Goal: Task Accomplishment & Management: Use online tool/utility

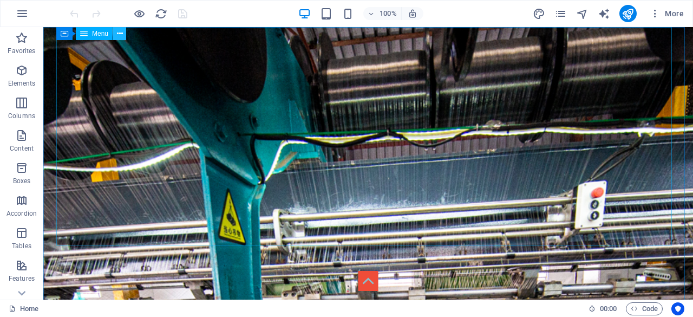
click at [120, 34] on icon at bounding box center [120, 33] width 6 height 11
click at [97, 34] on span "Menu" at bounding box center [100, 33] width 16 height 6
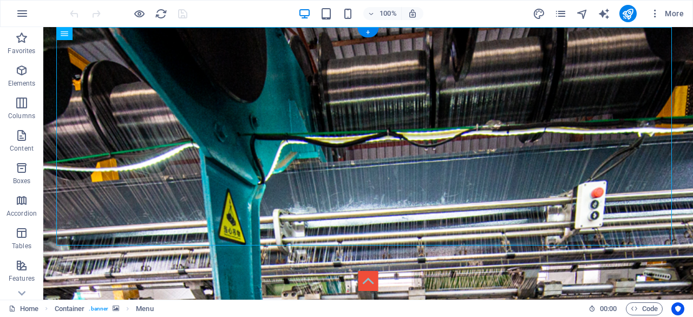
drag, startPoint x: 141, startPoint y: 61, endPoint x: 117, endPoint y: 99, distance: 44.4
drag, startPoint x: 93, startPoint y: 36, endPoint x: 93, endPoint y: 22, distance: 14.1
click at [93, 27] on section "Favorites Elements Columns Content Boxes Accordion Tables Features Images Slide…" at bounding box center [346, 163] width 693 height 272
drag, startPoint x: 96, startPoint y: 35, endPoint x: 109, endPoint y: 9, distance: 28.8
click at [109, 27] on section "Favorites Elements Columns Content Boxes Accordion Tables Features Images Slide…" at bounding box center [346, 163] width 693 height 272
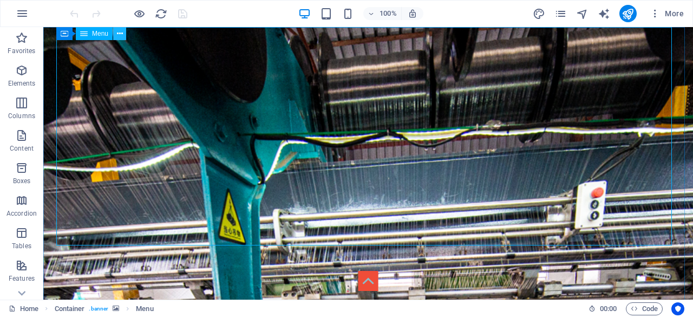
click at [117, 33] on icon at bounding box center [120, 33] width 6 height 11
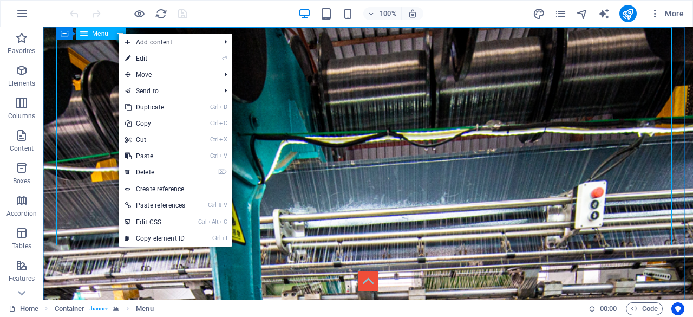
click at [101, 33] on span "Menu" at bounding box center [100, 33] width 16 height 6
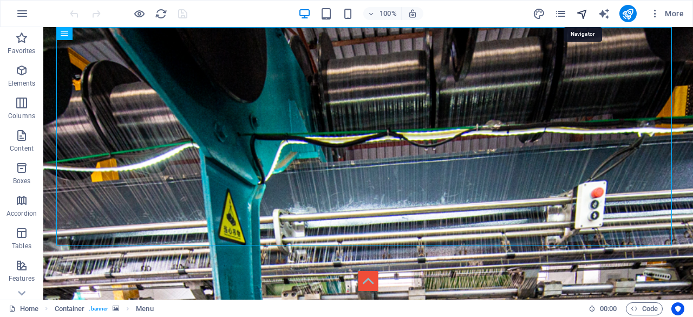
click at [580, 15] on icon "navigator" at bounding box center [582, 14] width 12 height 12
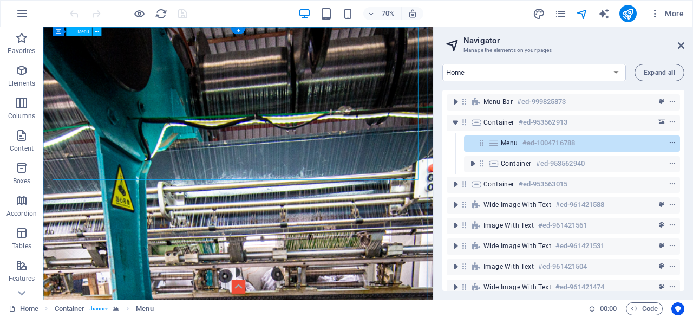
click at [671, 143] on icon "context-menu" at bounding box center [672, 143] width 8 height 8
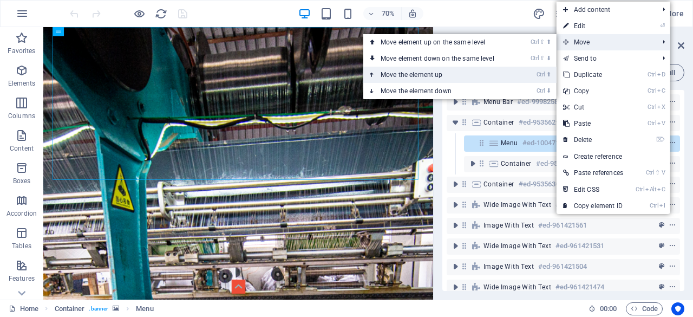
click at [477, 76] on link "Ctrl ⬆ Move the element up" at bounding box center [439, 75] width 153 height 16
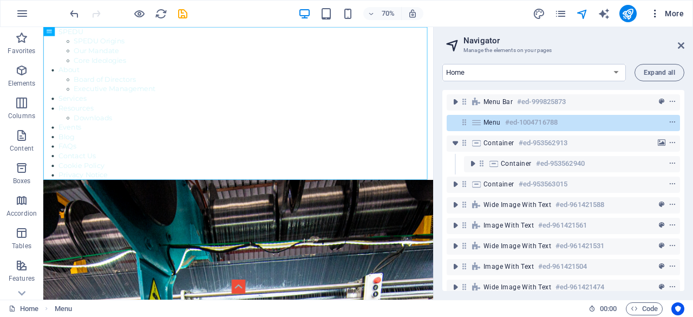
click at [656, 14] on icon "button" at bounding box center [654, 13] width 11 height 11
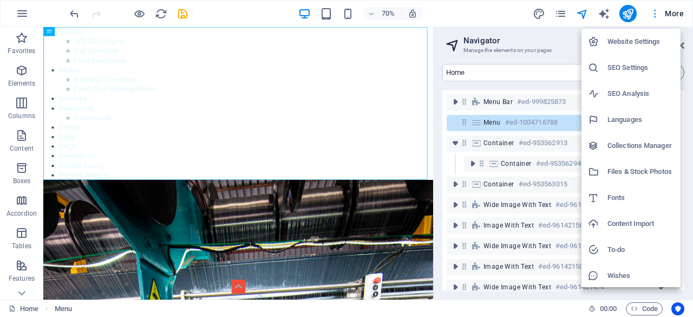
click at [656, 14] on div at bounding box center [346, 158] width 693 height 317
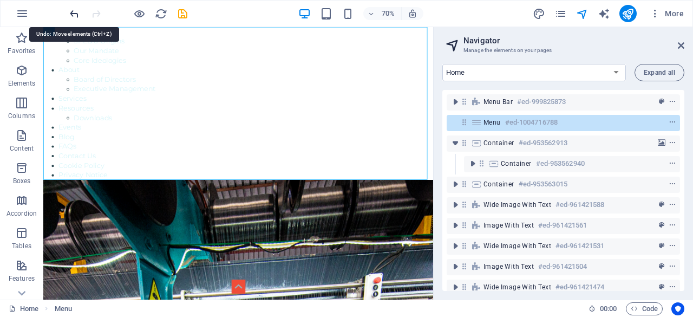
click at [73, 14] on icon "undo" at bounding box center [74, 14] width 12 height 12
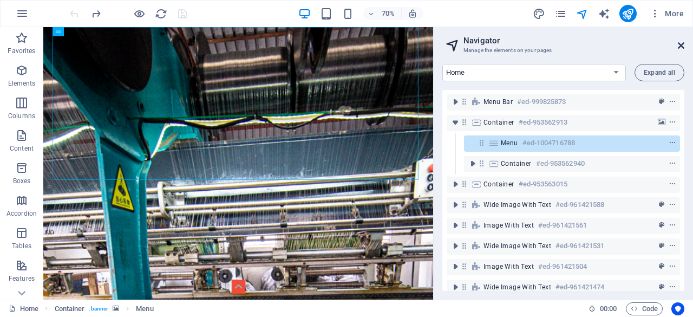
click at [681, 45] on icon at bounding box center [680, 45] width 6 height 9
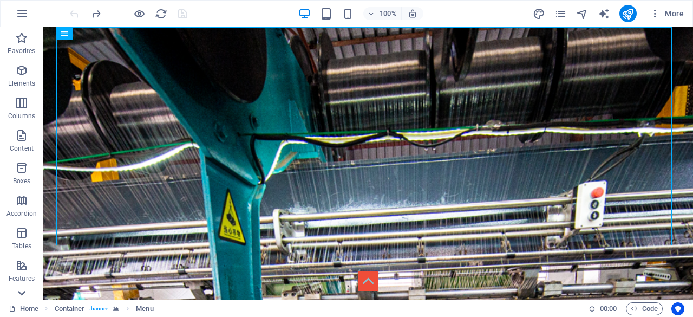
click at [24, 293] on icon at bounding box center [21, 292] width 15 height 15
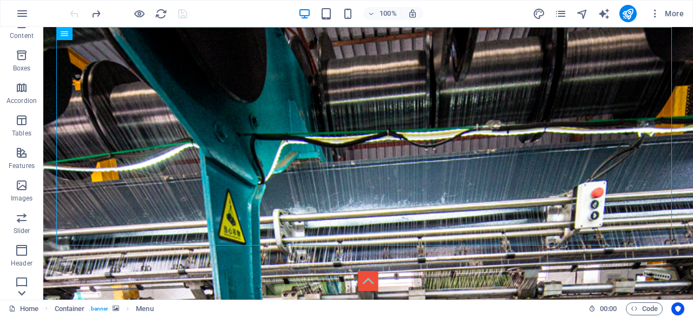
scroll to position [214, 0]
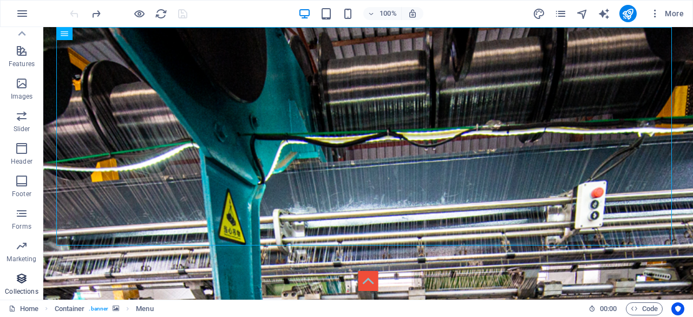
click at [22, 276] on icon "button" at bounding box center [21, 278] width 13 height 13
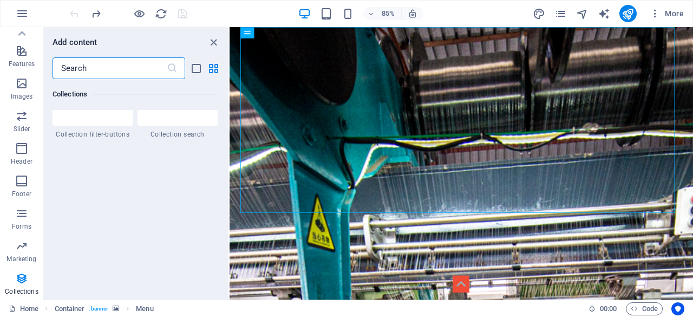
scroll to position [10369, 0]
click at [215, 40] on icon "close panel" at bounding box center [213, 42] width 12 height 12
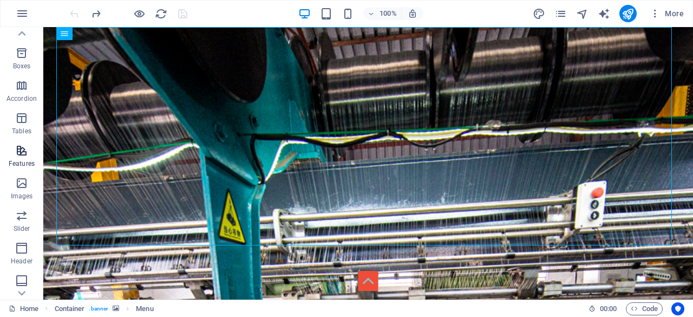
scroll to position [160, 0]
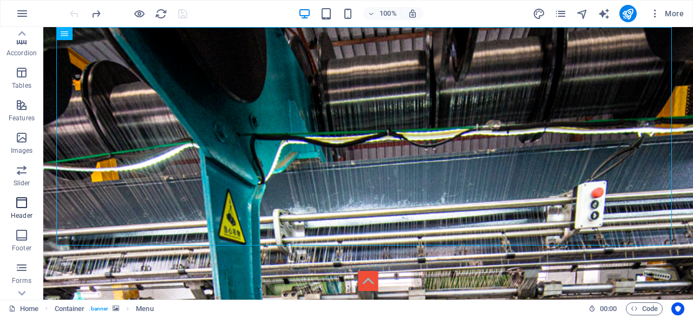
click at [22, 206] on icon "button" at bounding box center [21, 202] width 13 height 13
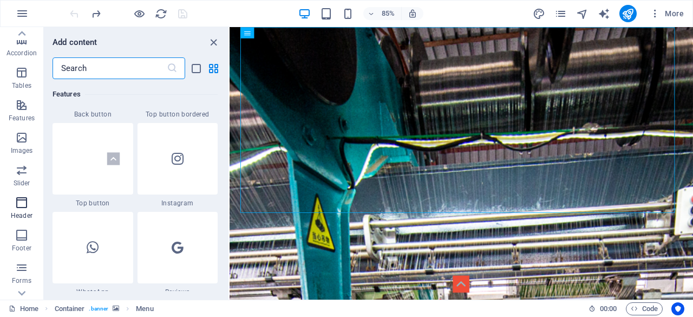
scroll to position [6515, 0]
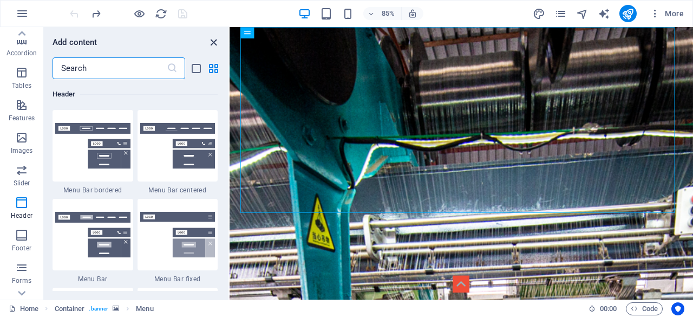
click at [212, 43] on icon "close panel" at bounding box center [213, 42] width 12 height 12
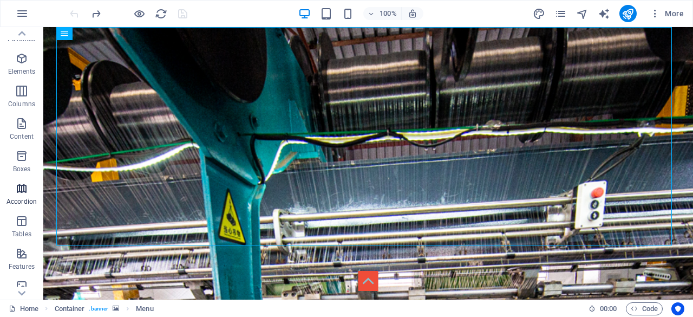
scroll to position [0, 0]
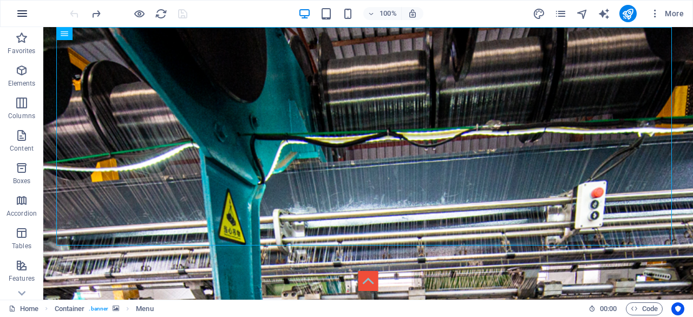
click at [23, 15] on icon "button" at bounding box center [22, 13] width 13 height 13
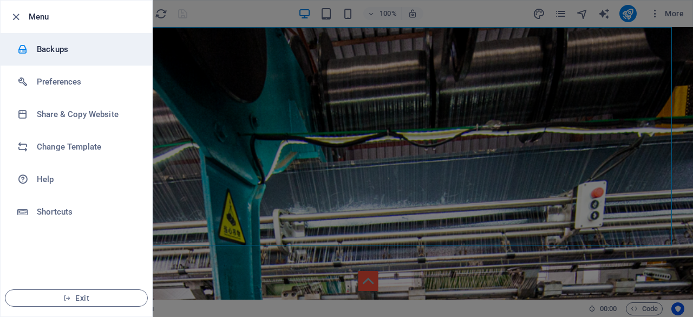
click at [85, 49] on h6 "Backups" at bounding box center [87, 49] width 100 height 13
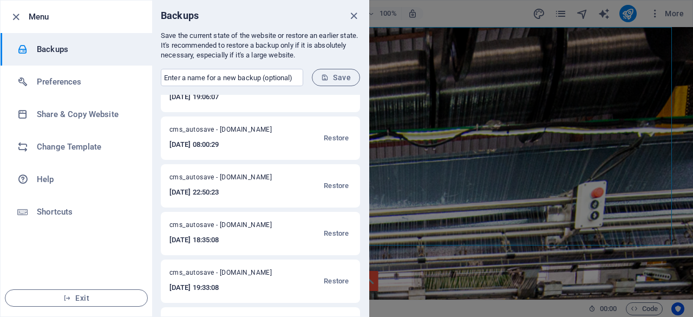
scroll to position [116, 0]
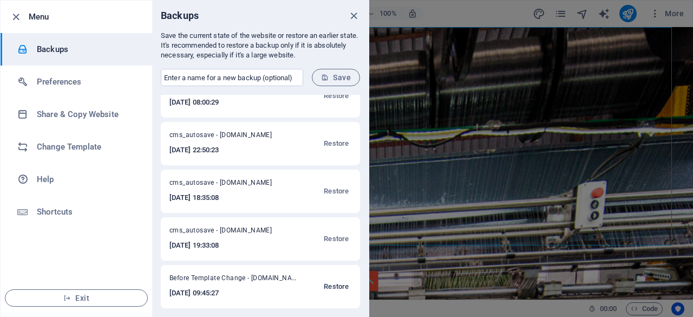
click at [331, 286] on span "Restore" at bounding box center [336, 286] width 25 height 13
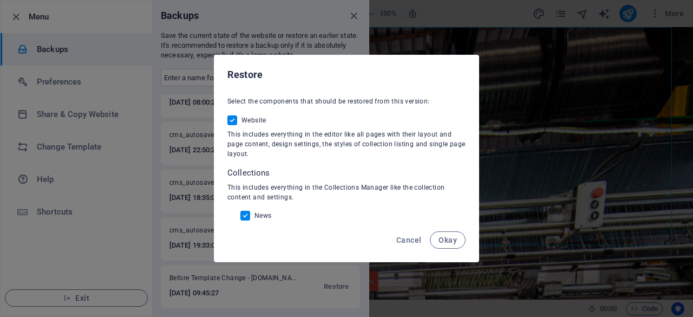
click at [246, 213] on input "News" at bounding box center [247, 215] width 14 height 10
checkbox input "false"
click at [445, 240] on span "Okay" at bounding box center [447, 239] width 18 height 9
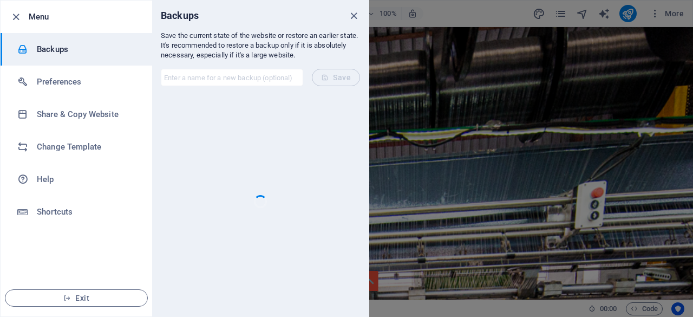
scroll to position [0, 0]
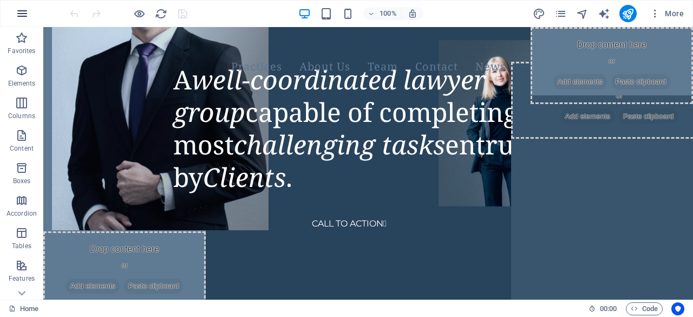
click at [23, 12] on icon "button" at bounding box center [22, 13] width 13 height 13
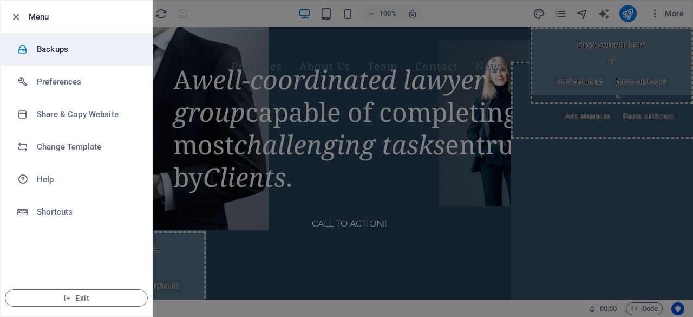
click at [71, 49] on h6 "Backups" at bounding box center [87, 49] width 100 height 13
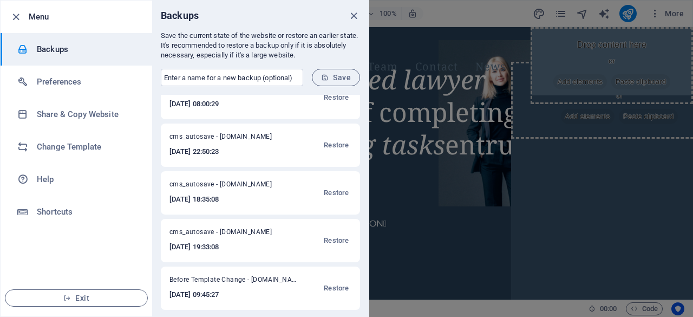
scroll to position [163, 0]
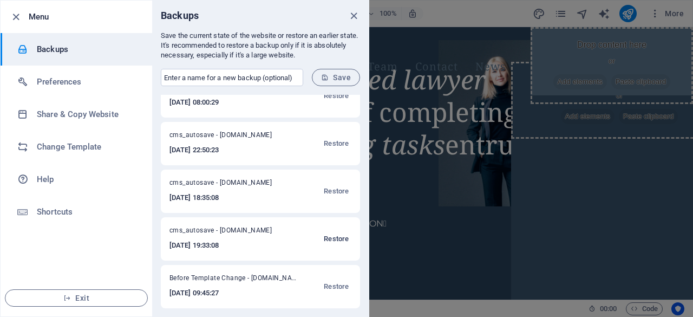
click at [331, 238] on span "Restore" at bounding box center [336, 238] width 25 height 13
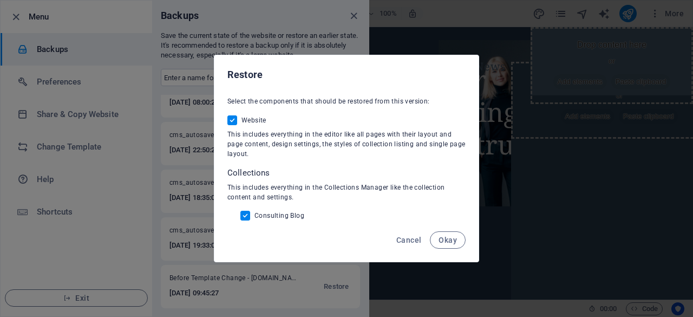
click at [294, 217] on span "Consulting Blog" at bounding box center [279, 215] width 50 height 9
click at [254, 217] on input "Consulting Blog" at bounding box center [247, 215] width 14 height 10
checkbox input "false"
click at [442, 240] on span "Okay" at bounding box center [447, 239] width 18 height 9
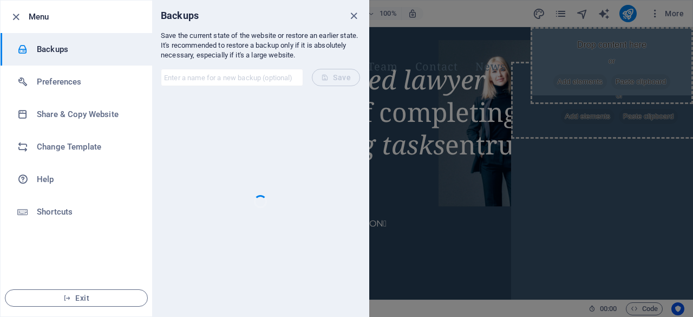
checkbox input "false"
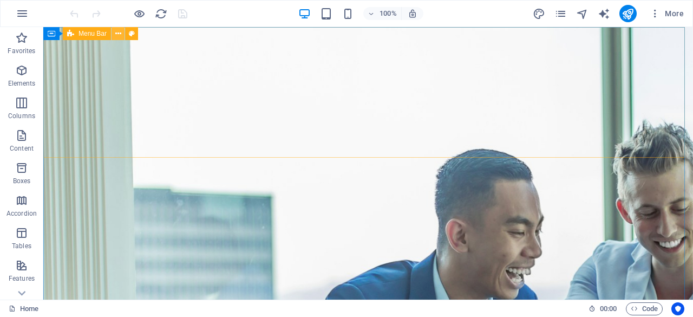
click at [119, 32] on icon at bounding box center [118, 33] width 6 height 11
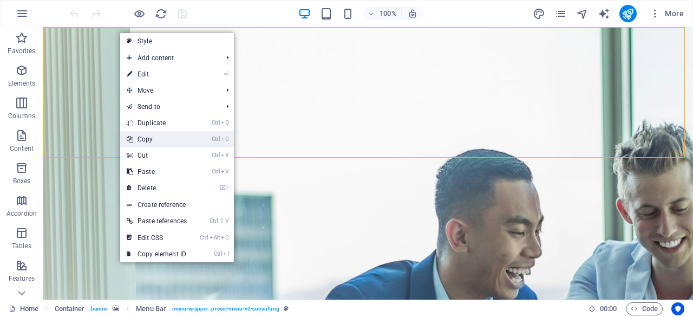
click at [179, 139] on link "Ctrl C Copy" at bounding box center [156, 139] width 73 height 16
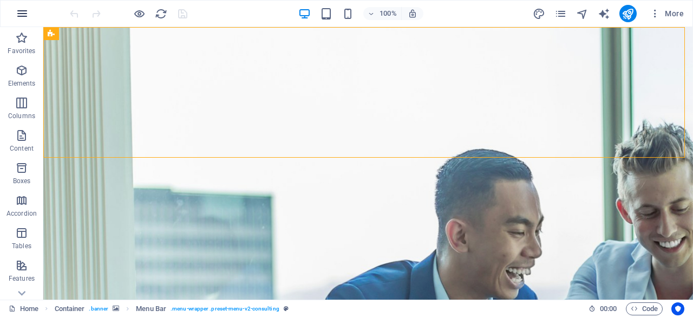
click at [22, 14] on icon "button" at bounding box center [22, 13] width 13 height 13
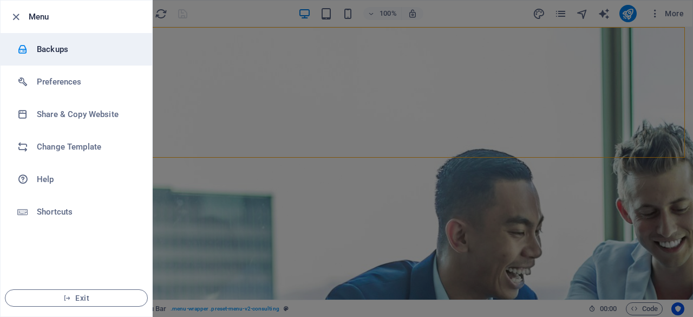
click at [51, 50] on h6 "Backups" at bounding box center [87, 49] width 100 height 13
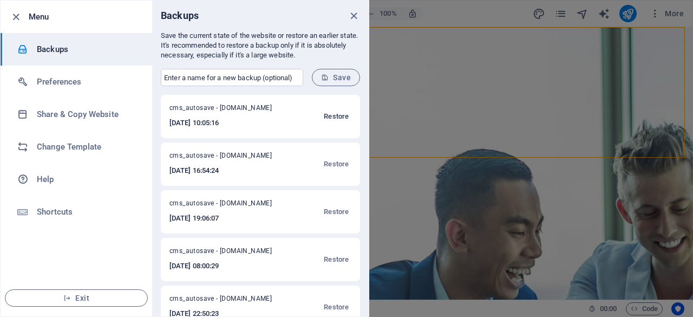
click at [340, 115] on span "Restore" at bounding box center [336, 116] width 25 height 13
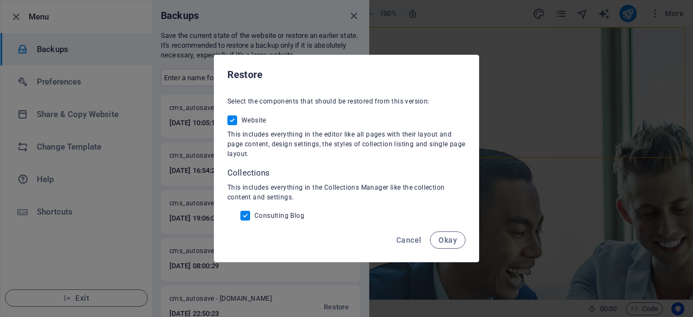
click at [272, 215] on span "Consulting Blog" at bounding box center [279, 215] width 50 height 9
click at [254, 215] on input "Consulting Blog" at bounding box center [247, 215] width 14 height 10
click at [289, 219] on span "Consulting Blog" at bounding box center [279, 215] width 50 height 9
click at [254, 219] on input "Consulting Blog" at bounding box center [247, 215] width 14 height 10
checkbox input "true"
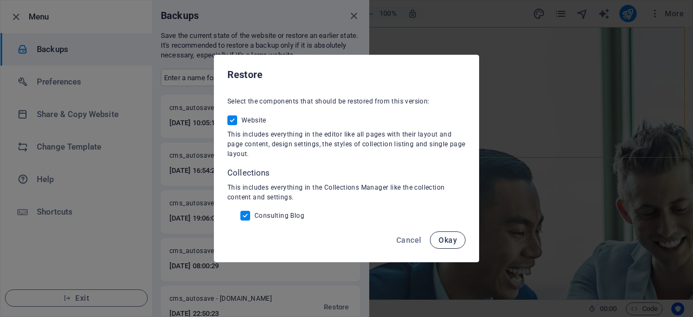
click at [446, 236] on span "Okay" at bounding box center [447, 239] width 18 height 9
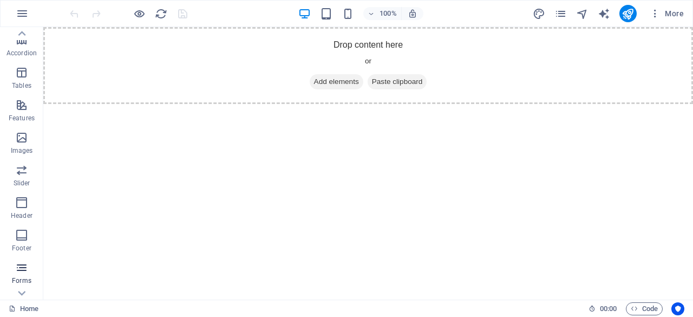
scroll to position [214, 0]
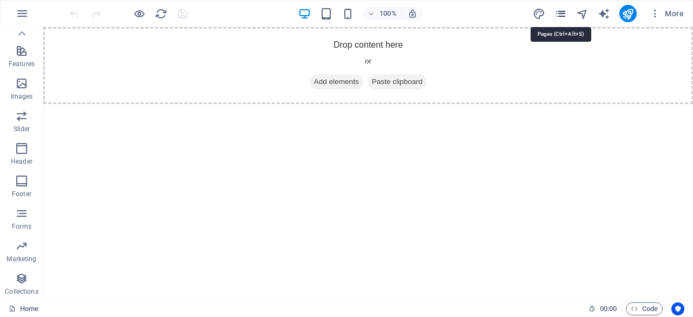
click at [556, 12] on icon "pages" at bounding box center [560, 14] width 12 height 12
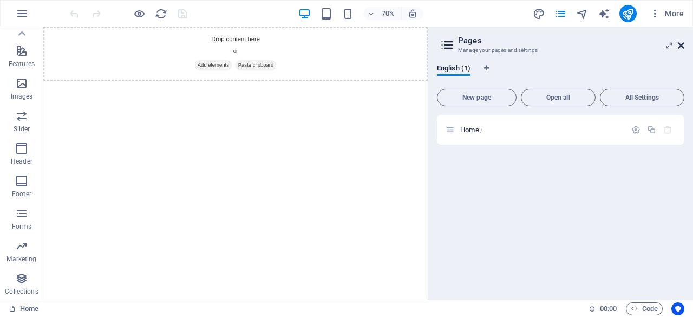
click at [682, 45] on icon at bounding box center [680, 45] width 6 height 9
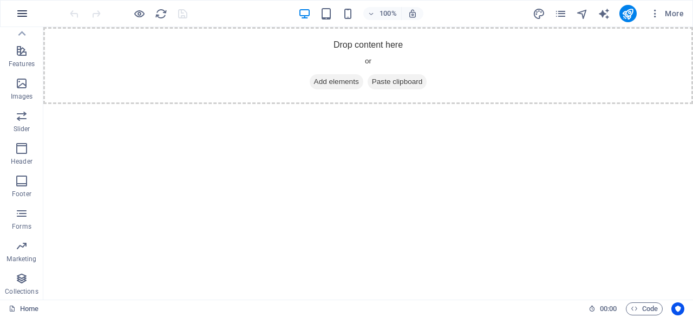
click at [19, 16] on icon "button" at bounding box center [22, 13] width 13 height 13
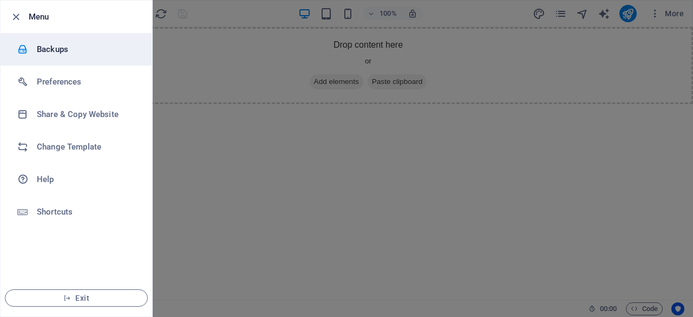
click at [43, 49] on h6 "Backups" at bounding box center [87, 49] width 100 height 13
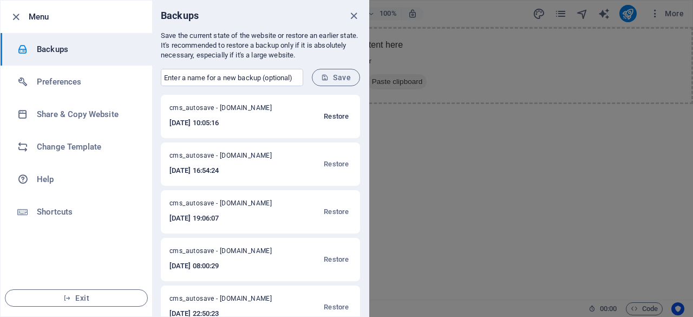
click at [339, 115] on span "Restore" at bounding box center [336, 116] width 25 height 13
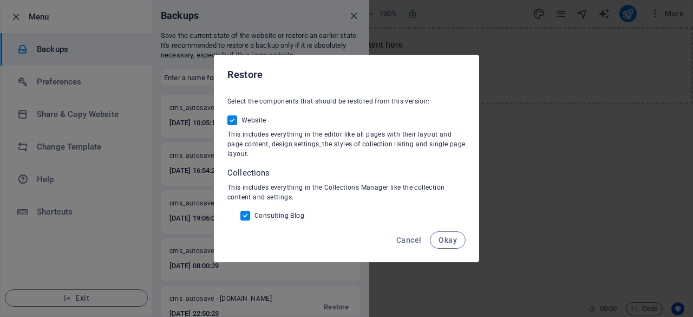
click at [284, 216] on span "Consulting Blog" at bounding box center [279, 215] width 50 height 9
click at [254, 216] on input "Consulting Blog" at bounding box center [247, 215] width 14 height 10
checkbox input "false"
click at [444, 240] on span "Okay" at bounding box center [447, 239] width 18 height 9
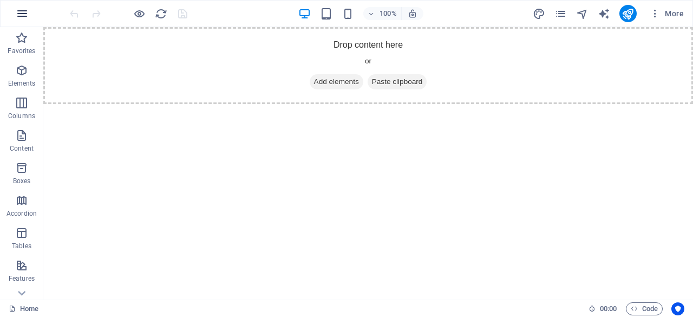
click at [22, 10] on icon "button" at bounding box center [22, 13] width 13 height 13
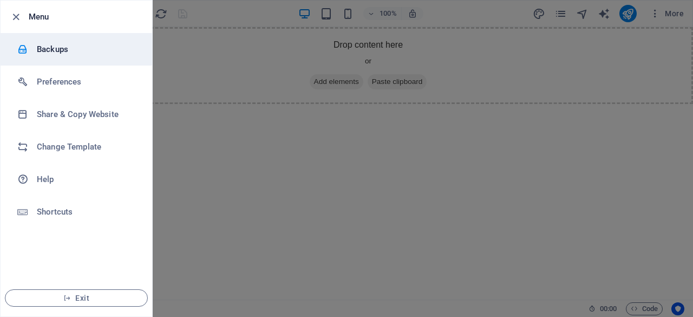
click at [74, 41] on li "Backups" at bounding box center [76, 49] width 151 height 32
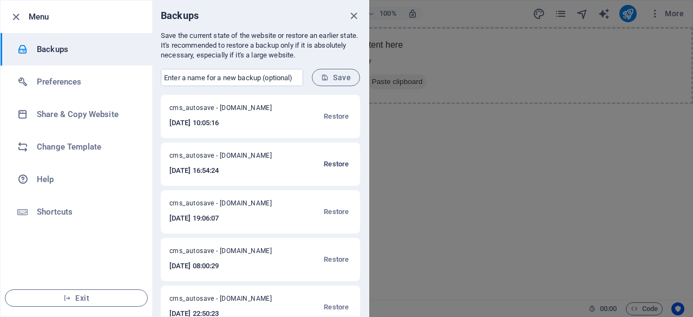
click at [335, 163] on span "Restore" at bounding box center [336, 163] width 25 height 13
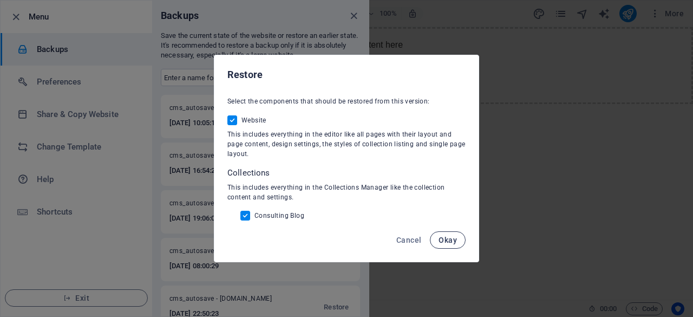
click at [449, 236] on span "Okay" at bounding box center [447, 239] width 18 height 9
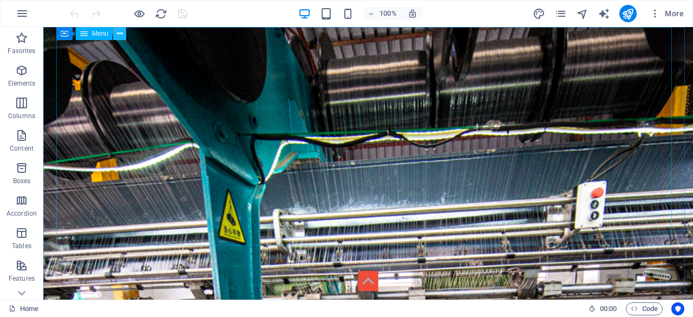
click at [120, 35] on icon at bounding box center [120, 33] width 6 height 11
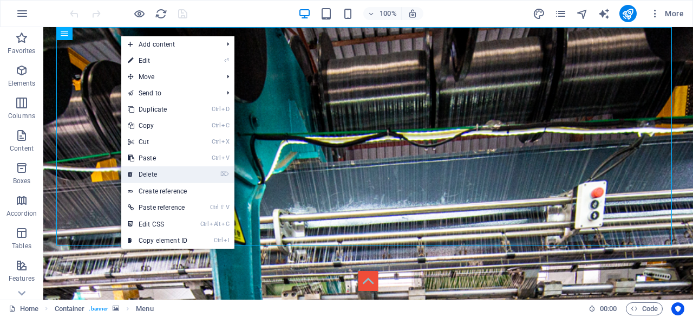
click at [162, 170] on link "⌦ Delete" at bounding box center [157, 174] width 73 height 16
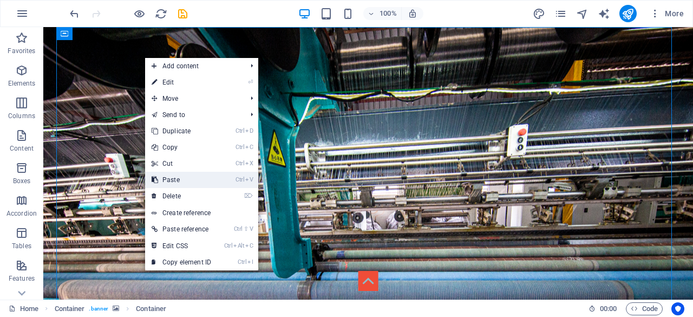
click at [200, 176] on link "Ctrl V Paste" at bounding box center [181, 180] width 73 height 16
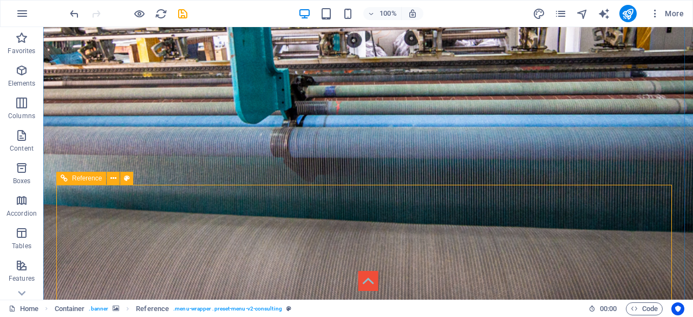
scroll to position [251, 0]
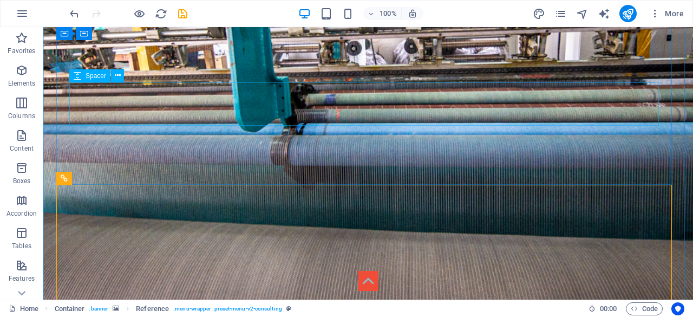
drag, startPoint x: 156, startPoint y: 205, endPoint x: 104, endPoint y: 84, distance: 130.9
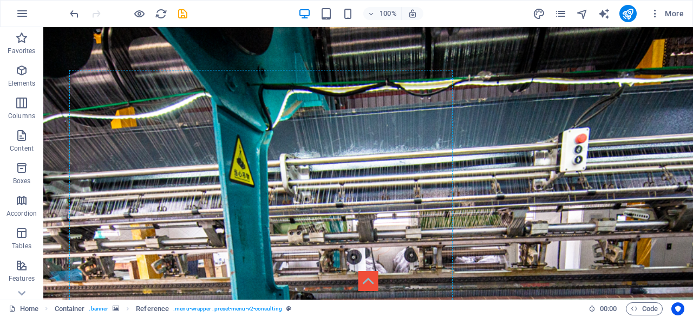
scroll to position [0, 0]
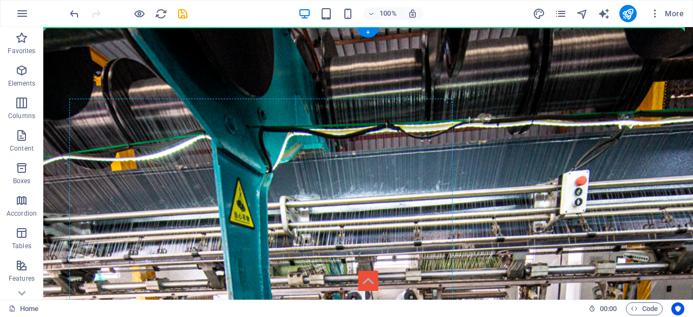
drag, startPoint x: 130, startPoint y: 207, endPoint x: 84, endPoint y: 33, distance: 179.8
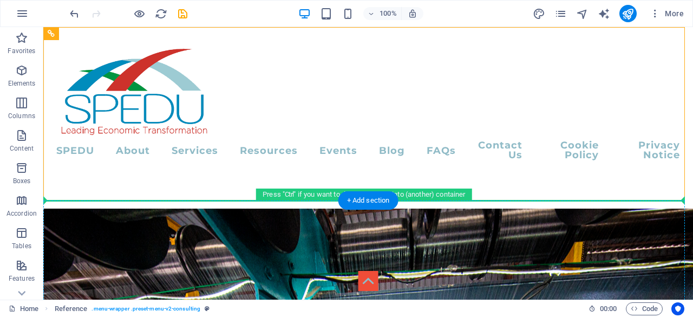
drag, startPoint x: 115, startPoint y: 60, endPoint x: 119, endPoint y: 213, distance: 152.6
drag, startPoint x: 123, startPoint y: 61, endPoint x: 134, endPoint y: 223, distance: 162.7
drag, startPoint x: 123, startPoint y: 63, endPoint x: 127, endPoint y: 228, distance: 165.6
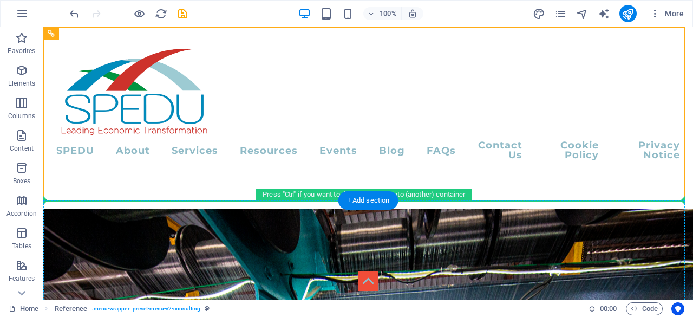
scroll to position [24, 0]
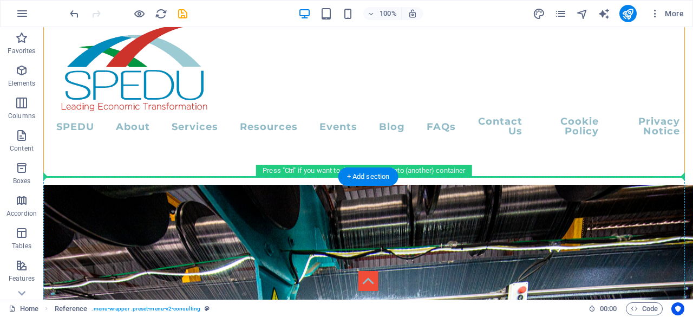
drag, startPoint x: 121, startPoint y: 60, endPoint x: 216, endPoint y: 220, distance: 185.9
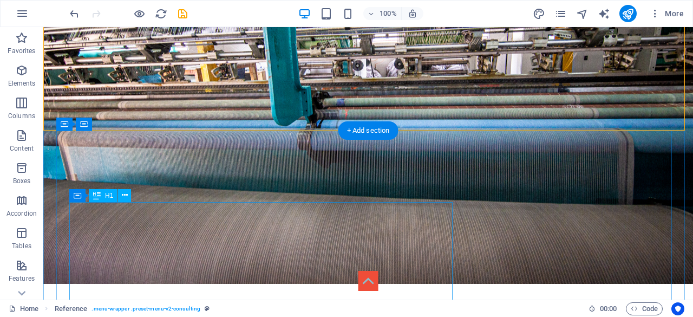
scroll to position [0, 0]
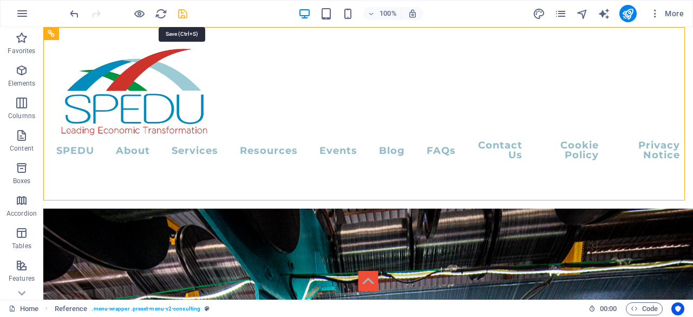
click at [183, 12] on icon "save" at bounding box center [182, 14] width 12 height 12
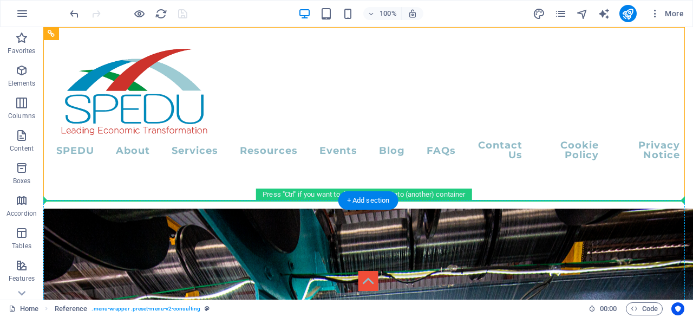
drag, startPoint x: 124, startPoint y: 60, endPoint x: 140, endPoint y: 219, distance: 160.4
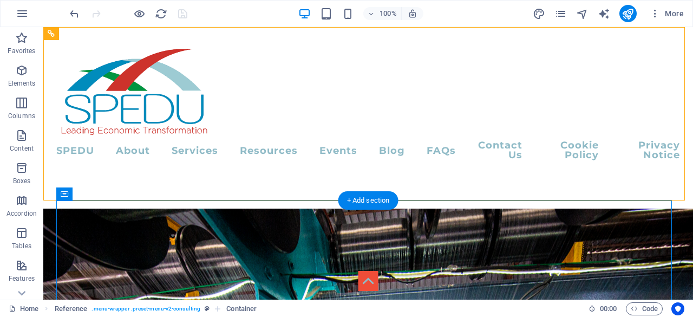
drag, startPoint x: 111, startPoint y: 62, endPoint x: 219, endPoint y: 252, distance: 217.6
drag, startPoint x: 111, startPoint y: 59, endPoint x: 199, endPoint y: 250, distance: 209.9
drag, startPoint x: 115, startPoint y: 63, endPoint x: 197, endPoint y: 243, distance: 197.8
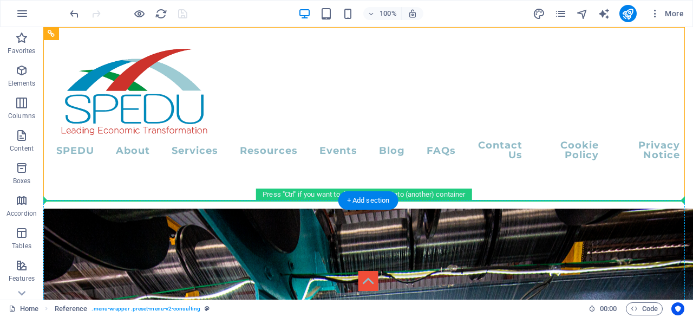
drag, startPoint x: 114, startPoint y: 62, endPoint x: 175, endPoint y: 231, distance: 180.2
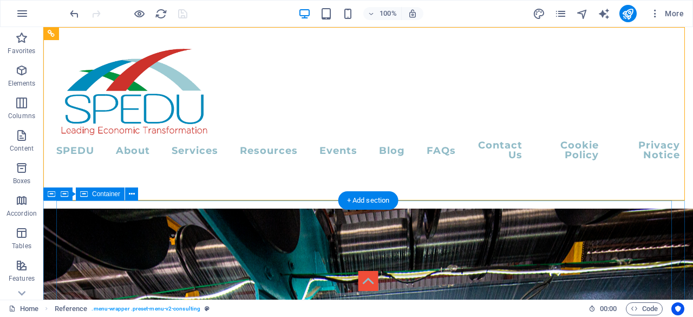
drag, startPoint x: 410, startPoint y: 228, endPoint x: 301, endPoint y: 233, distance: 108.9
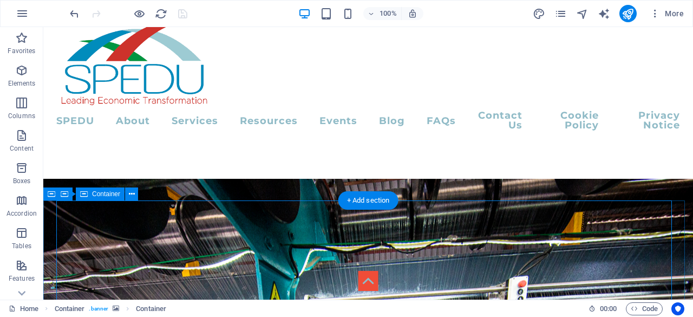
scroll to position [108, 0]
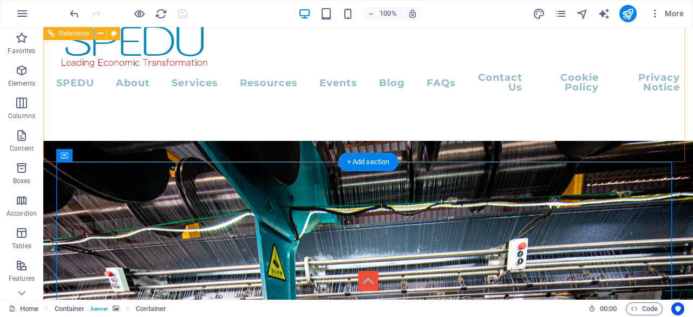
scroll to position [0, 0]
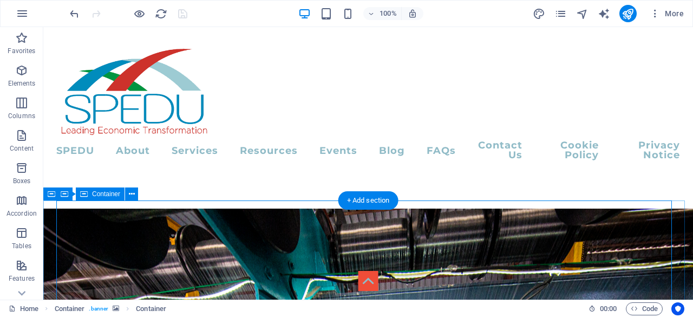
drag, startPoint x: 115, startPoint y: 60, endPoint x: 114, endPoint y: 229, distance: 169.4
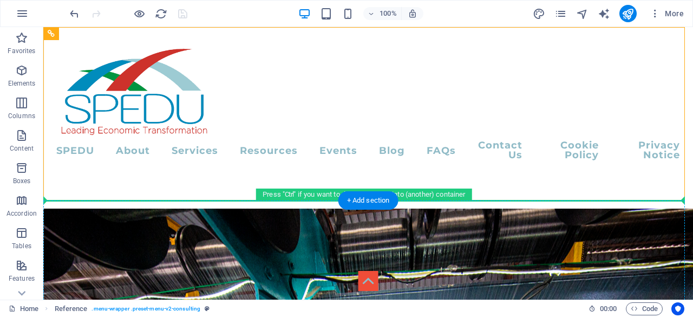
drag, startPoint x: 120, startPoint y: 60, endPoint x: 103, endPoint y: 246, distance: 186.9
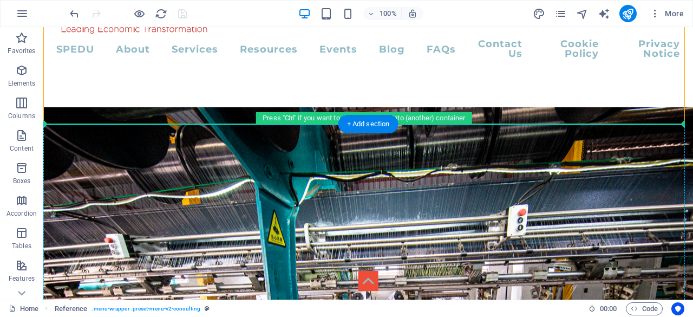
scroll to position [105, 0]
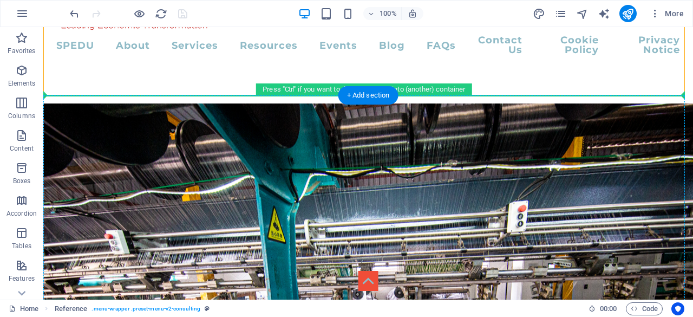
drag, startPoint x: 116, startPoint y: 61, endPoint x: 515, endPoint y: 209, distance: 425.6
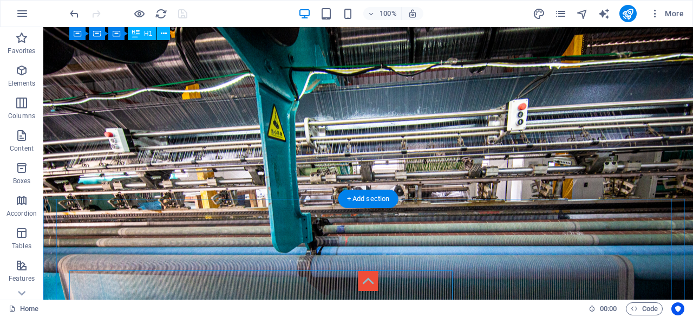
scroll to position [0, 0]
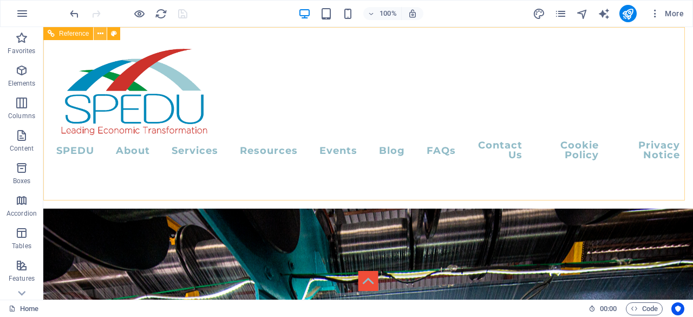
click at [101, 36] on icon at bounding box center [100, 33] width 6 height 11
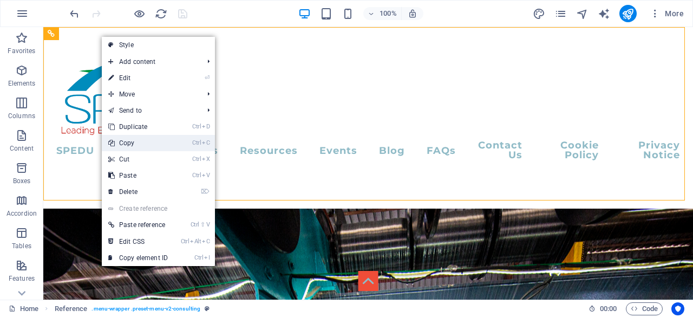
click at [149, 140] on link "Ctrl C Copy" at bounding box center [138, 143] width 73 height 16
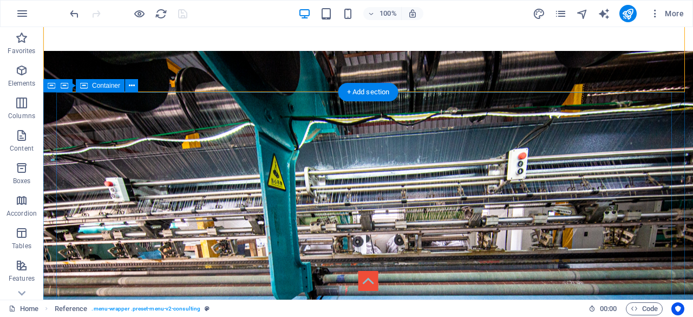
scroll to position [162, 0]
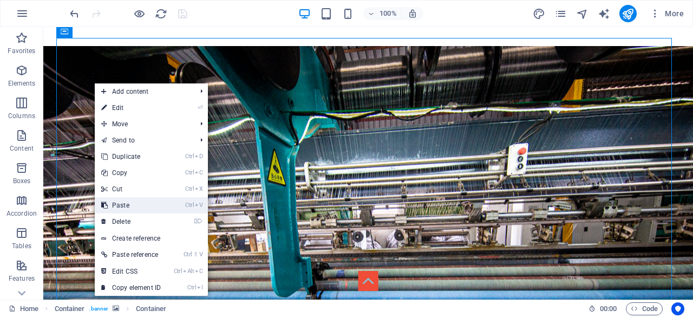
click at [140, 207] on link "Ctrl V Paste" at bounding box center [131, 205] width 73 height 16
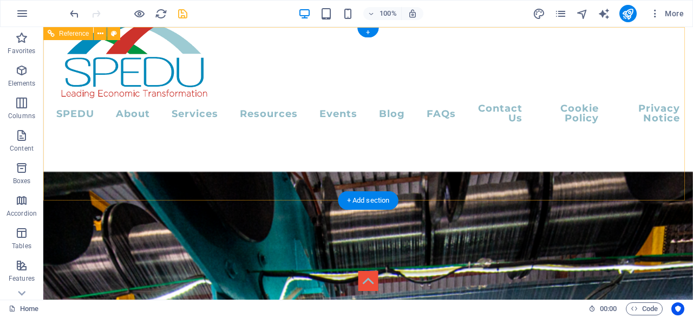
scroll to position [0, 0]
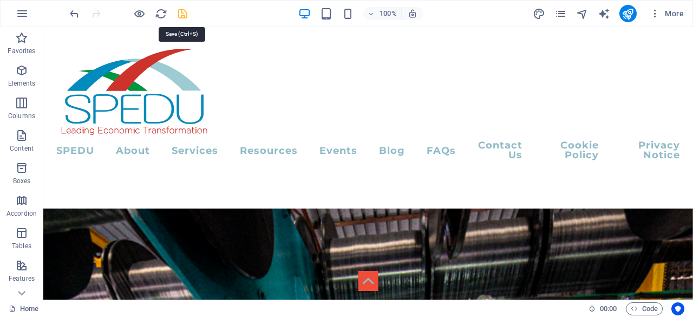
click at [184, 12] on icon "save" at bounding box center [182, 14] width 12 height 12
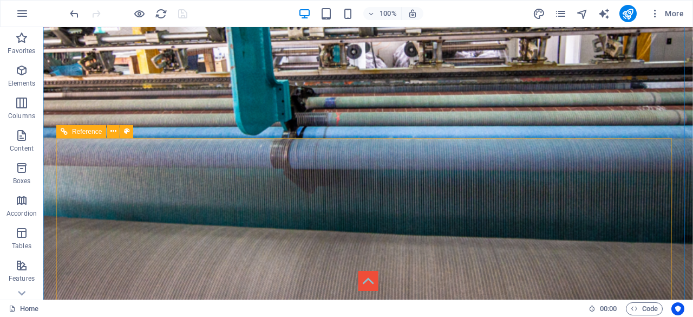
scroll to position [325, 0]
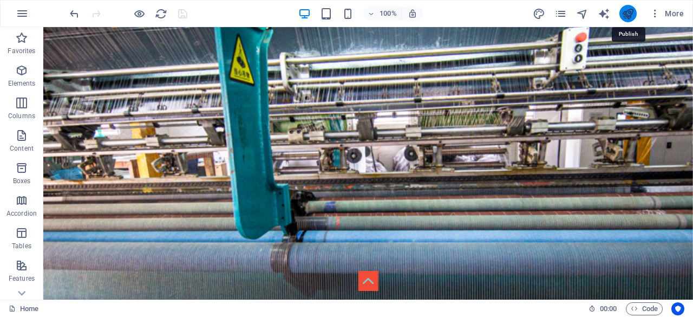
click at [627, 14] on icon "publish" at bounding box center [627, 14] width 12 height 12
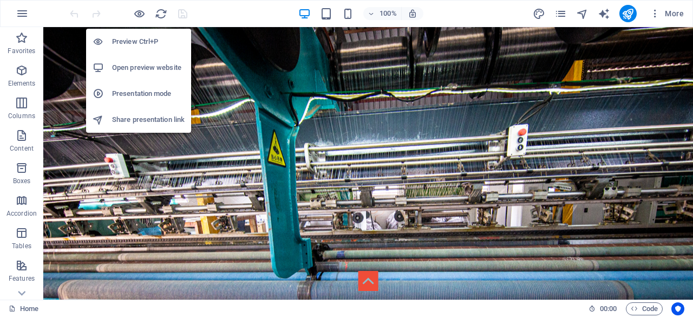
click at [140, 41] on h6 "Preview Ctrl+P" at bounding box center [148, 41] width 73 height 13
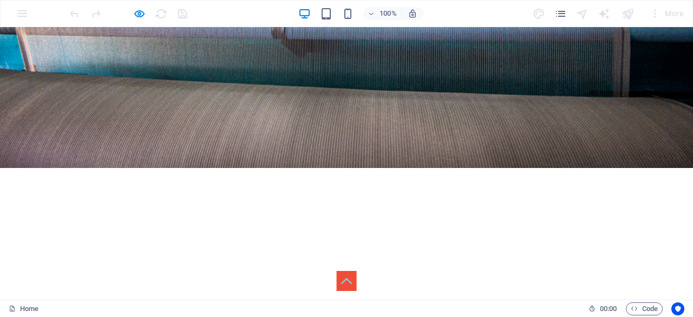
scroll to position [162, 0]
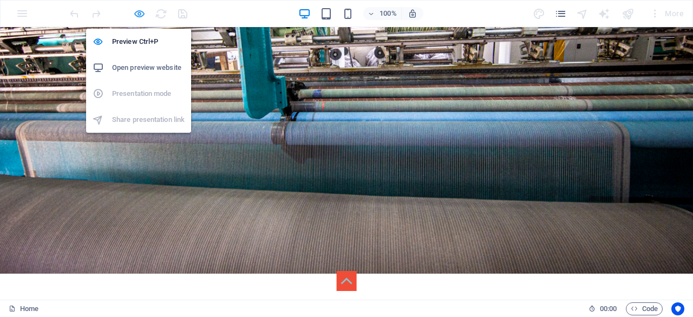
click at [139, 11] on icon "button" at bounding box center [139, 14] width 12 height 12
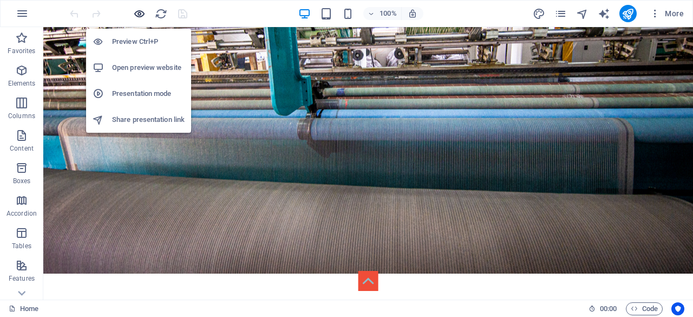
click at [138, 16] on icon "button" at bounding box center [139, 14] width 12 height 12
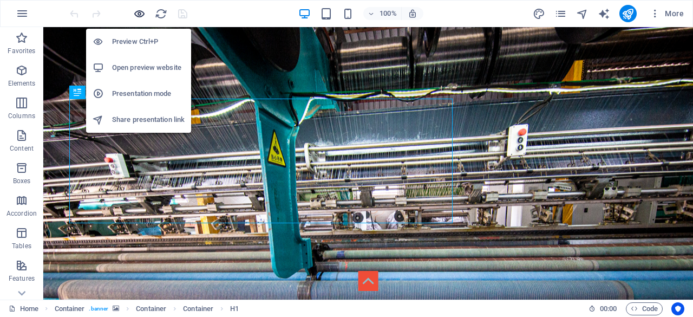
click at [137, 10] on icon "button" at bounding box center [139, 14] width 12 height 12
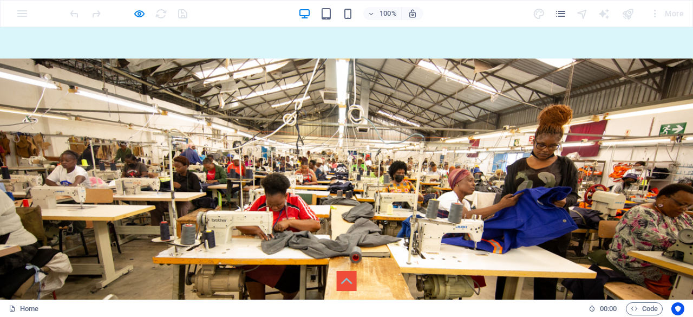
scroll to position [3500, 0]
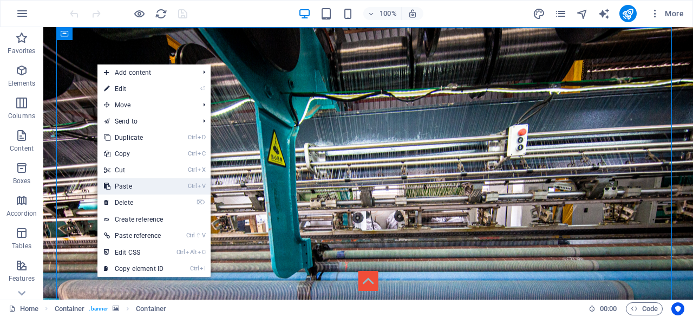
click at [149, 185] on link "Ctrl V Paste" at bounding box center [133, 186] width 73 height 16
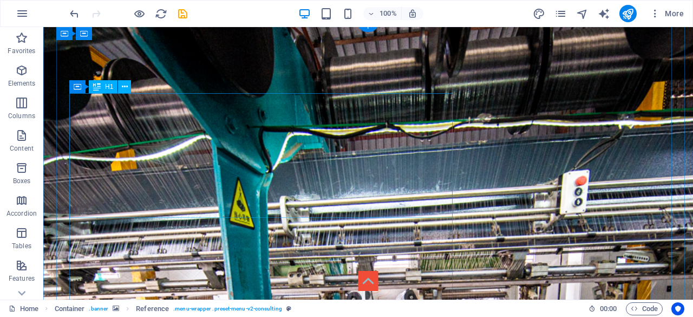
scroll to position [359, 0]
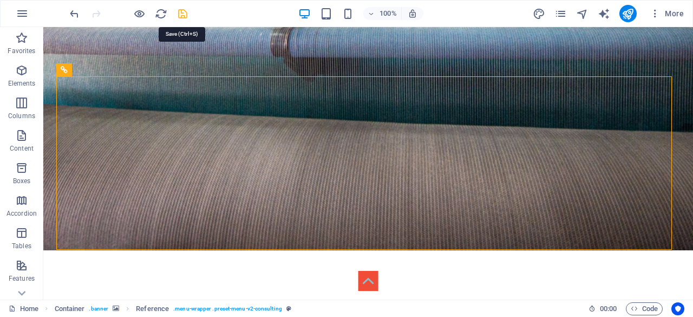
click at [185, 12] on icon "save" at bounding box center [182, 14] width 12 height 12
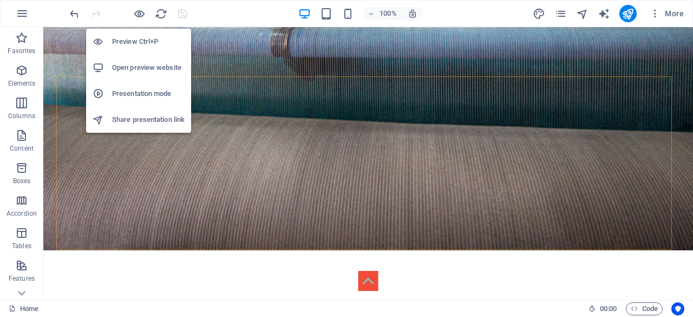
click at [137, 47] on h6 "Preview Ctrl+P" at bounding box center [148, 41] width 73 height 13
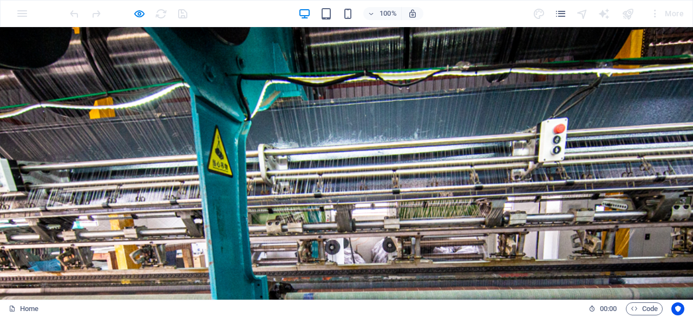
scroll to position [0, 0]
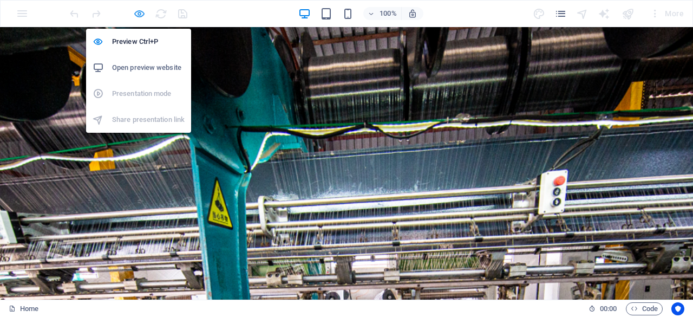
click at [138, 13] on icon "button" at bounding box center [139, 14] width 12 height 12
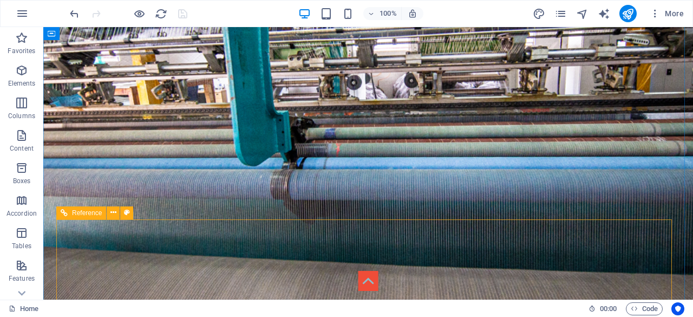
scroll to position [271, 0]
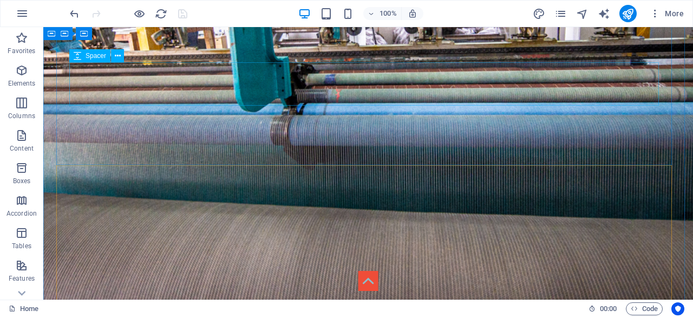
drag, startPoint x: 157, startPoint y: 187, endPoint x: 128, endPoint y: 84, distance: 106.9
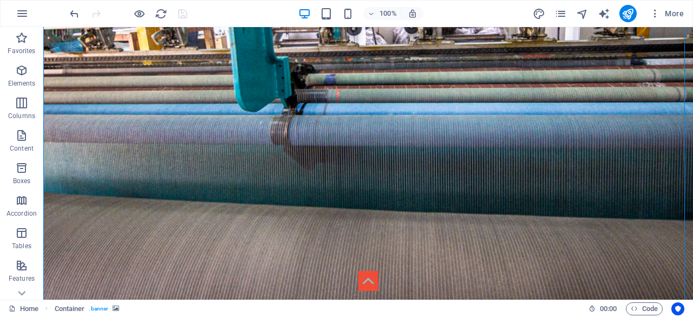
drag, startPoint x: 131, startPoint y: 185, endPoint x: 111, endPoint y: 76, distance: 110.5
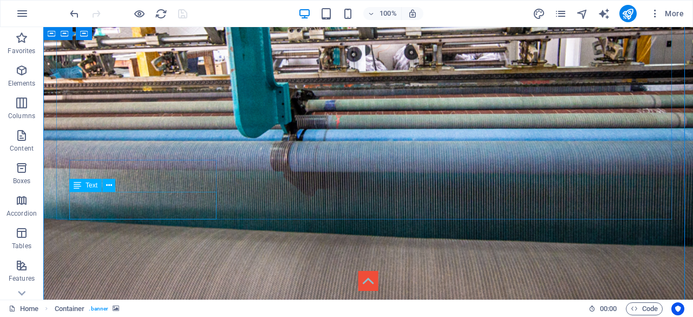
scroll to position [216, 0]
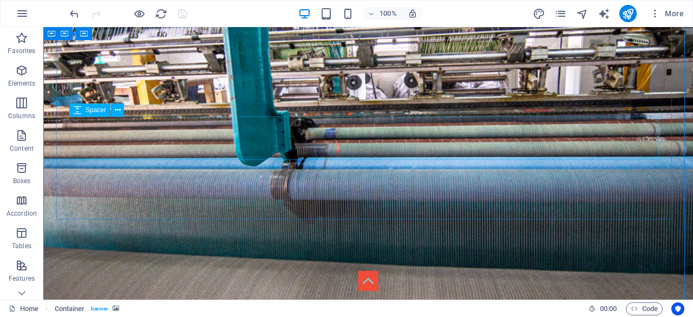
drag, startPoint x: 124, startPoint y: 239, endPoint x: 104, endPoint y: 143, distance: 97.2
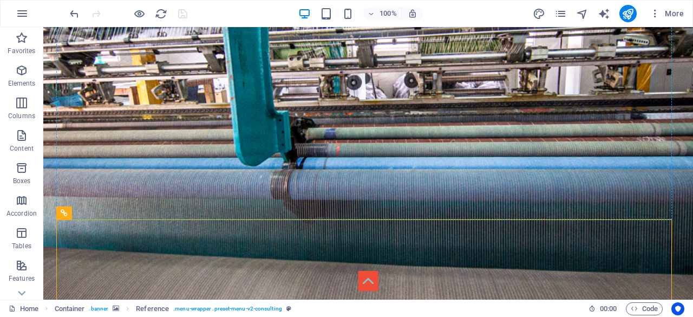
drag, startPoint x: 137, startPoint y: 241, endPoint x: 123, endPoint y: 145, distance: 96.9
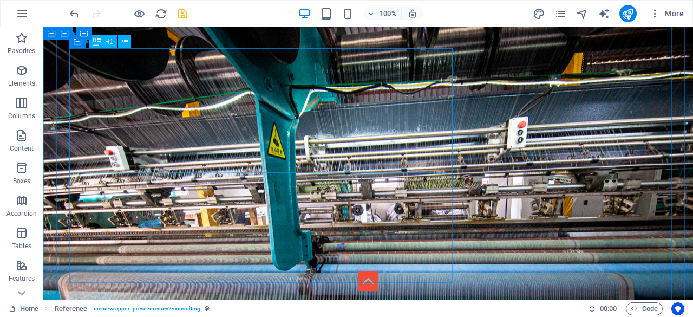
scroll to position [0, 0]
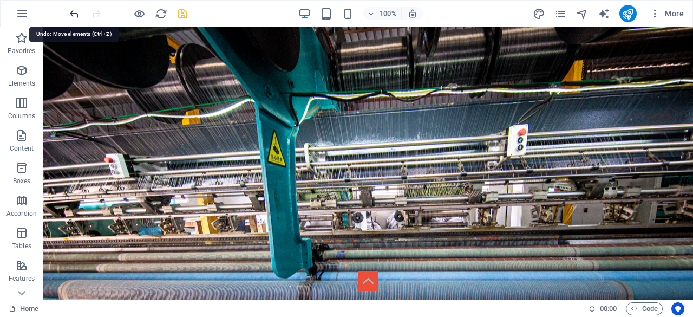
click at [74, 12] on icon "undo" at bounding box center [74, 14] width 12 height 12
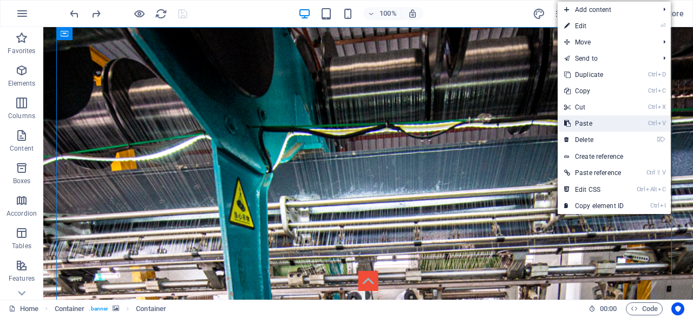
click at [613, 124] on link "Ctrl V Paste" at bounding box center [593, 123] width 73 height 16
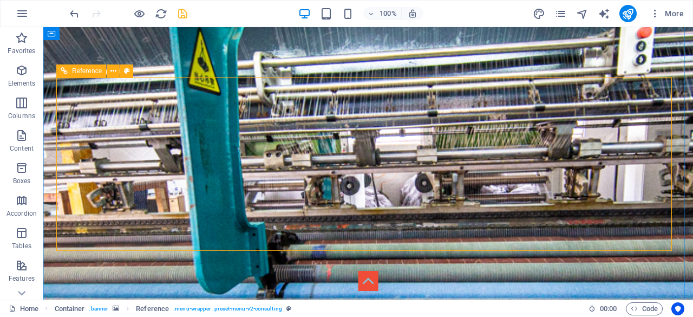
scroll to position [359, 0]
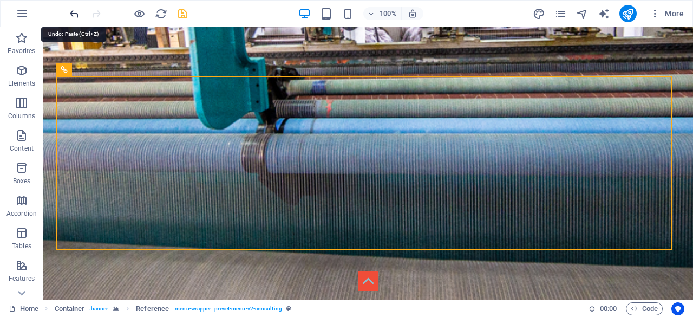
click at [74, 13] on icon "undo" at bounding box center [74, 14] width 12 height 12
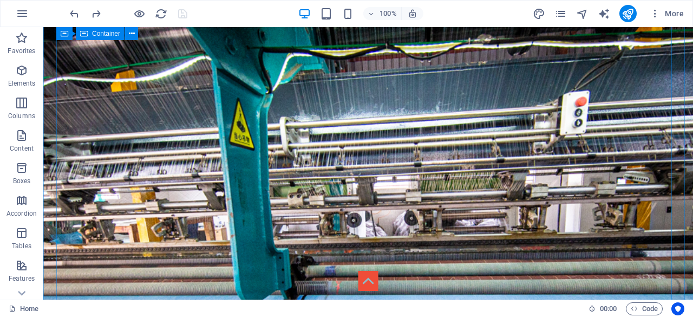
scroll to position [0, 0]
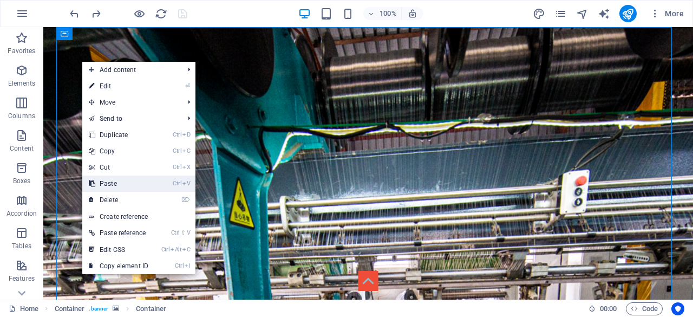
click at [149, 186] on link "Ctrl V Paste" at bounding box center [118, 183] width 73 height 16
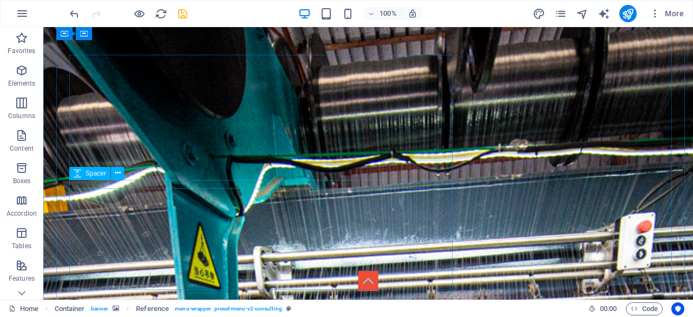
scroll to position [359, 0]
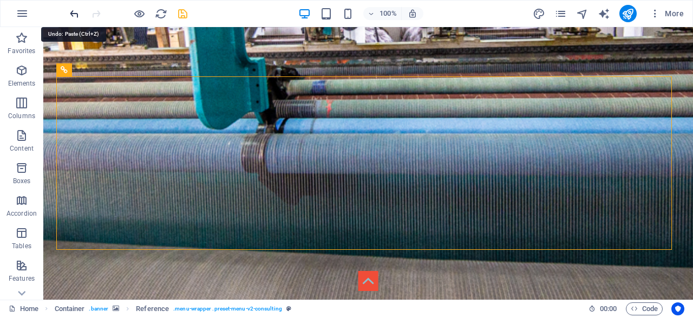
click at [73, 12] on icon "undo" at bounding box center [74, 14] width 12 height 12
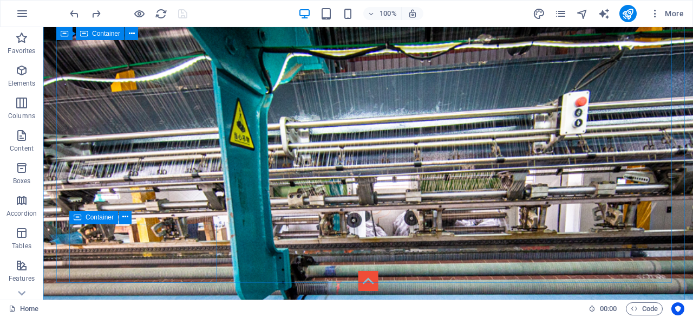
scroll to position [0, 0]
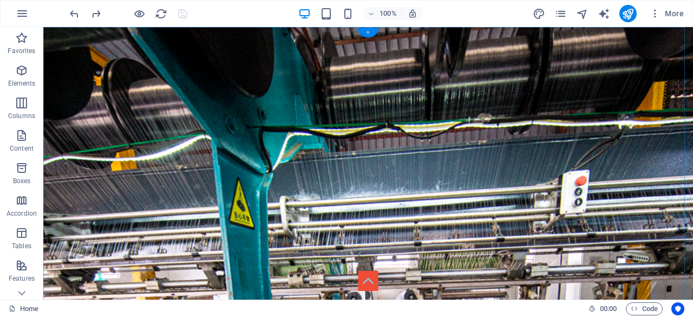
click at [370, 35] on div "+" at bounding box center [367, 33] width 21 height 10
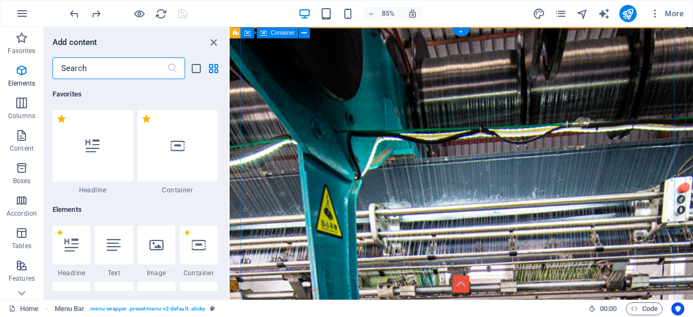
scroll to position [1893, 0]
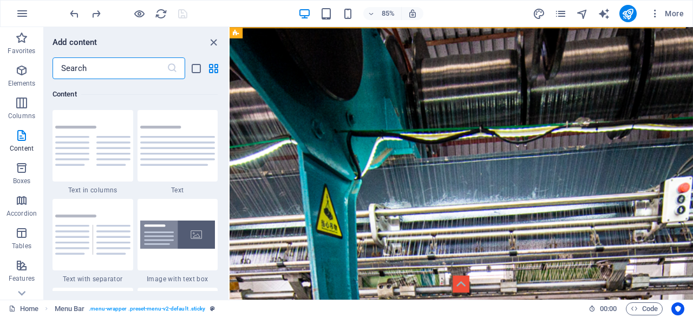
click at [104, 70] on input "text" at bounding box center [109, 68] width 114 height 22
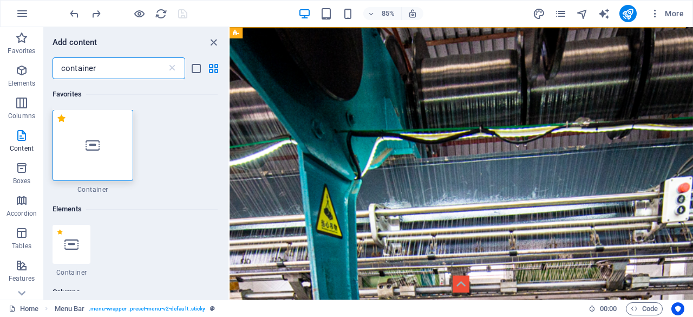
scroll to position [0, 0]
type input "container"
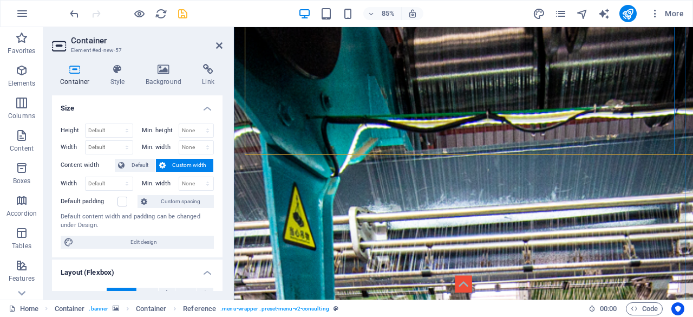
scroll to position [54, 0]
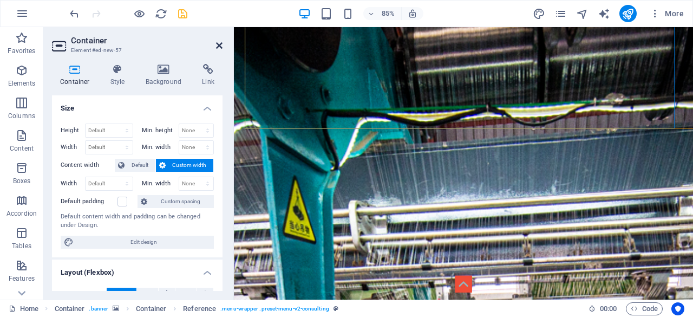
click at [217, 45] on icon at bounding box center [219, 45] width 6 height 9
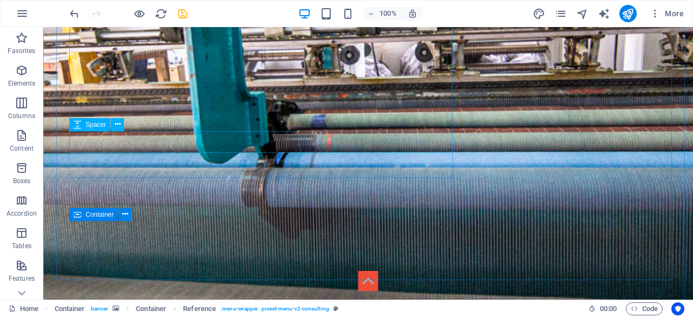
scroll to position [433, 0]
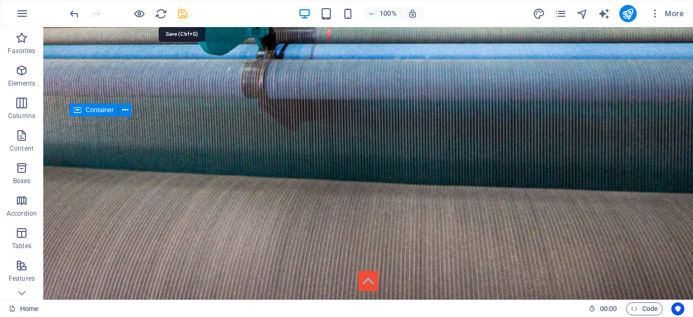
click at [182, 12] on icon "save" at bounding box center [182, 14] width 12 height 12
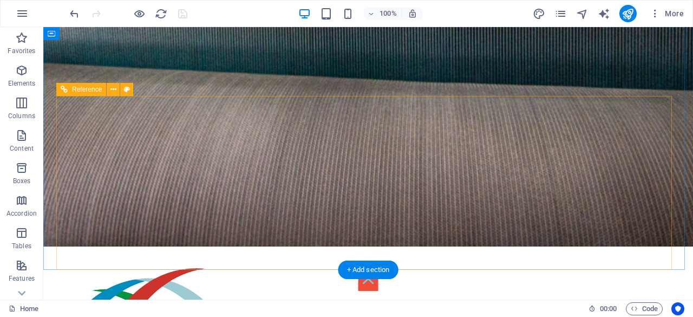
scroll to position [541, 0]
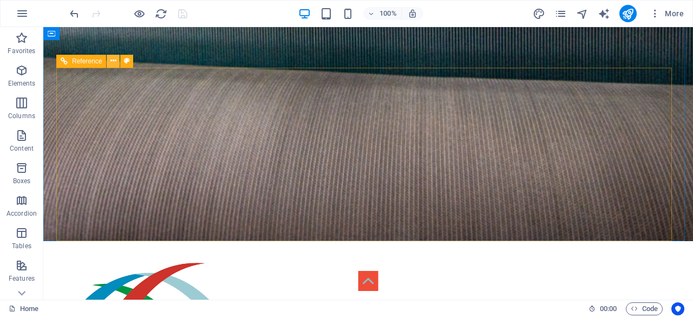
click at [114, 59] on icon at bounding box center [113, 60] width 6 height 11
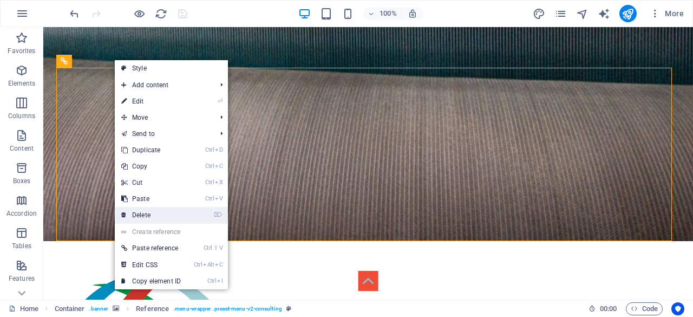
drag, startPoint x: 175, startPoint y: 213, endPoint x: 131, endPoint y: 186, distance: 52.2
click at [175, 213] on link "⌦ Delete" at bounding box center [151, 215] width 73 height 16
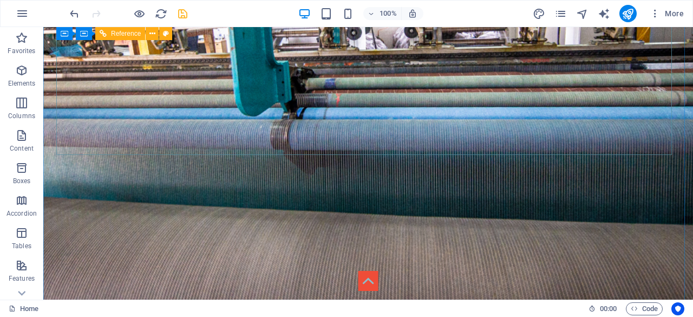
scroll to position [0, 0]
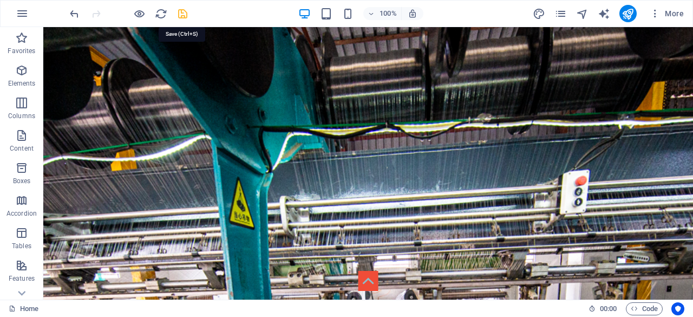
click at [183, 10] on icon "save" at bounding box center [182, 14] width 12 height 12
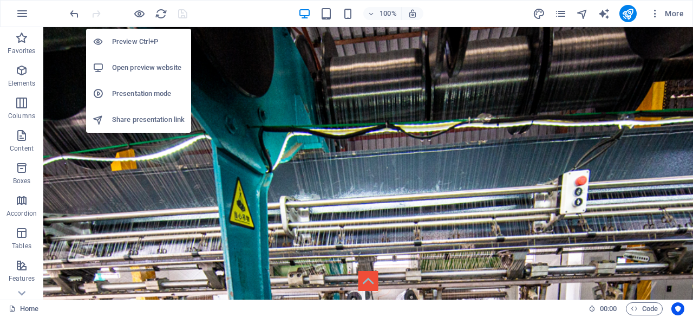
click at [144, 42] on h6 "Preview Ctrl+P" at bounding box center [148, 41] width 73 height 13
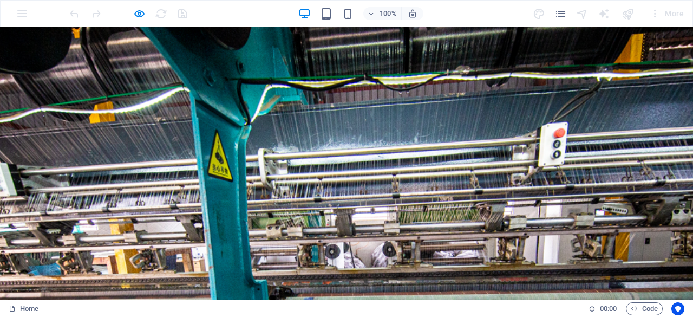
scroll to position [54, 0]
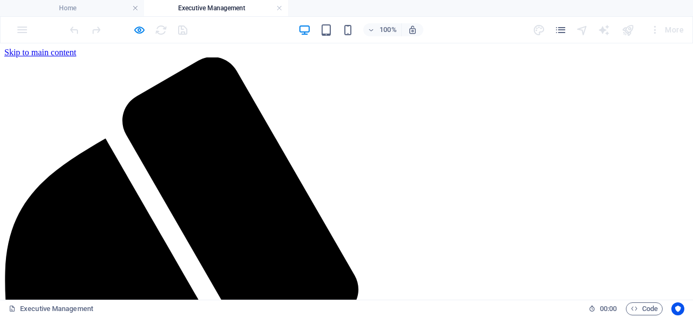
scroll to position [0, 0]
drag, startPoint x: 279, startPoint y: 8, endPoint x: 279, endPoint y: 23, distance: 15.7
click at [279, 8] on link at bounding box center [279, 8] width 6 height 10
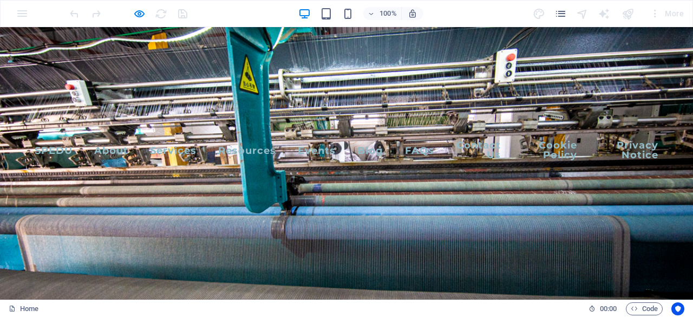
scroll to position [54, 0]
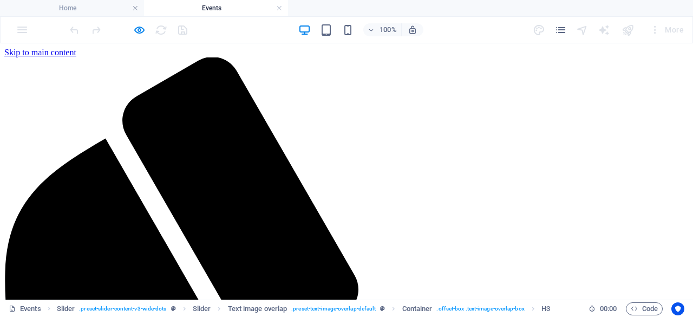
scroll to position [0, 0]
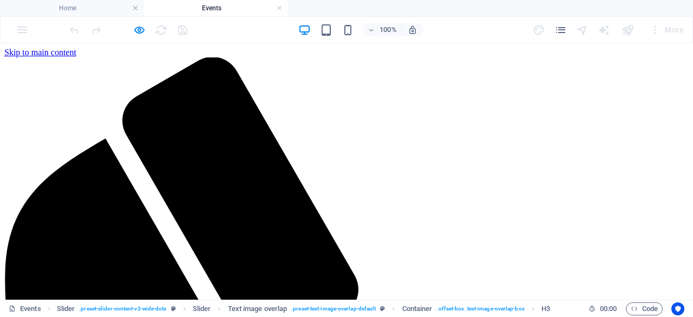
click at [279, 10] on link at bounding box center [279, 8] width 6 height 10
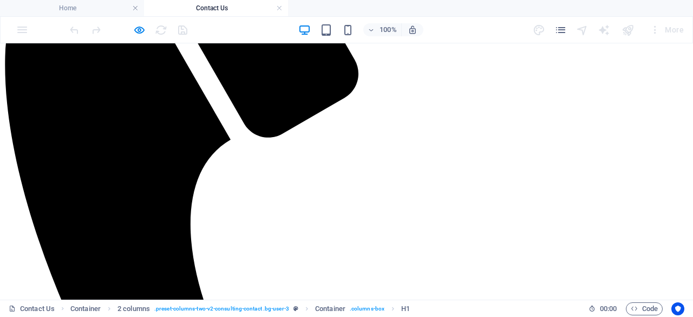
scroll to position [0, 0]
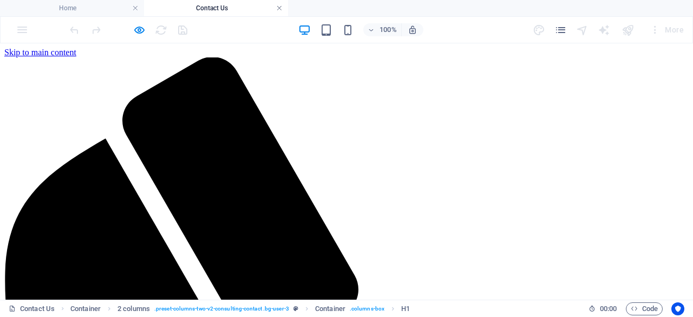
click at [279, 8] on link at bounding box center [279, 8] width 6 height 10
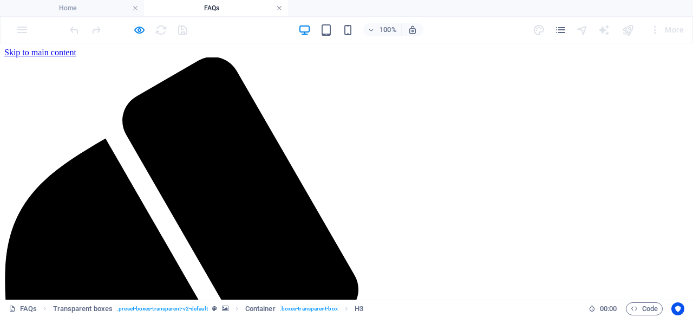
click at [279, 10] on link at bounding box center [279, 8] width 6 height 10
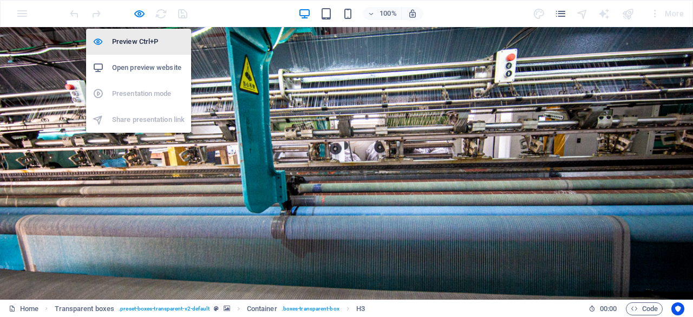
click at [149, 40] on h6 "Preview Ctrl+P" at bounding box center [148, 41] width 73 height 13
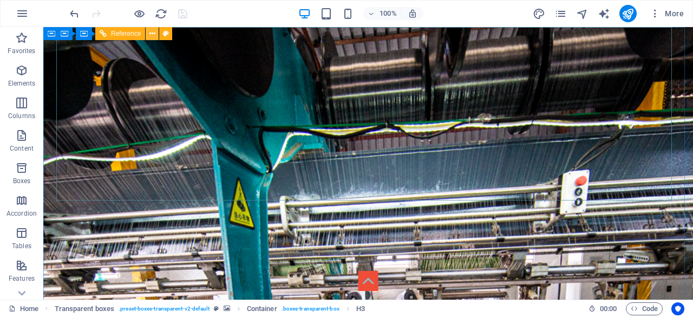
click at [156, 33] on button at bounding box center [152, 33] width 13 height 13
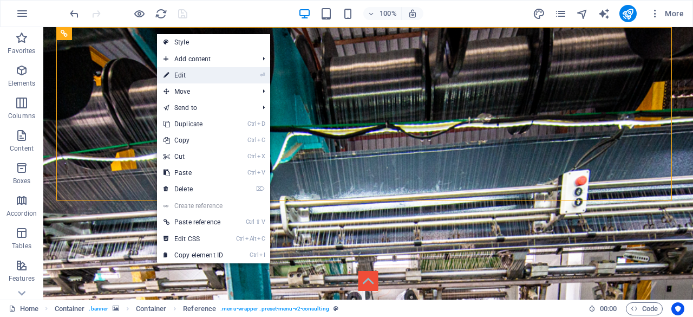
click at [193, 72] on link "⏎ Edit" at bounding box center [193, 75] width 73 height 16
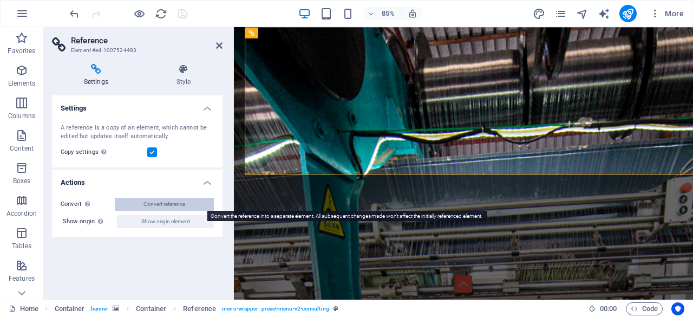
click at [185, 202] on span "Convert reference" at bounding box center [164, 203] width 42 height 13
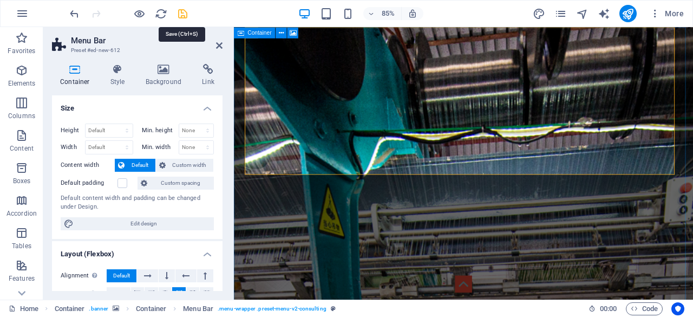
click at [181, 15] on icon "save" at bounding box center [182, 14] width 12 height 12
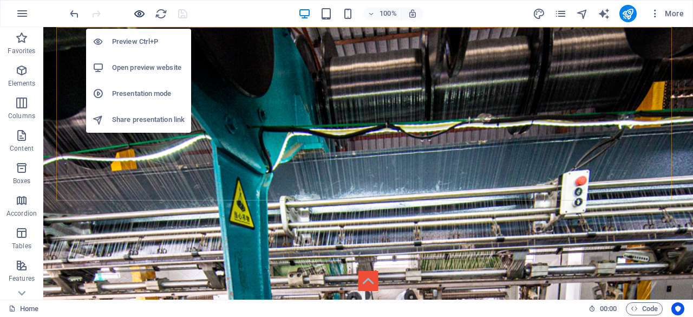
click at [139, 12] on icon "button" at bounding box center [139, 14] width 12 height 12
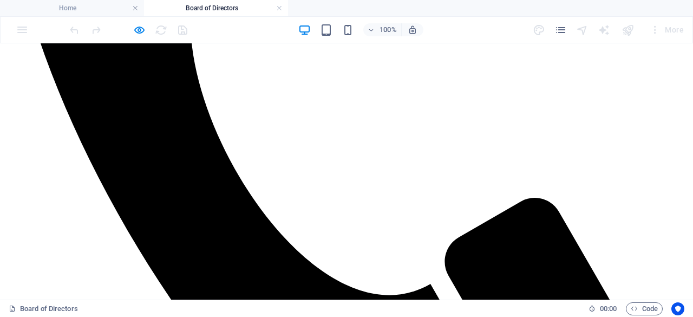
scroll to position [487, 0]
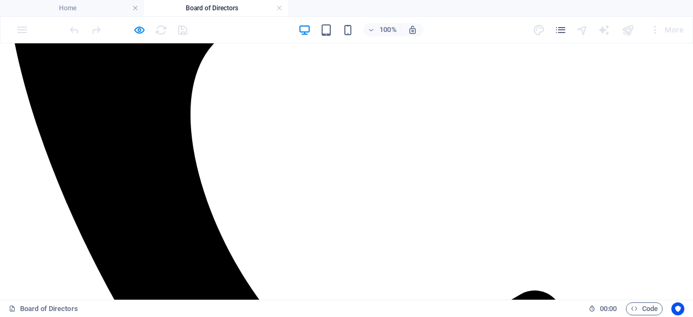
scroll to position [325, 0]
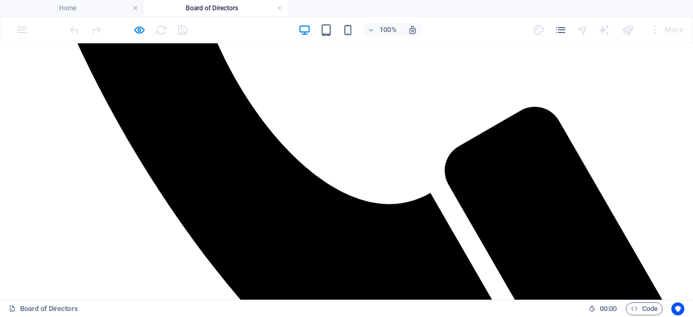
scroll to position [595, 0]
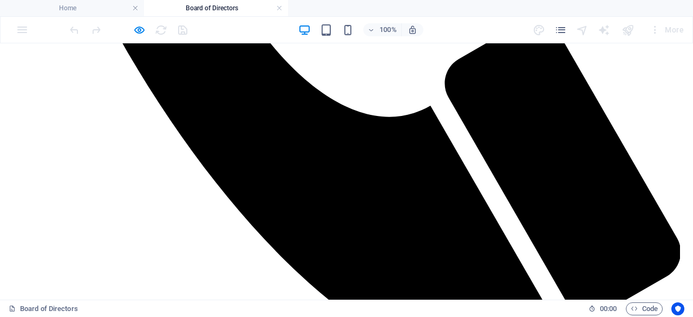
drag, startPoint x: 363, startPoint y: 89, endPoint x: 363, endPoint y: 96, distance: 7.0
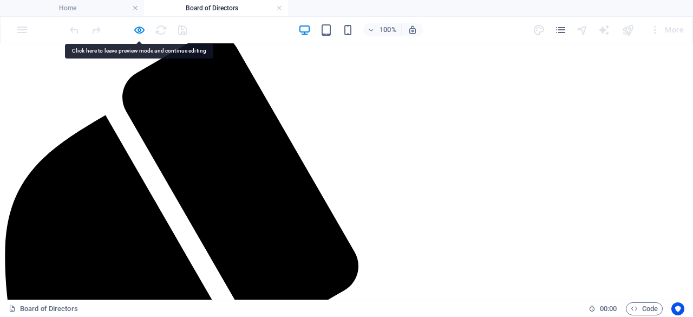
scroll to position [0, 0]
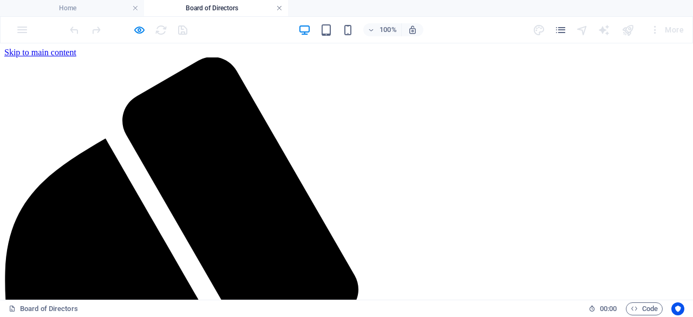
click at [281, 10] on link at bounding box center [279, 8] width 6 height 10
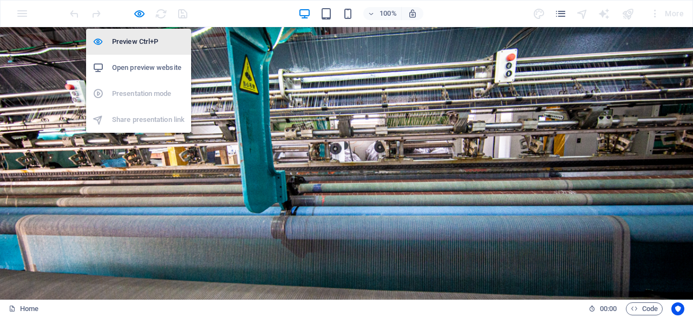
click at [148, 44] on h6 "Preview Ctrl+P" at bounding box center [148, 41] width 73 height 13
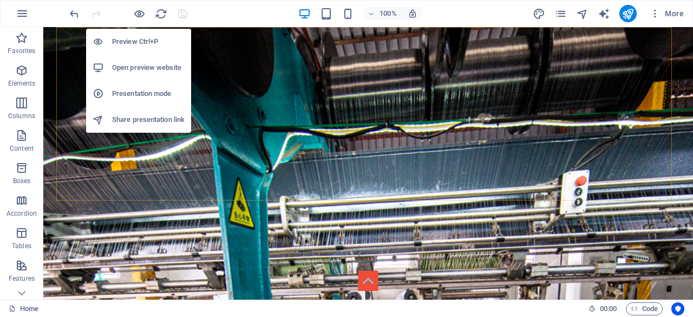
drag, startPoint x: 157, startPoint y: 67, endPoint x: 149, endPoint y: 68, distance: 8.8
click at [149, 68] on h6 "Open preview website" at bounding box center [148, 67] width 73 height 13
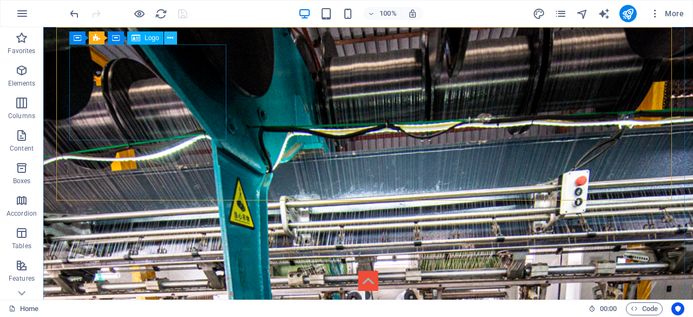
click at [169, 38] on icon at bounding box center [170, 37] width 6 height 11
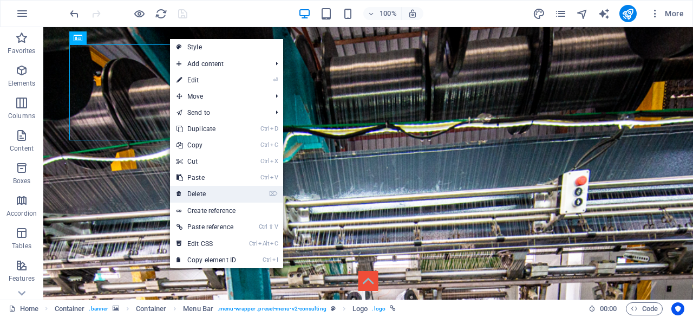
click at [200, 190] on link "⌦ Delete" at bounding box center [206, 194] width 73 height 16
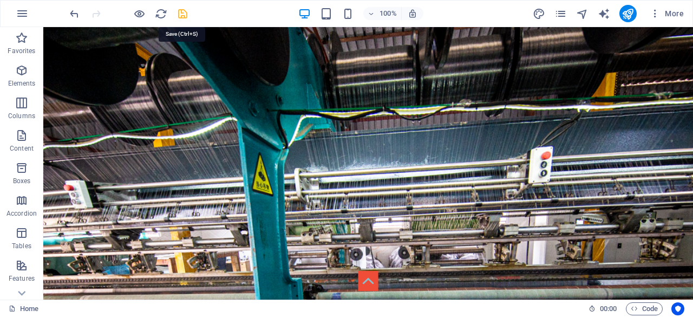
click at [185, 11] on icon "save" at bounding box center [182, 14] width 12 height 12
click at [74, 12] on icon "undo" at bounding box center [74, 14] width 12 height 12
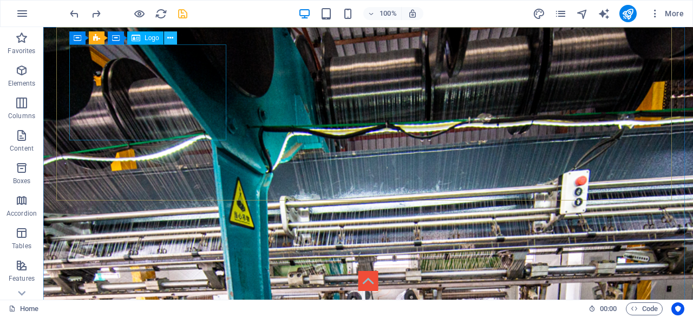
click at [171, 39] on icon at bounding box center [170, 37] width 6 height 11
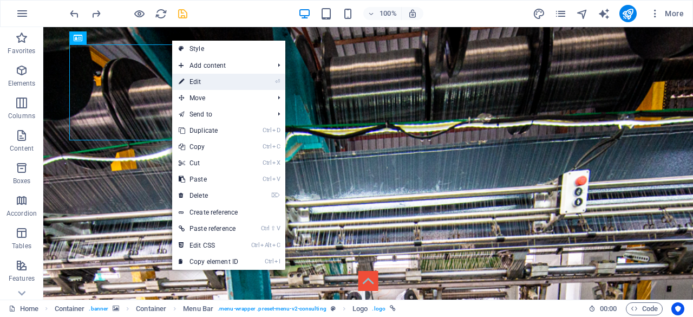
click at [214, 85] on link "⏎ Edit" at bounding box center [208, 82] width 73 height 16
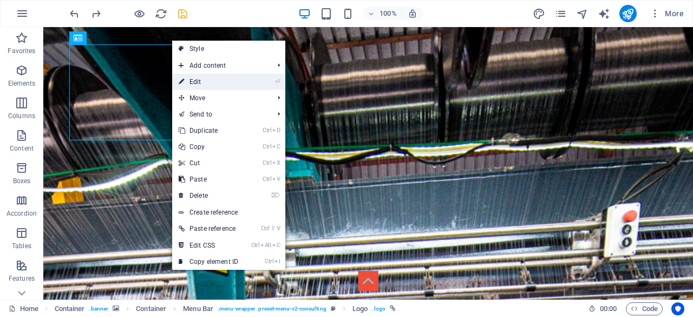
select select "px"
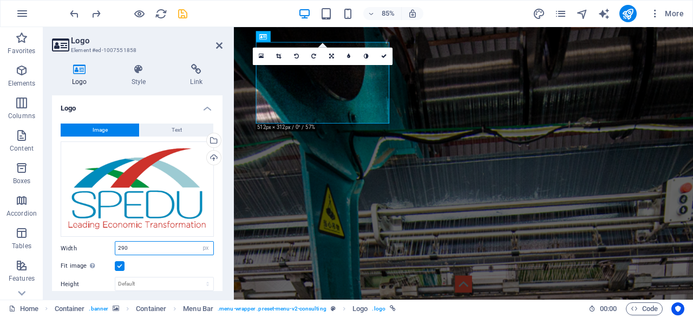
drag, startPoint x: 122, startPoint y: 244, endPoint x: 116, endPoint y: 245, distance: 6.6
click at [116, 245] on input "290" at bounding box center [164, 247] width 98 height 13
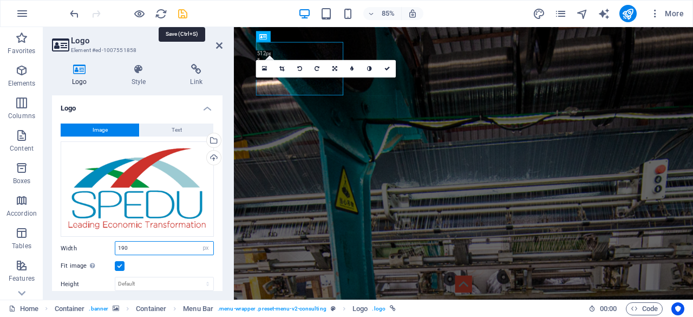
type input "190"
click at [180, 15] on icon "save" at bounding box center [182, 14] width 12 height 12
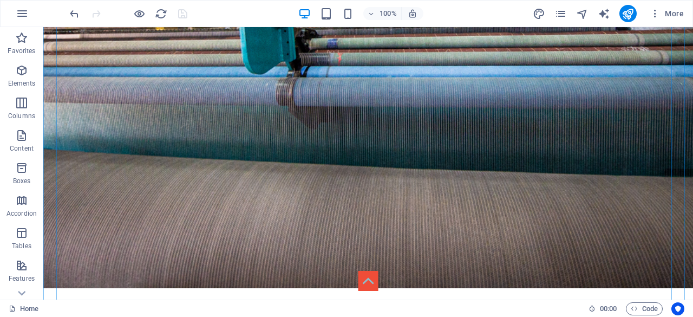
scroll to position [325, 0]
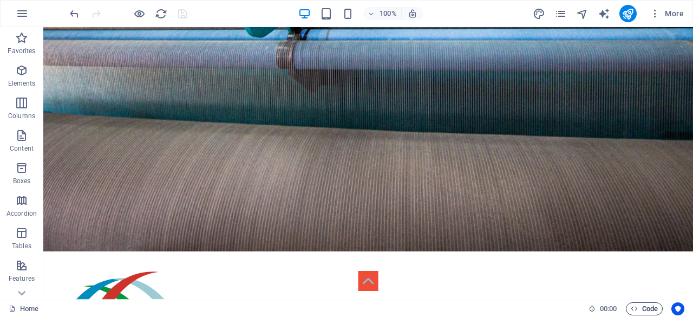
click at [631, 307] on icon "button" at bounding box center [633, 308] width 7 height 7
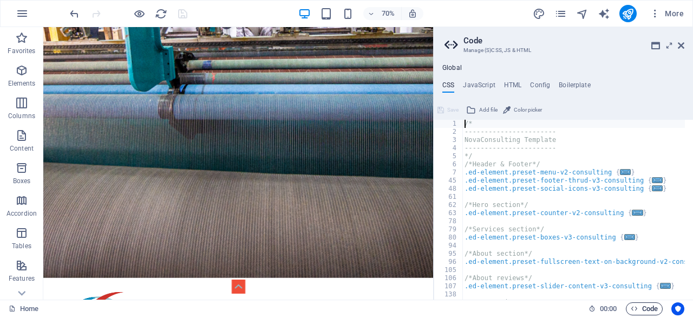
click at [635, 309] on icon "button" at bounding box center [633, 308] width 7 height 7
click at [633, 308] on icon "button" at bounding box center [633, 308] width 7 height 7
click at [553, 305] on div "Home" at bounding box center [294, 308] width 571 height 13
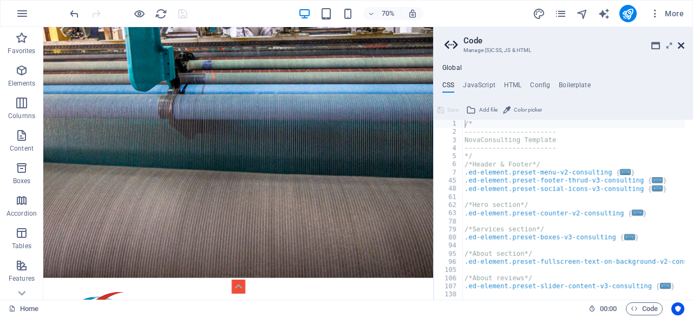
click at [680, 43] on icon at bounding box center [680, 45] width 6 height 9
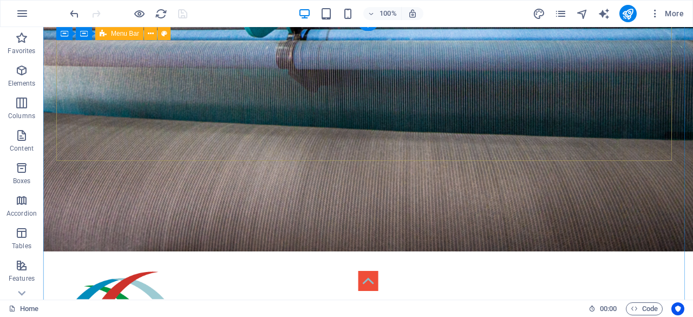
scroll to position [0, 0]
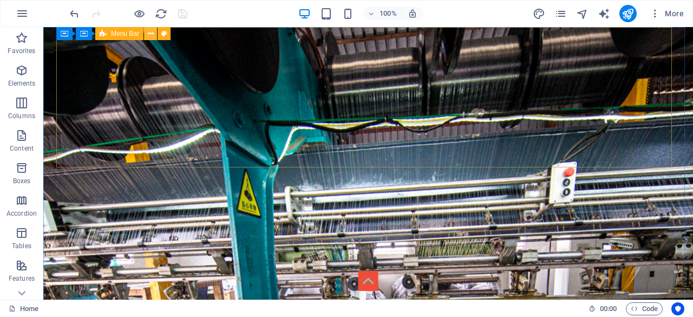
click at [149, 32] on icon at bounding box center [151, 33] width 6 height 11
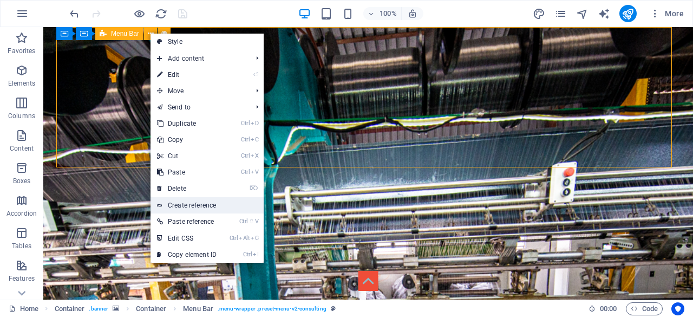
click at [218, 208] on link "Create reference" at bounding box center [206, 205] width 113 height 16
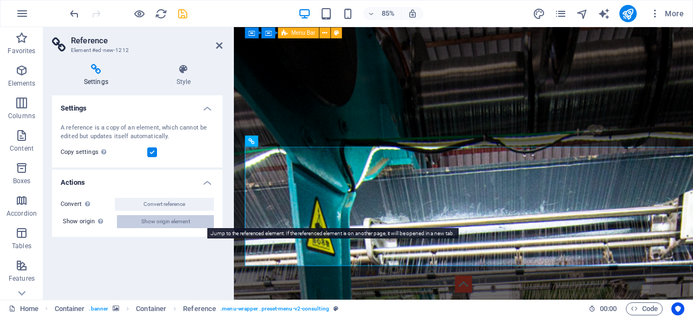
click at [164, 222] on span "Show origin element" at bounding box center [165, 221] width 49 height 13
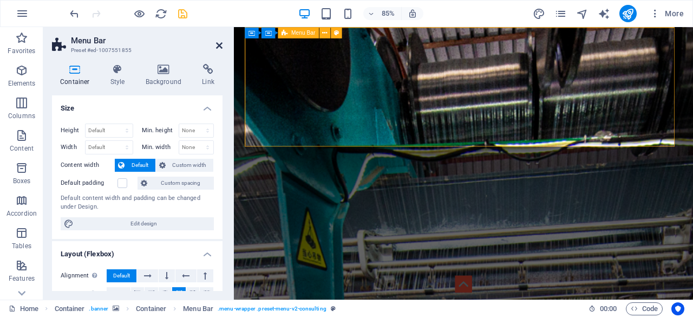
click at [216, 43] on icon at bounding box center [219, 45] width 6 height 9
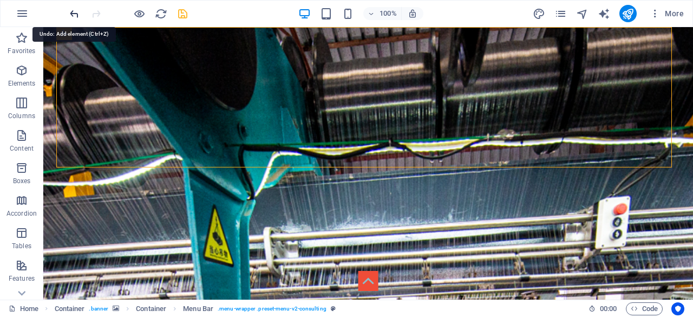
click at [73, 9] on icon "undo" at bounding box center [74, 14] width 12 height 12
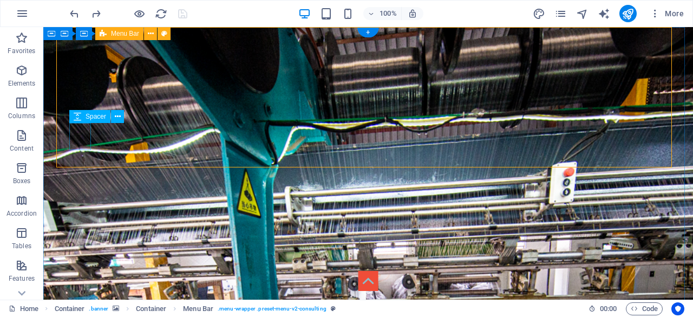
click at [117, 116] on icon at bounding box center [118, 116] width 6 height 11
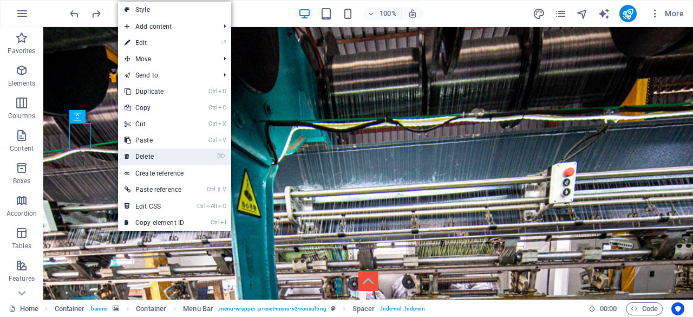
click at [182, 152] on link "⌦ Delete" at bounding box center [154, 156] width 73 height 16
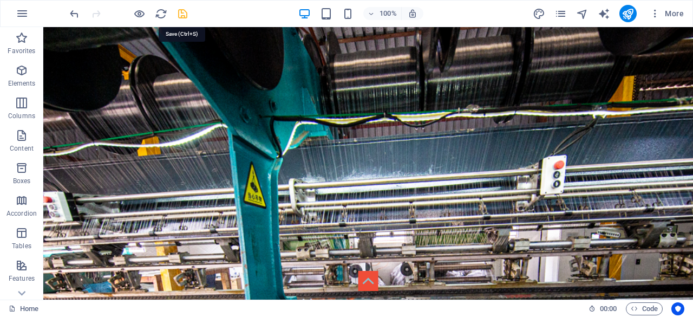
click at [183, 12] on icon "save" at bounding box center [182, 14] width 12 height 12
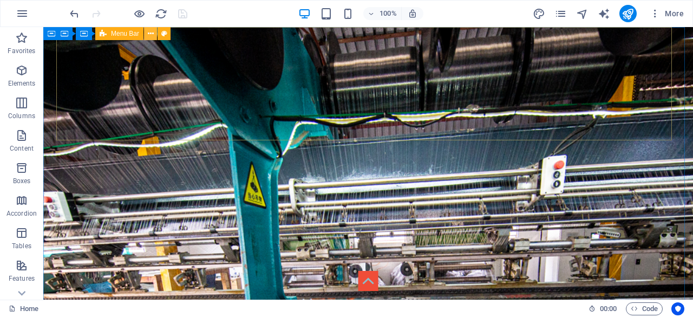
click at [149, 33] on icon at bounding box center [151, 33] width 6 height 11
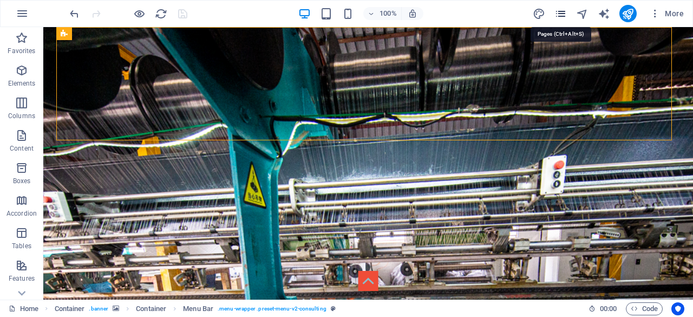
click at [559, 14] on icon "pages" at bounding box center [560, 14] width 12 height 12
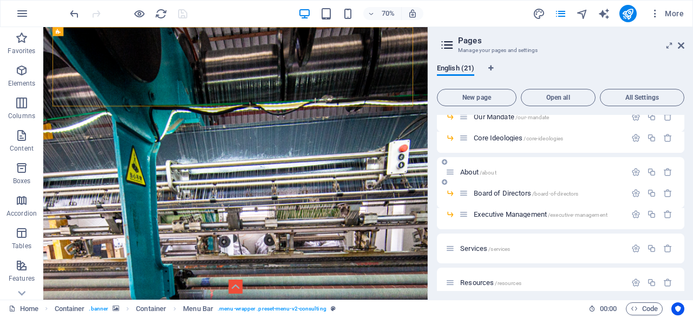
scroll to position [108, 0]
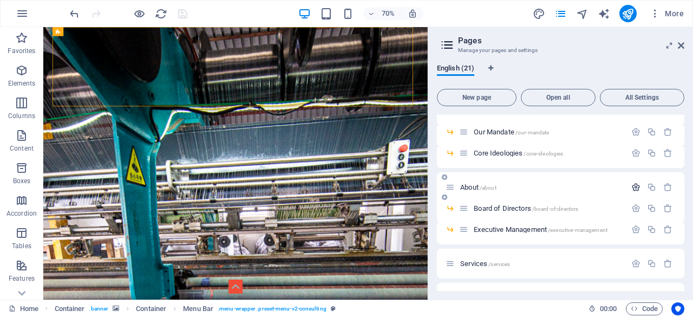
click at [632, 188] on icon "button" at bounding box center [635, 186] width 9 height 9
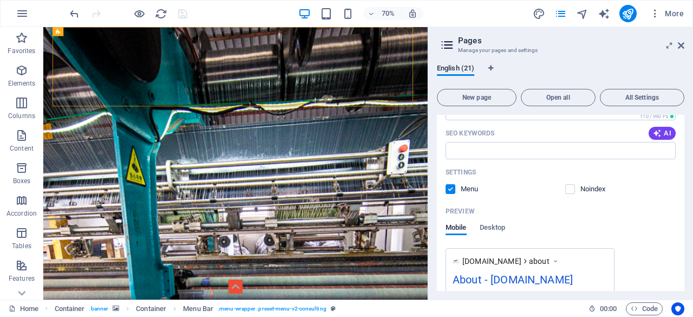
scroll to position [379, 0]
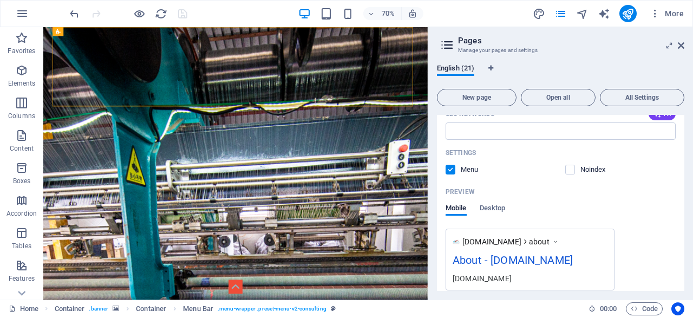
click at [452, 169] on label at bounding box center [450, 169] width 10 height 10
click at [0, 0] on input "checkbox" at bounding box center [0, 0] width 0 height 0
click at [451, 169] on label at bounding box center [450, 169] width 10 height 10
click at [0, 0] on input "checkbox" at bounding box center [0, 0] width 0 height 0
click at [685, 43] on aside "Pages Manage your pages and settings English (21) New page Open all All Setting…" at bounding box center [559, 163] width 265 height 272
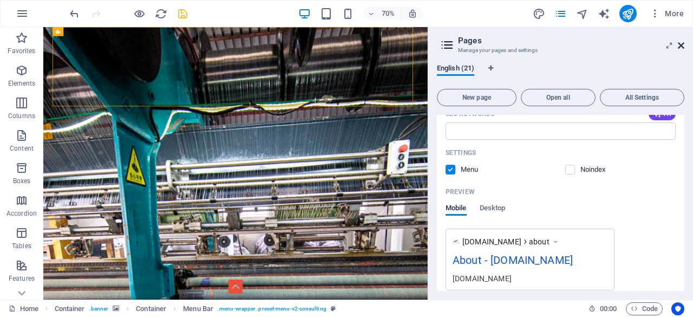
drag, startPoint x: 678, startPoint y: 42, endPoint x: 611, endPoint y: 58, distance: 69.6
click at [678, 42] on icon at bounding box center [680, 45] width 6 height 9
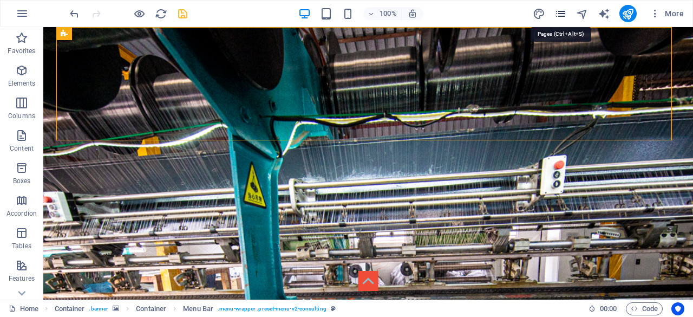
click at [565, 8] on icon "pages" at bounding box center [560, 14] width 12 height 12
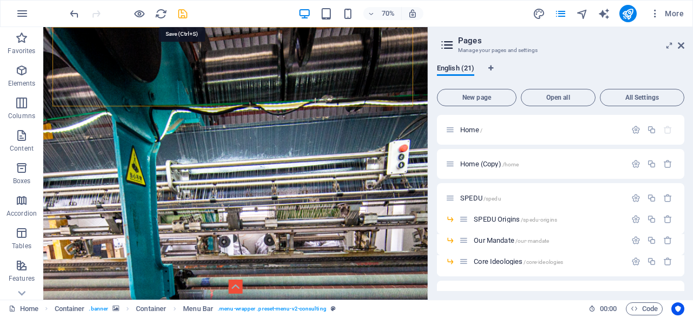
click at [182, 11] on icon "save" at bounding box center [182, 14] width 12 height 12
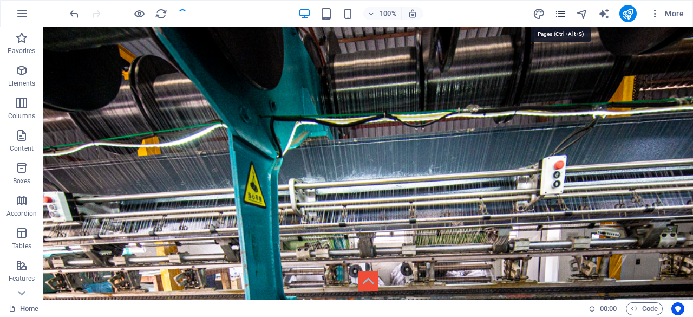
click at [562, 11] on icon "pages" at bounding box center [560, 14] width 12 height 12
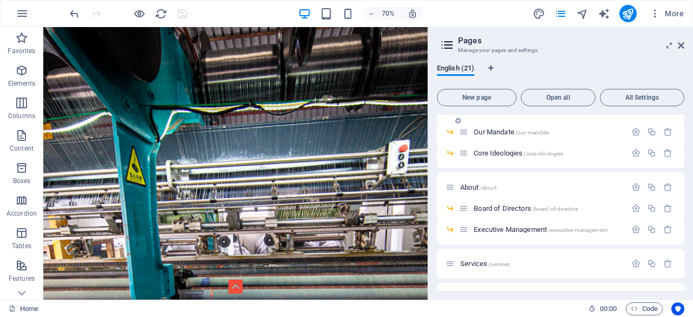
scroll to position [54, 0]
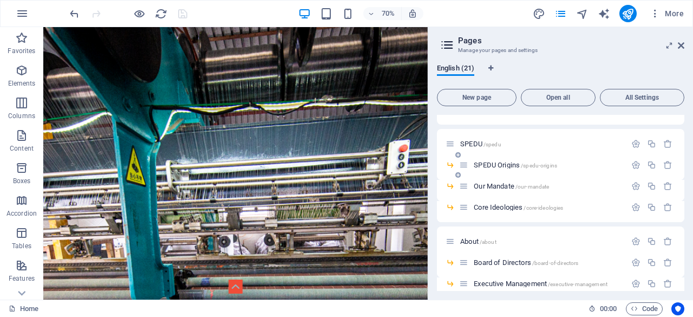
click at [489, 161] on span "SPEDU Origins /spedu-origins" at bounding box center [514, 165] width 83 height 8
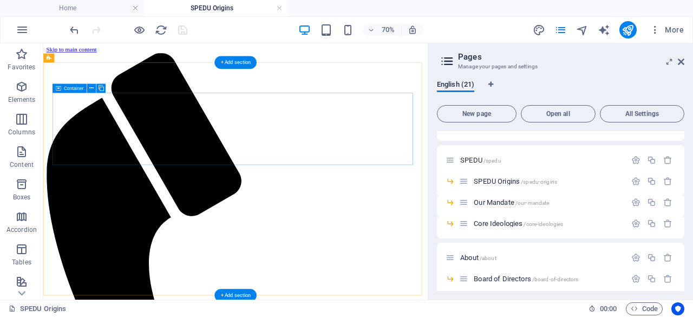
scroll to position [0, 0]
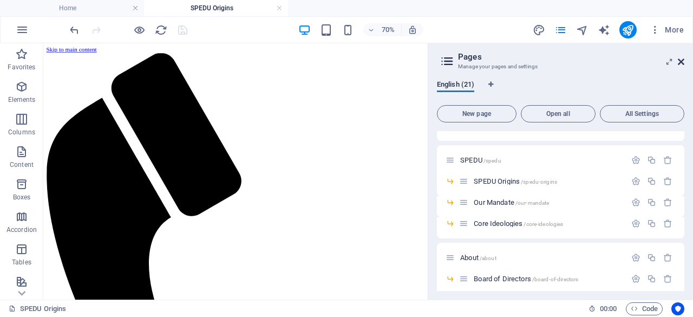
click at [683, 60] on icon at bounding box center [680, 61] width 6 height 9
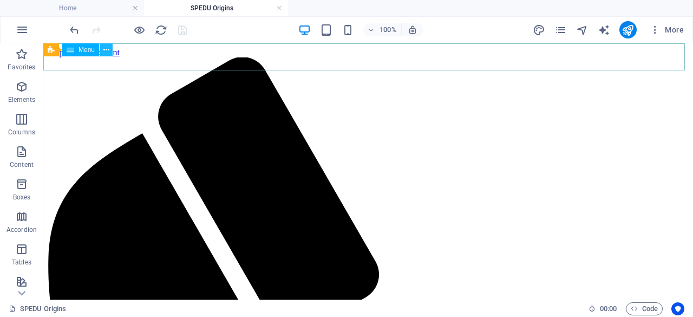
click at [105, 49] on icon at bounding box center [106, 49] width 6 height 11
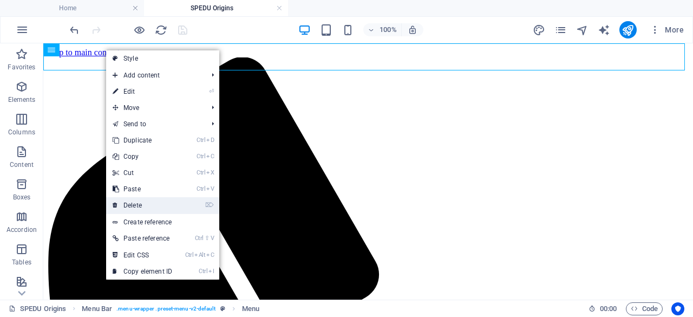
click at [169, 203] on link "⌦ Delete" at bounding box center [142, 205] width 73 height 16
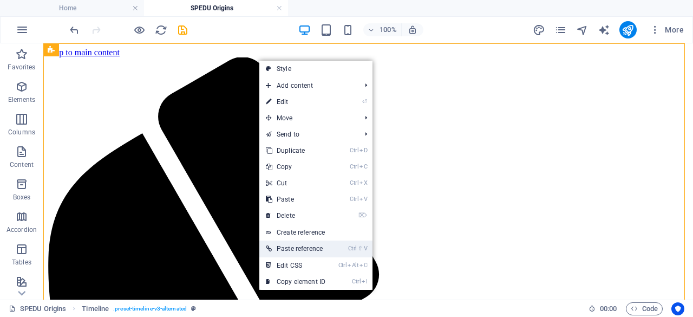
click at [316, 243] on link "Ctrl ⇧ V Paste reference" at bounding box center [295, 248] width 73 height 16
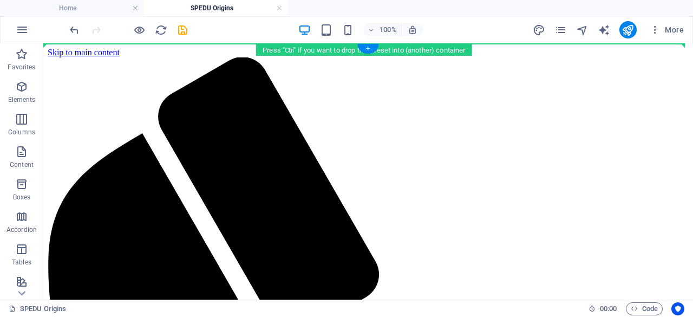
drag, startPoint x: 111, startPoint y: 226, endPoint x: 90, endPoint y: 45, distance: 181.9
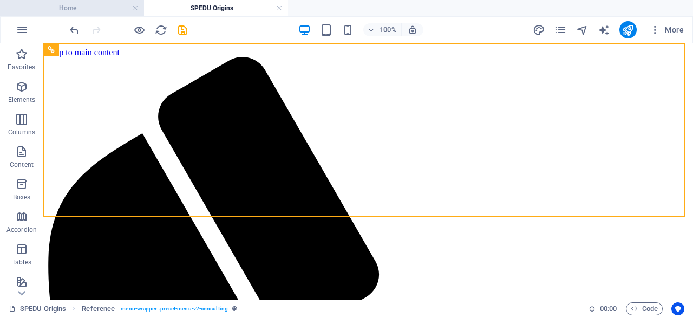
click at [93, 10] on h4 "Home" at bounding box center [72, 8] width 144 height 12
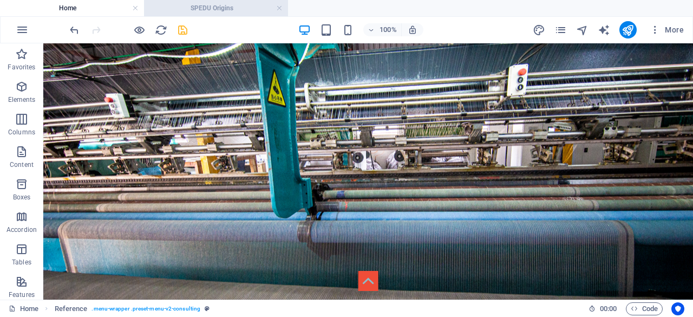
click at [232, 5] on h4 "SPEDU Origins" at bounding box center [216, 8] width 144 height 12
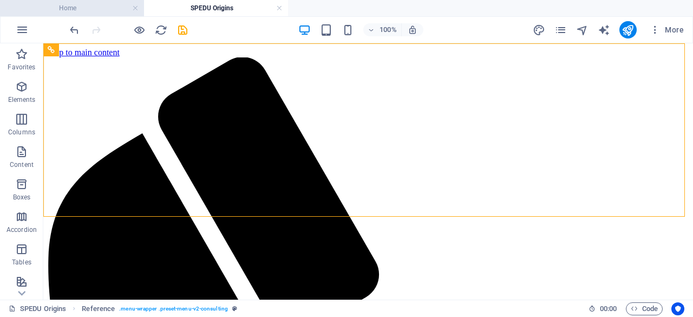
click at [104, 9] on h4 "Home" at bounding box center [72, 8] width 144 height 12
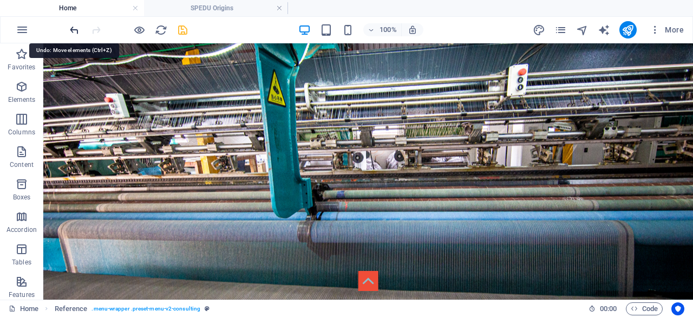
click at [73, 29] on icon "undo" at bounding box center [74, 30] width 12 height 12
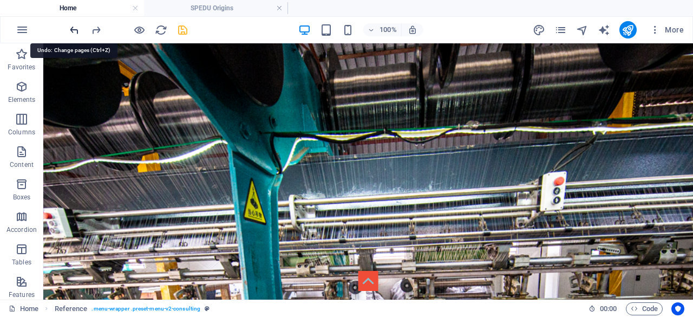
click at [75, 27] on icon "undo" at bounding box center [74, 30] width 12 height 12
click at [74, 29] on icon "undo" at bounding box center [74, 30] width 12 height 12
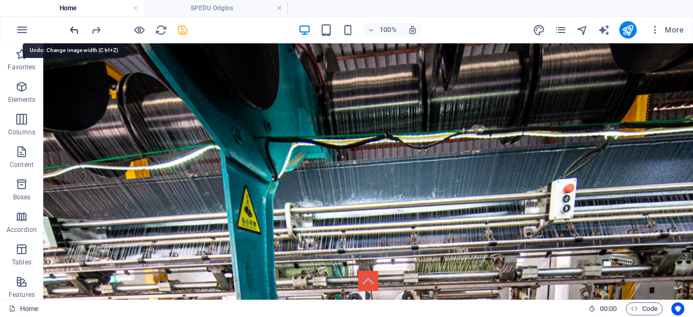
click at [75, 28] on icon "undo" at bounding box center [74, 30] width 12 height 12
click at [75, 29] on icon "undo" at bounding box center [74, 30] width 12 height 12
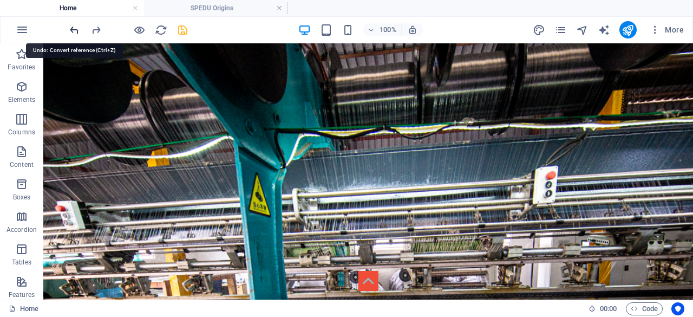
click at [70, 29] on icon "undo" at bounding box center [74, 30] width 12 height 12
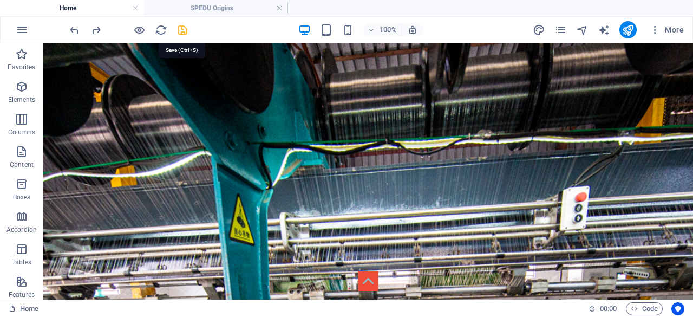
click at [181, 28] on icon "save" at bounding box center [182, 30] width 12 height 12
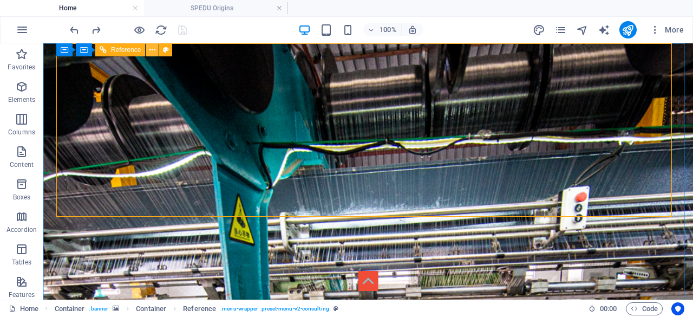
click at [151, 50] on icon at bounding box center [152, 49] width 6 height 11
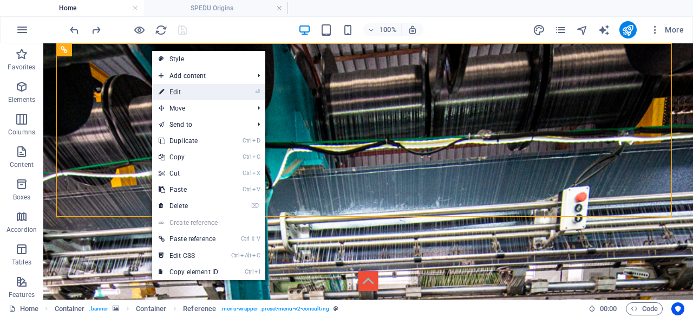
click at [180, 93] on link "⏎ Edit" at bounding box center [188, 92] width 73 height 16
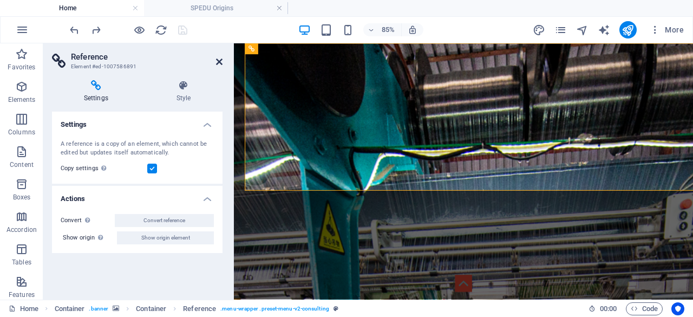
click at [219, 60] on icon at bounding box center [219, 61] width 6 height 9
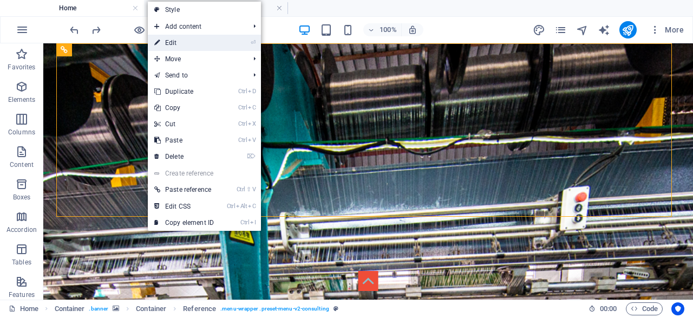
click at [185, 48] on link "⏎ Edit" at bounding box center [184, 43] width 73 height 16
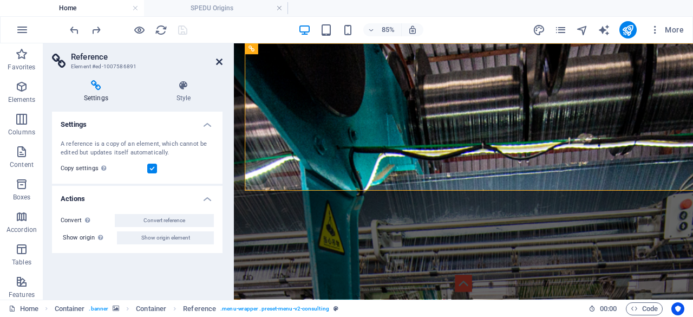
click at [219, 63] on icon at bounding box center [219, 61] width 6 height 9
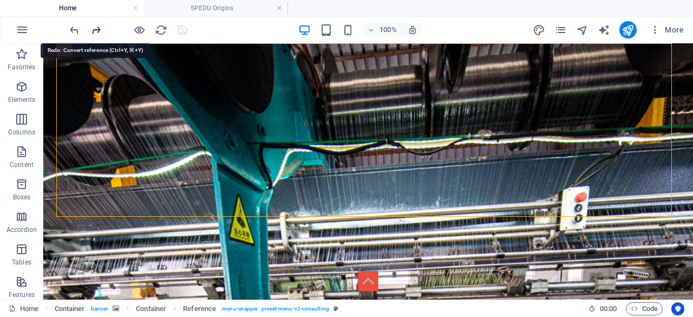
click at [97, 31] on icon "redo" at bounding box center [96, 30] width 12 height 12
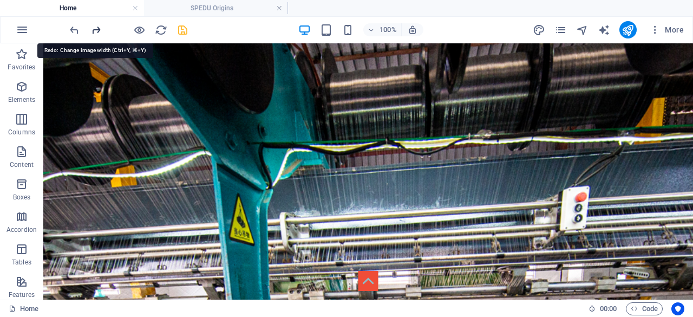
click at [95, 29] on icon "redo" at bounding box center [96, 30] width 12 height 12
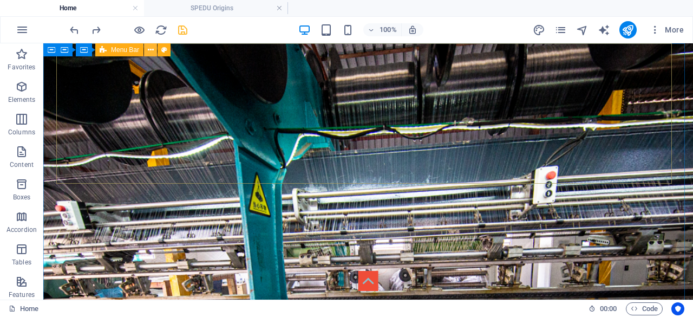
click at [150, 49] on icon at bounding box center [151, 49] width 6 height 11
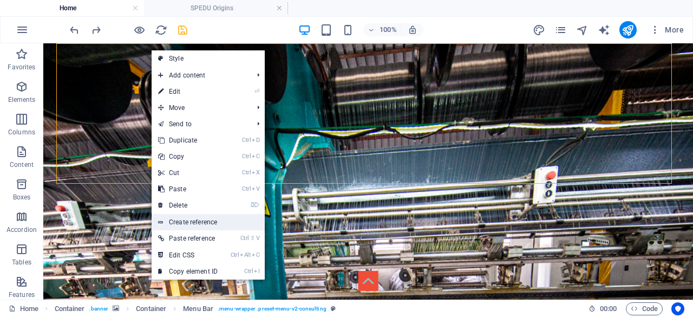
click at [212, 223] on link "Create reference" at bounding box center [207, 222] width 113 height 16
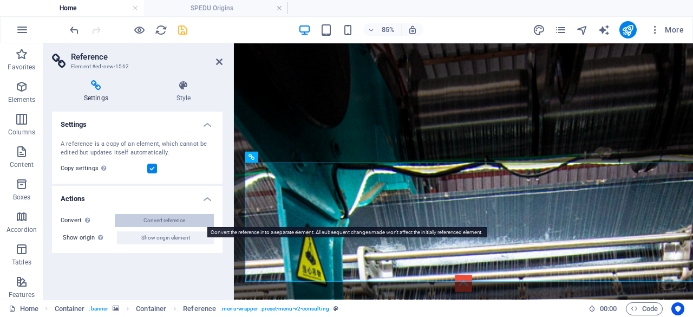
click at [176, 221] on span "Convert reference" at bounding box center [164, 220] width 42 height 13
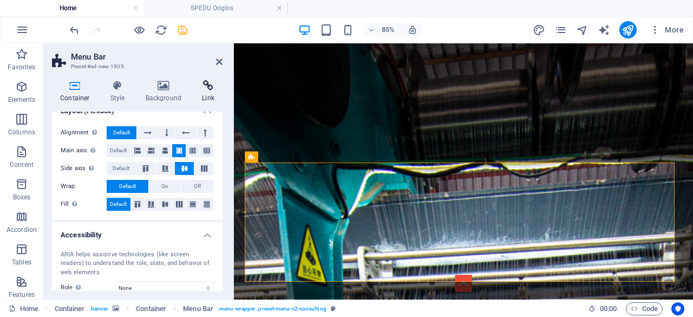
scroll to position [108, 0]
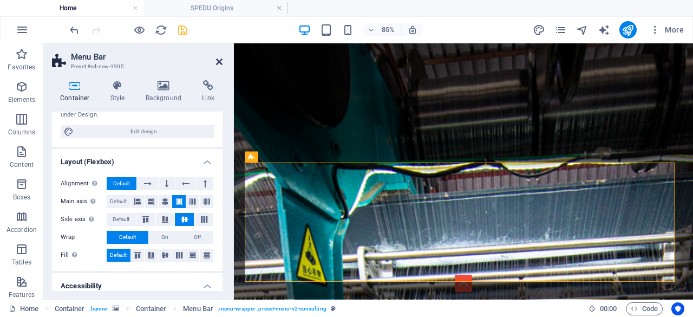
click at [220, 62] on icon at bounding box center [219, 61] width 6 height 9
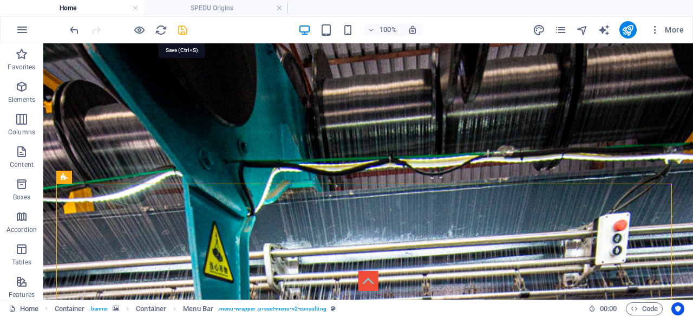
drag, startPoint x: 182, startPoint y: 30, endPoint x: 133, endPoint y: 118, distance: 100.7
click at [182, 30] on icon "save" at bounding box center [182, 30] width 12 height 12
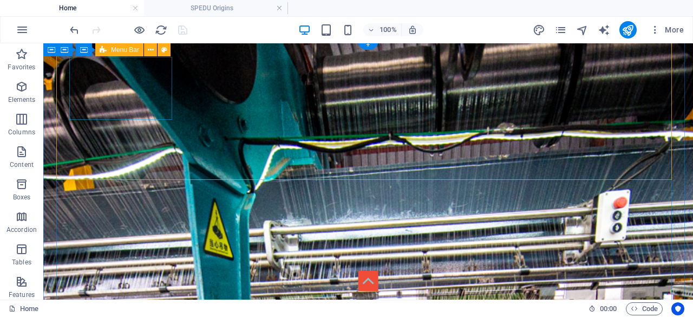
scroll to position [0, 0]
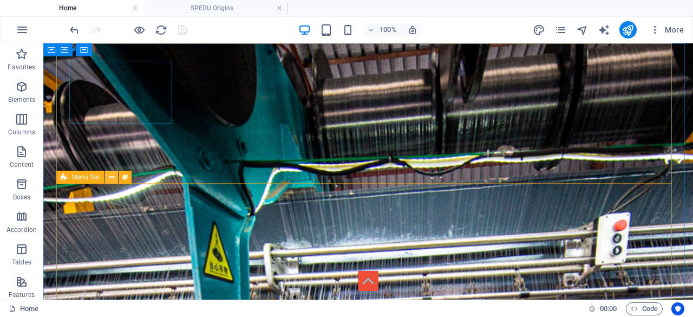
click at [109, 177] on icon at bounding box center [112, 177] width 6 height 11
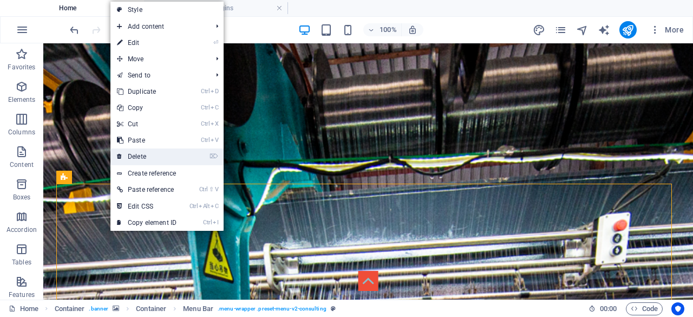
click at [157, 155] on link "⌦ Delete" at bounding box center [146, 156] width 73 height 16
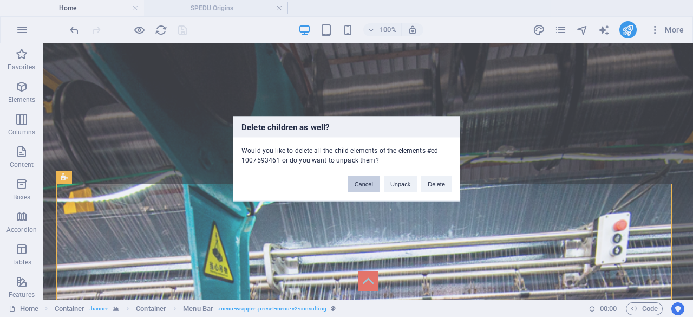
click at [364, 185] on button "Cancel" at bounding box center [363, 183] width 31 height 16
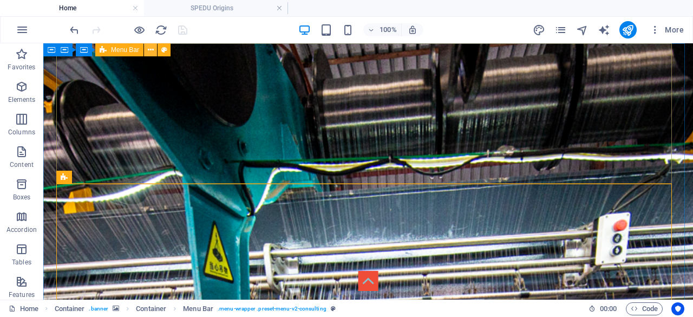
click at [147, 49] on button at bounding box center [150, 49] width 13 height 13
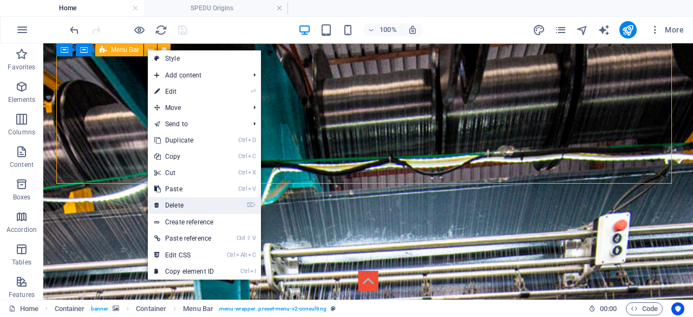
click at [209, 203] on link "⌦ Delete" at bounding box center [184, 205] width 73 height 16
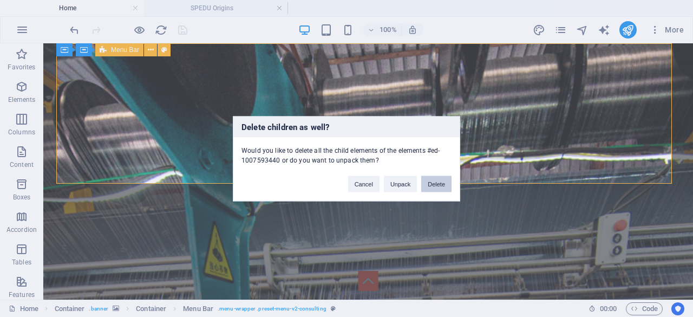
click at [430, 185] on button "Delete" at bounding box center [436, 183] width 30 height 16
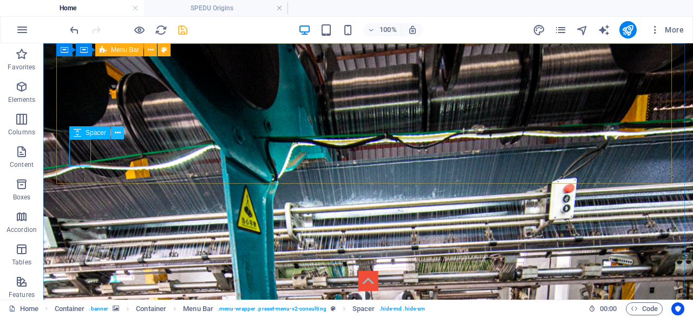
click at [117, 134] on icon at bounding box center [118, 132] width 6 height 11
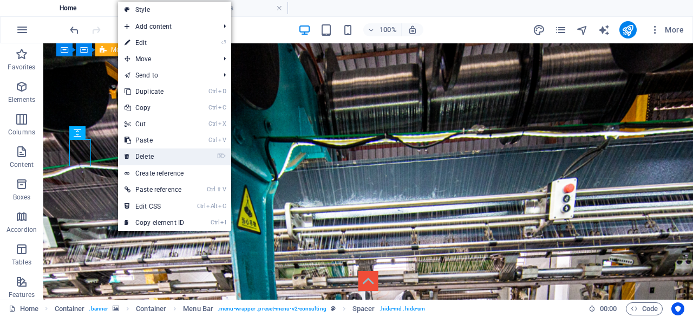
click at [177, 157] on link "⌦ Delete" at bounding box center [154, 156] width 73 height 16
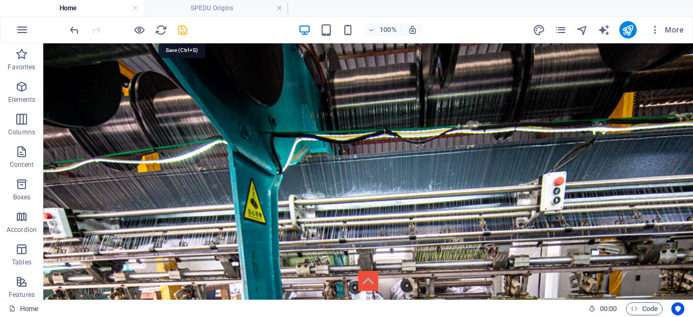
click at [181, 34] on icon "save" at bounding box center [182, 30] width 12 height 12
click at [113, 117] on icon at bounding box center [113, 116] width 6 height 11
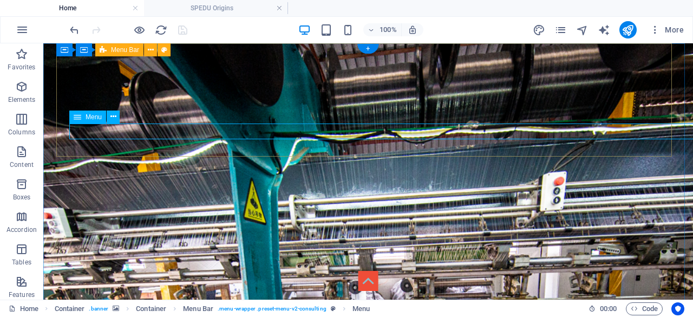
click at [148, 48] on icon at bounding box center [151, 49] width 6 height 11
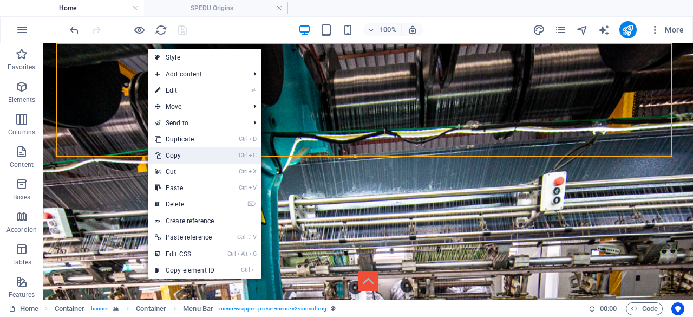
click at [201, 155] on link "Ctrl C Copy" at bounding box center [184, 155] width 73 height 16
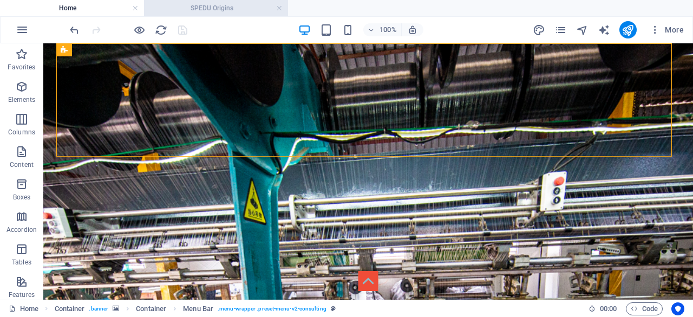
click at [228, 8] on h4 "SPEDU Origins" at bounding box center [216, 8] width 144 height 12
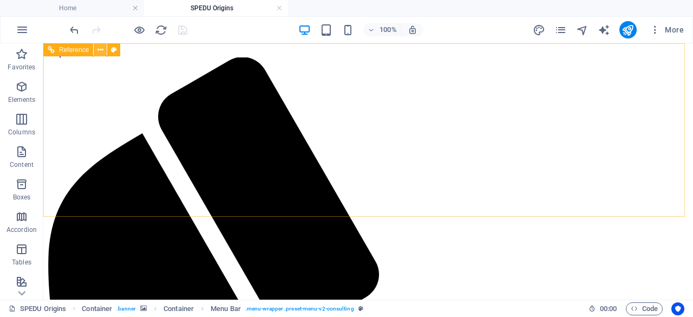
click at [100, 49] on icon at bounding box center [100, 49] width 6 height 11
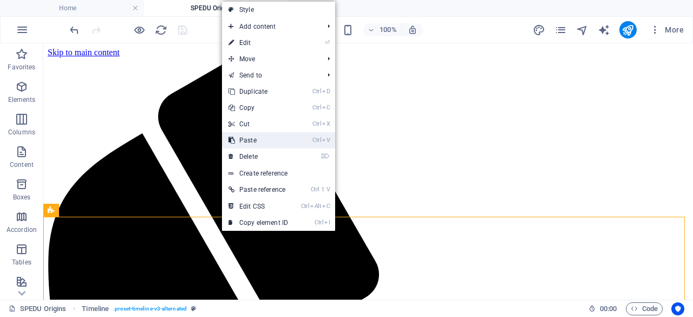
click at [278, 139] on link "Ctrl V Paste" at bounding box center [258, 140] width 73 height 16
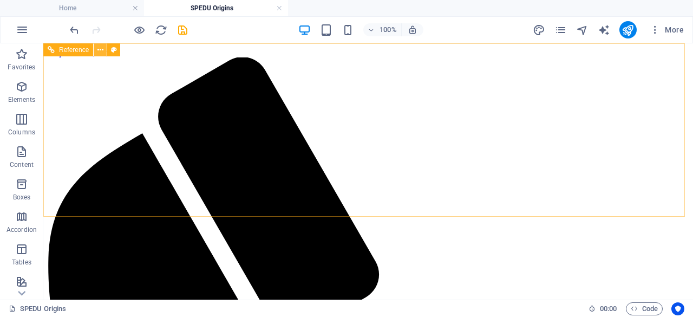
click at [101, 50] on icon at bounding box center [100, 49] width 6 height 11
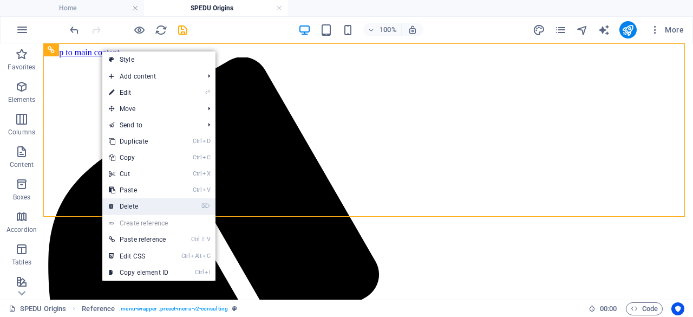
drag, startPoint x: 157, startPoint y: 207, endPoint x: 114, endPoint y: 163, distance: 61.6
click at [157, 207] on link "⌦ Delete" at bounding box center [138, 206] width 73 height 16
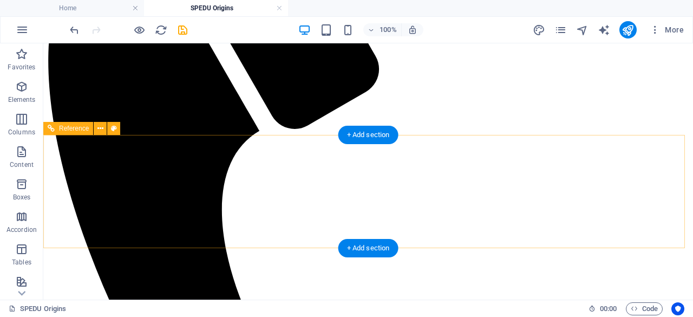
scroll to position [216, 0]
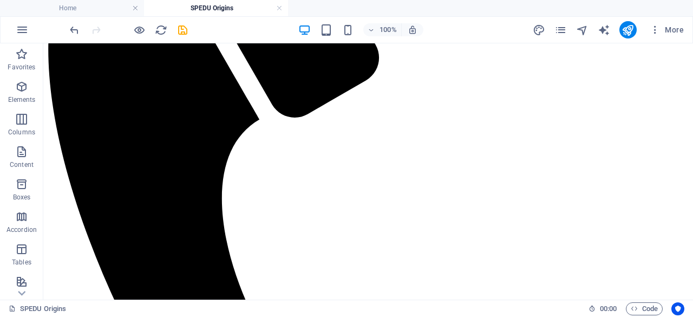
drag, startPoint x: 80, startPoint y: 125, endPoint x: 114, endPoint y: 25, distance: 105.1
click at [114, 43] on section "Favorites Elements Columns Content Boxes Accordion Tables Features Images Slide…" at bounding box center [346, 171] width 693 height 256
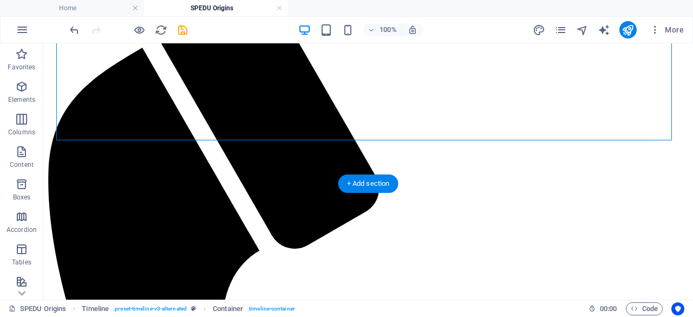
scroll to position [0, 0]
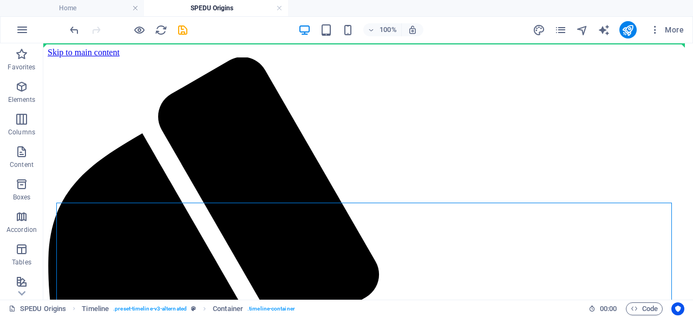
drag, startPoint x: 73, startPoint y: 125, endPoint x: 98, endPoint y: 42, distance: 87.1
click at [98, 43] on section "Favorites Elements Columns Content Boxes Accordion Tables Features Images Slide…" at bounding box center [346, 171] width 693 height 256
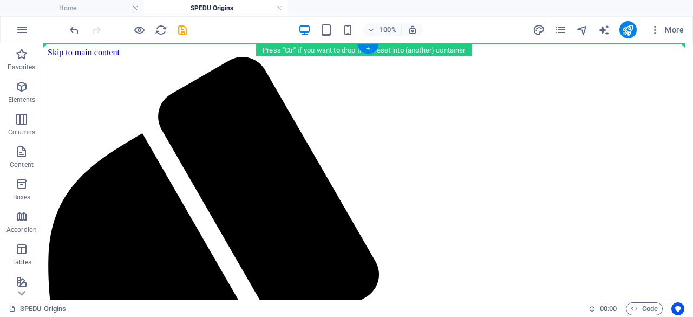
drag, startPoint x: 107, startPoint y: 223, endPoint x: 105, endPoint y: 54, distance: 169.4
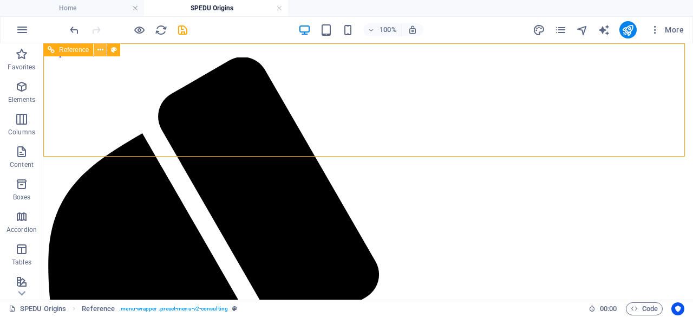
click at [98, 51] on icon at bounding box center [100, 49] width 6 height 11
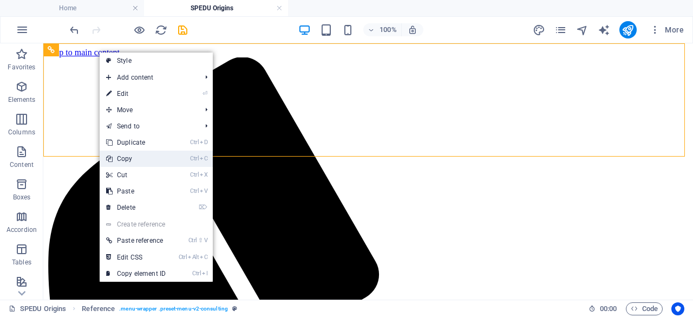
click at [137, 158] on link "Ctrl C Copy" at bounding box center [136, 158] width 73 height 16
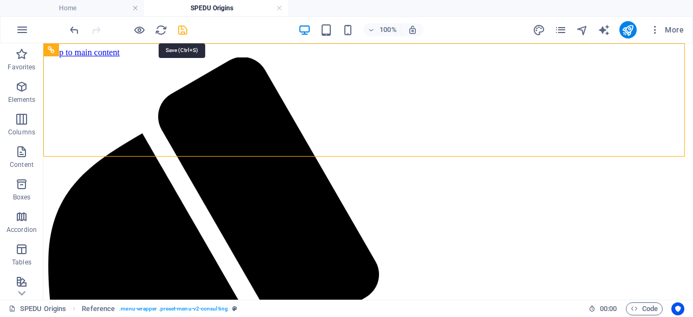
click at [183, 28] on icon "save" at bounding box center [182, 30] width 12 height 12
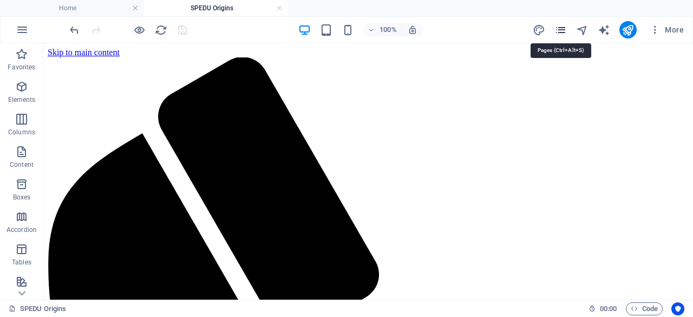
click at [561, 31] on icon "pages" at bounding box center [560, 30] width 12 height 12
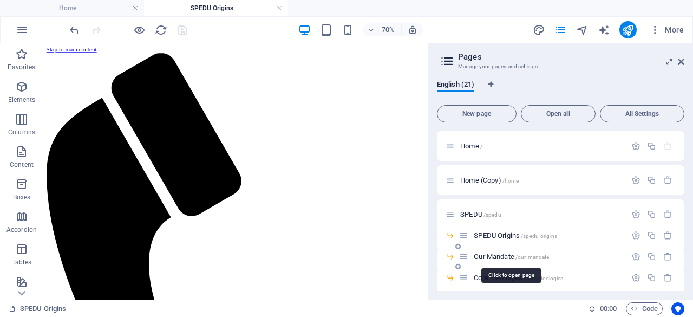
click at [484, 253] on span "Our Mandate /our-mandate" at bounding box center [510, 256] width 75 height 8
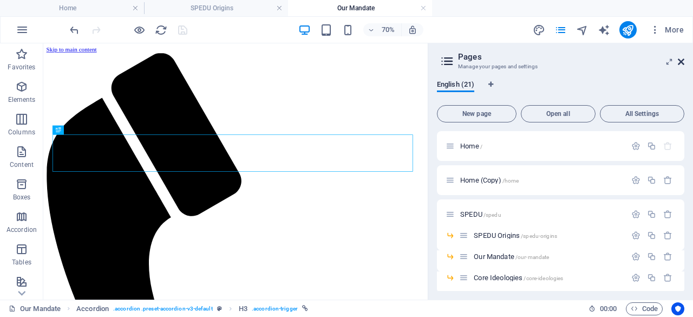
drag, startPoint x: 681, startPoint y: 60, endPoint x: 216, endPoint y: 27, distance: 466.0
click at [681, 60] on icon at bounding box center [680, 61] width 6 height 9
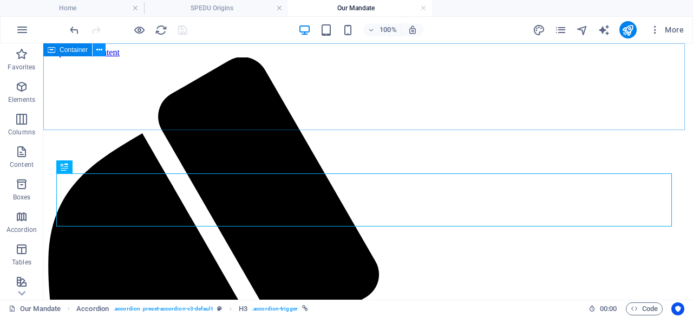
click at [100, 49] on icon at bounding box center [99, 49] width 6 height 11
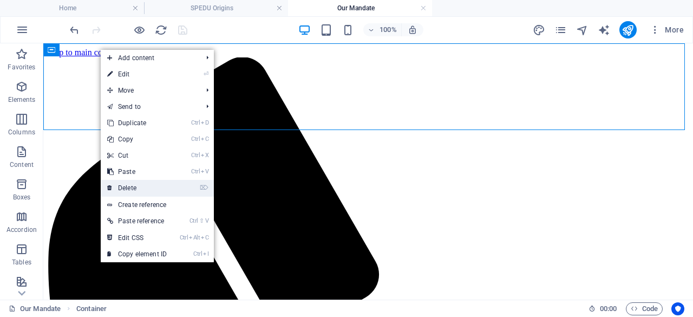
click at [147, 185] on link "⌦ Delete" at bounding box center [137, 188] width 73 height 16
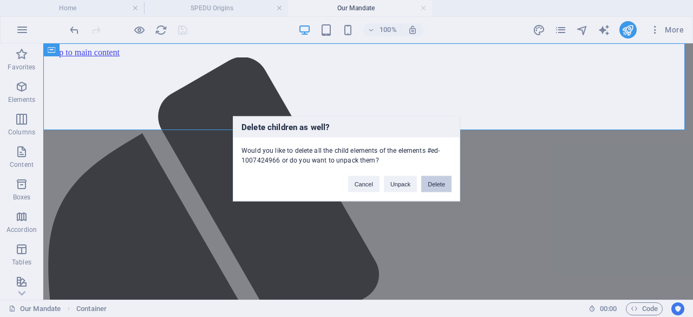
click at [436, 186] on button "Delete" at bounding box center [436, 183] width 30 height 16
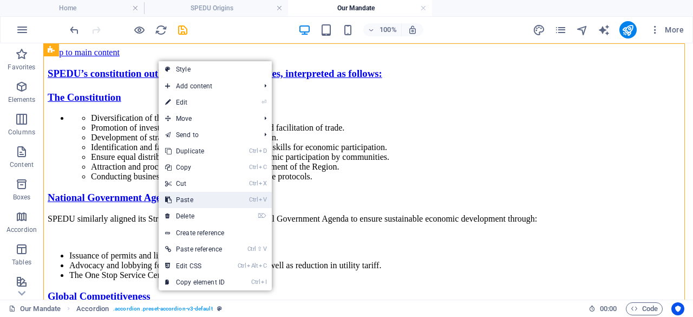
click at [209, 197] on link "Ctrl V Paste" at bounding box center [195, 200] width 73 height 16
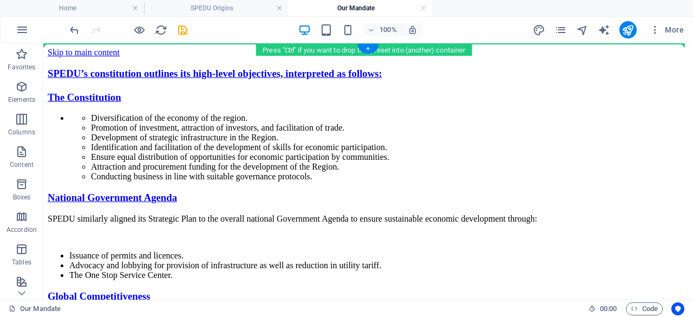
drag, startPoint x: 122, startPoint y: 201, endPoint x: 118, endPoint y: 63, distance: 138.0
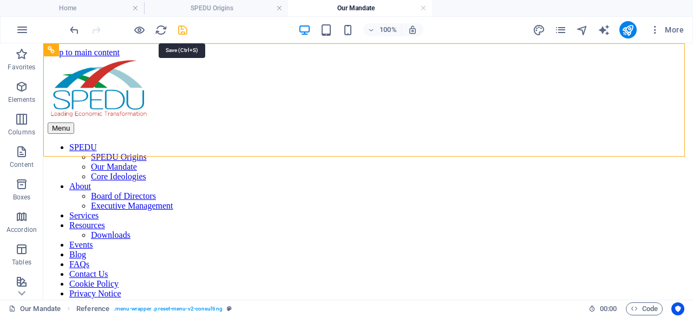
click at [184, 28] on icon "save" at bounding box center [182, 30] width 12 height 12
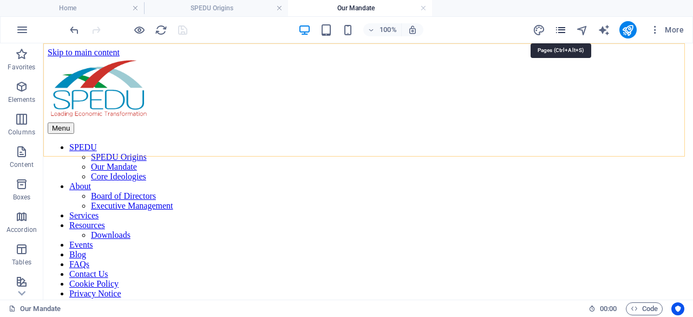
click at [561, 30] on icon "pages" at bounding box center [560, 30] width 12 height 12
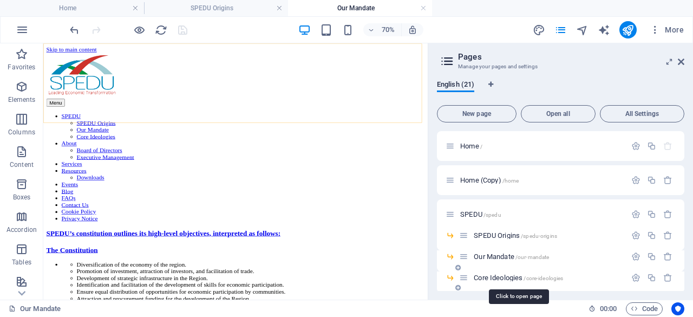
click at [500, 275] on span "Core Ideologies /core-ideologies" at bounding box center [517, 277] width 89 height 8
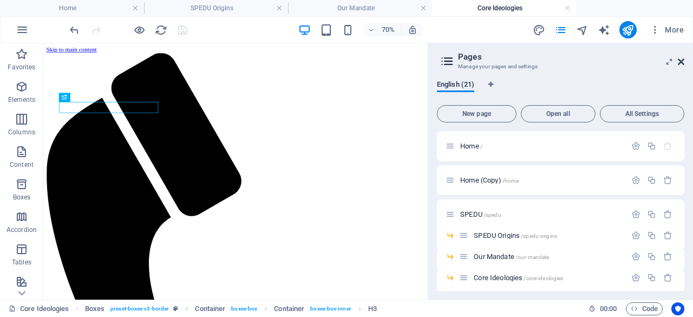
click at [680, 60] on icon at bounding box center [680, 61] width 6 height 9
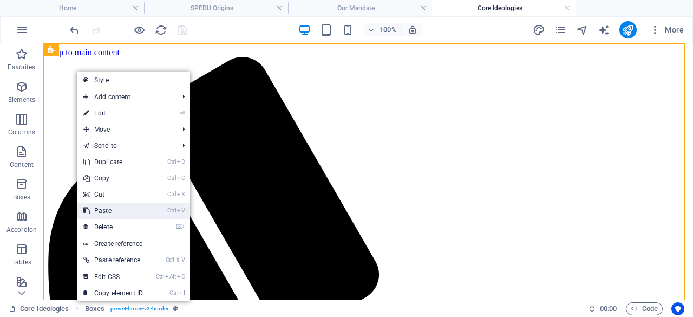
click at [117, 208] on link "Ctrl V Paste" at bounding box center [113, 210] width 73 height 16
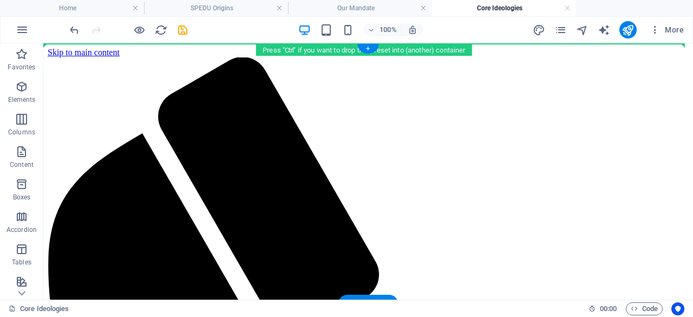
drag, startPoint x: 115, startPoint y: 202, endPoint x: 118, endPoint y: 55, distance: 147.7
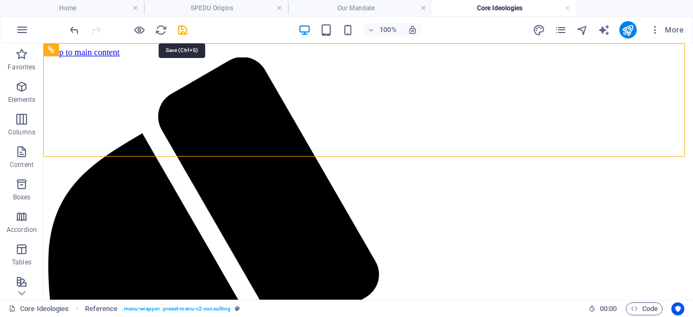
click at [184, 28] on icon "save" at bounding box center [182, 30] width 12 height 12
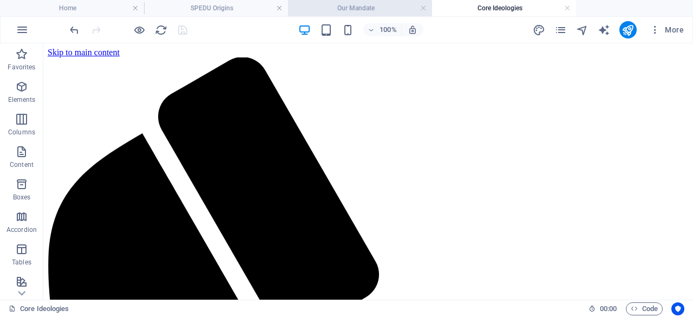
click at [370, 5] on h4 "Our Mandate" at bounding box center [360, 8] width 144 height 12
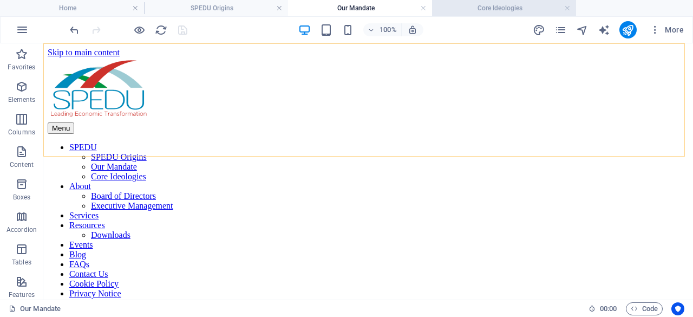
click at [501, 9] on h4 "Core Ideologies" at bounding box center [504, 8] width 144 height 12
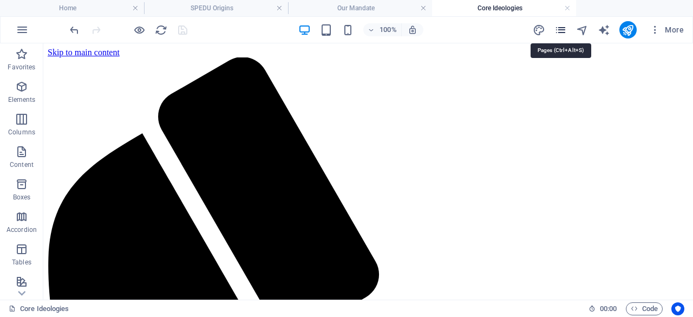
click at [564, 28] on icon "pages" at bounding box center [560, 30] width 12 height 12
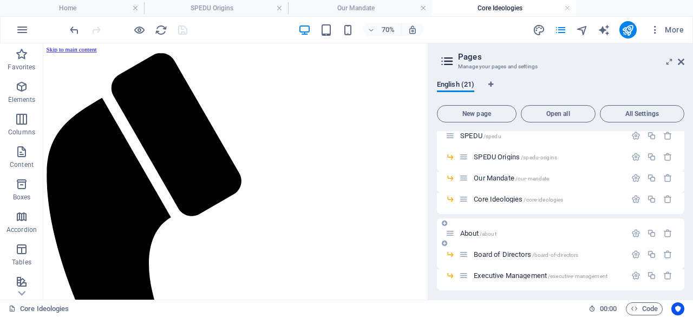
scroll to position [108, 0]
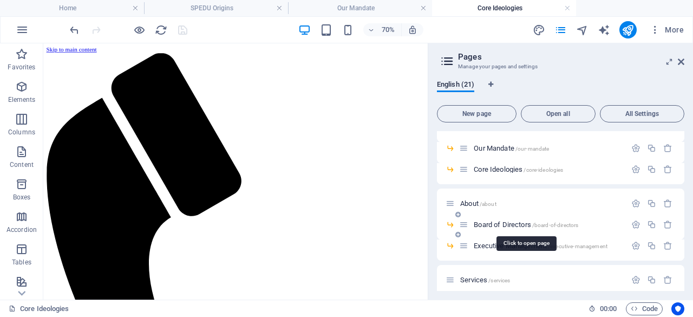
click at [492, 222] on span "Board of Directors /board-of-directors" at bounding box center [525, 224] width 104 height 8
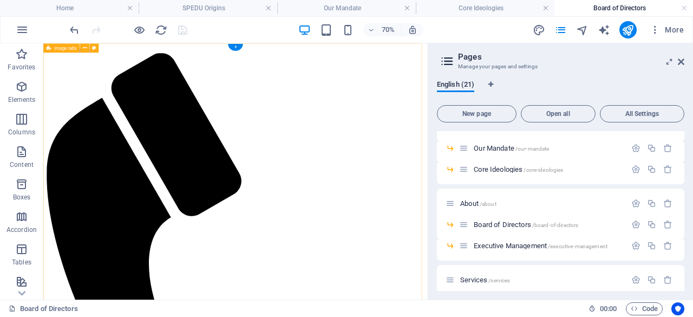
scroll to position [0, 0]
click at [681, 60] on icon at bounding box center [680, 61] width 6 height 9
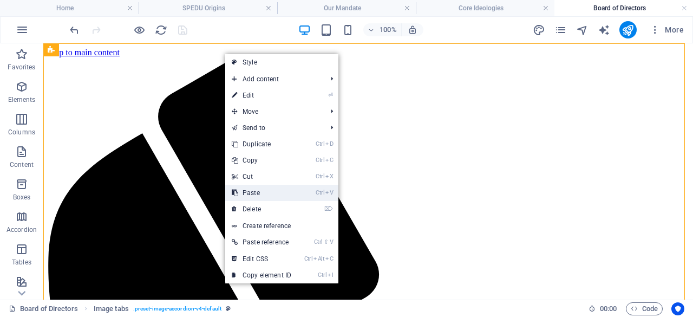
click at [282, 192] on link "Ctrl V Paste" at bounding box center [261, 193] width 73 height 16
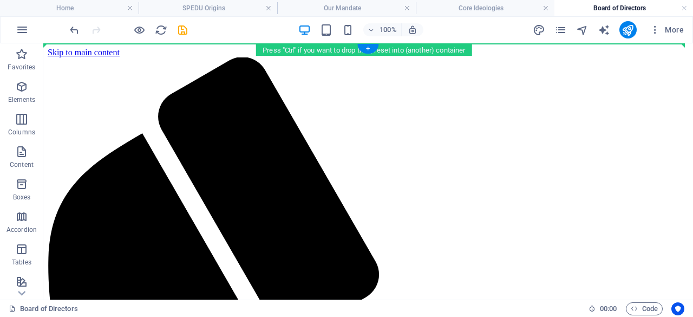
drag, startPoint x: 118, startPoint y: 149, endPoint x: 103, endPoint y: 52, distance: 97.6
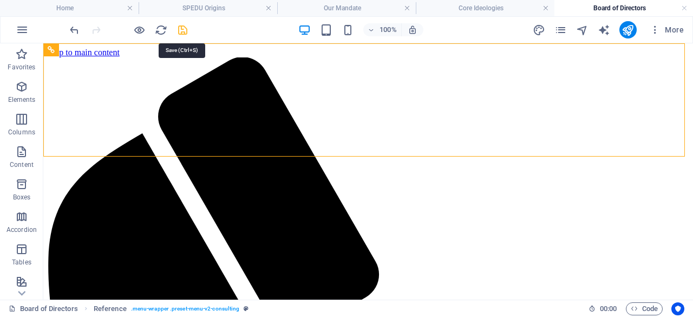
click at [181, 29] on icon "save" at bounding box center [182, 30] width 12 height 12
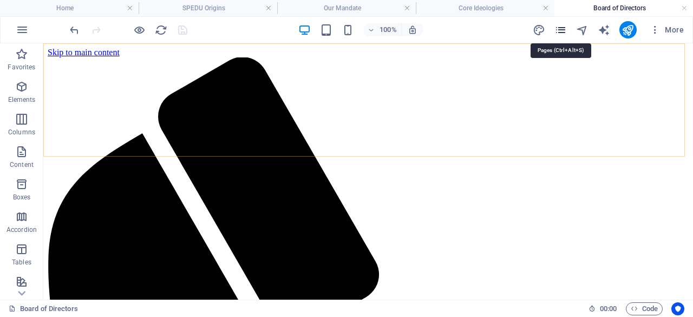
click at [564, 25] on icon "pages" at bounding box center [560, 30] width 12 height 12
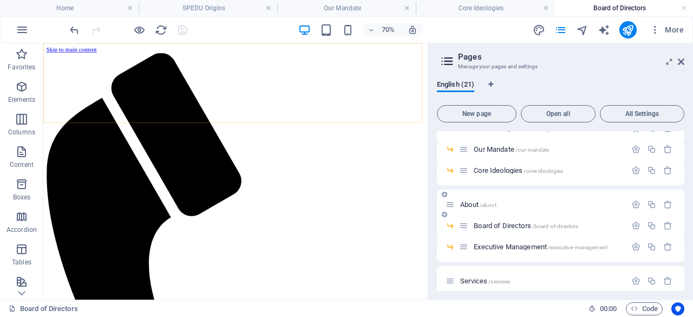
scroll to position [108, 0]
click at [498, 243] on span "Executive Management /executive-management" at bounding box center [540, 245] width 134 height 8
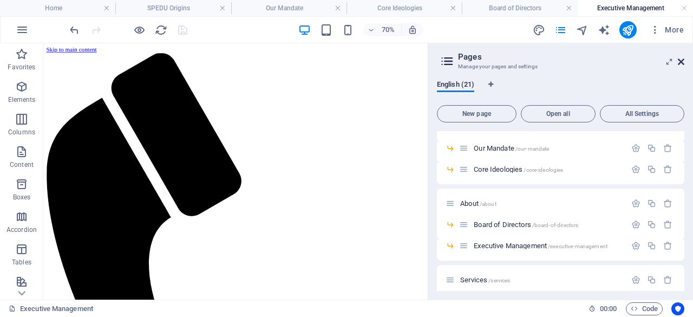
scroll to position [0, 0]
click at [680, 59] on icon at bounding box center [680, 61] width 6 height 9
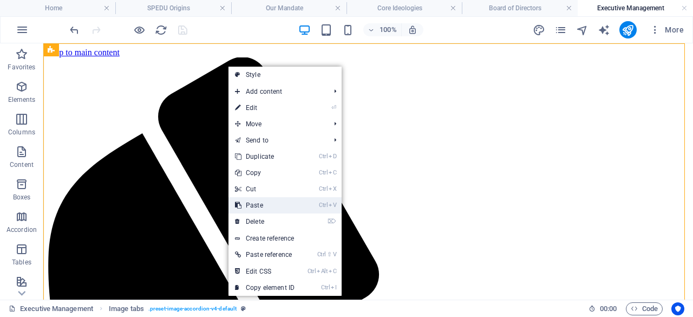
click at [276, 200] on link "Ctrl V Paste" at bounding box center [264, 205] width 73 height 16
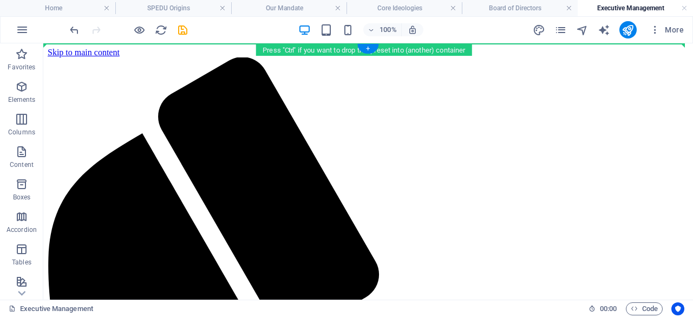
drag, startPoint x: 124, startPoint y: 149, endPoint x: 113, endPoint y: 59, distance: 90.5
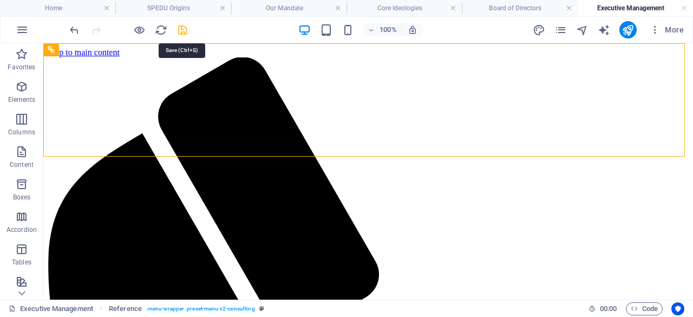
drag, startPoint x: 182, startPoint y: 28, endPoint x: 316, endPoint y: 90, distance: 147.9
click at [182, 28] on icon "save" at bounding box center [182, 30] width 12 height 12
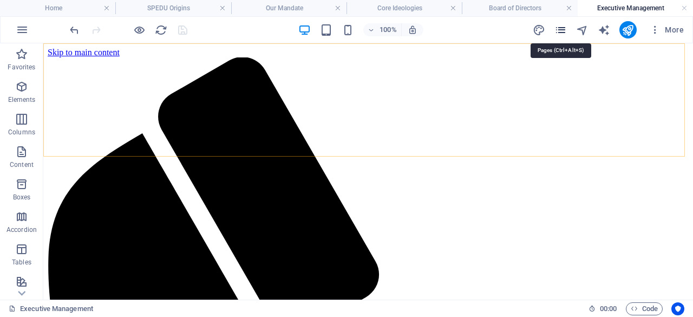
click at [558, 32] on icon "pages" at bounding box center [560, 30] width 12 height 12
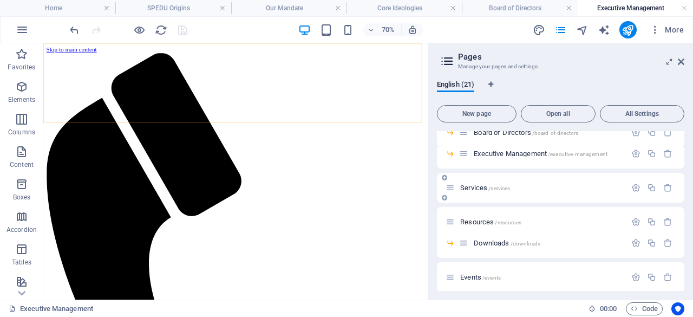
scroll to position [216, 0]
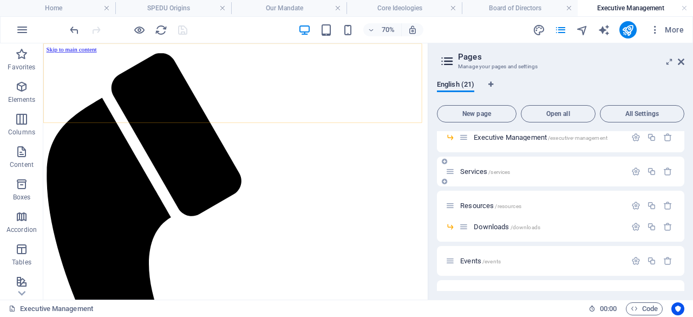
click at [475, 168] on span "Services /services" at bounding box center [485, 171] width 50 height 8
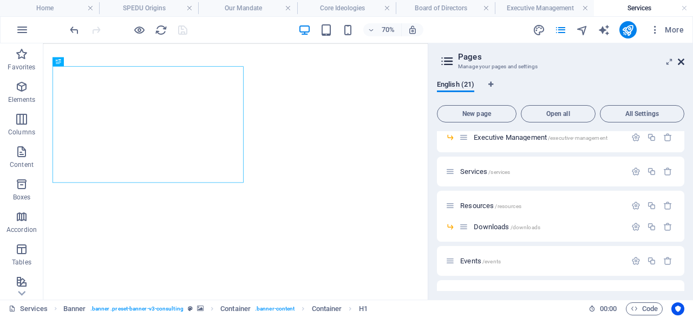
click at [683, 62] on icon at bounding box center [680, 61] width 6 height 9
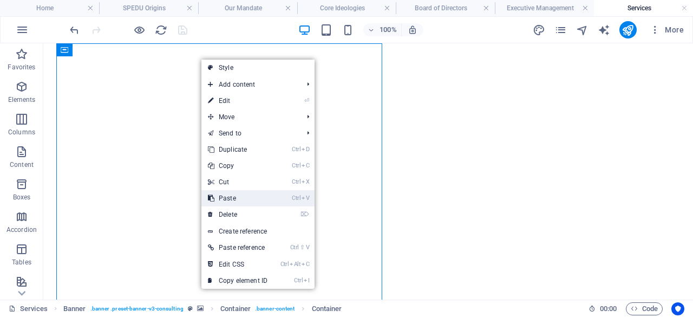
click at [236, 196] on link "Ctrl V Paste" at bounding box center [237, 198] width 73 height 16
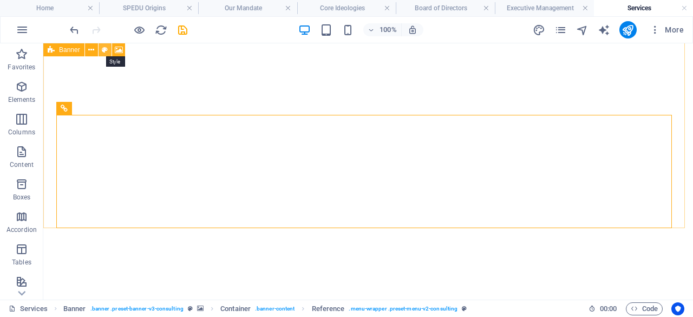
drag, startPoint x: 88, startPoint y: 108, endPoint x: 99, endPoint y: 55, distance: 54.2
click at [99, 55] on div "Drag here to replace the existing content. Press “Ctrl” if you want to create a…" at bounding box center [367, 62] width 649 height 473
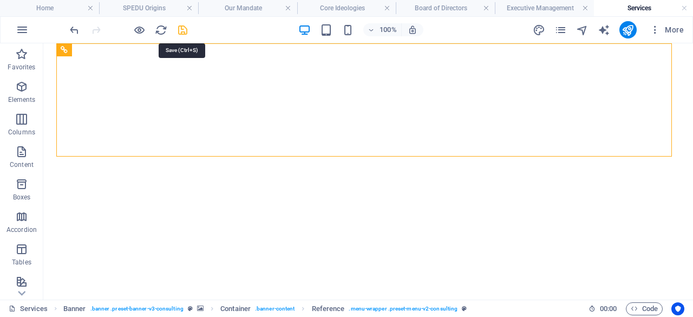
click at [182, 28] on icon "save" at bounding box center [182, 30] width 12 height 12
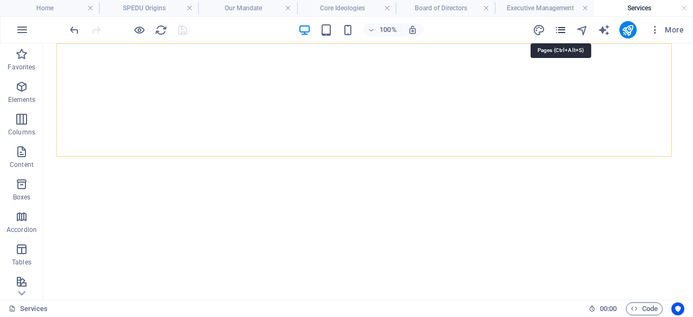
click at [564, 32] on icon "pages" at bounding box center [560, 30] width 12 height 12
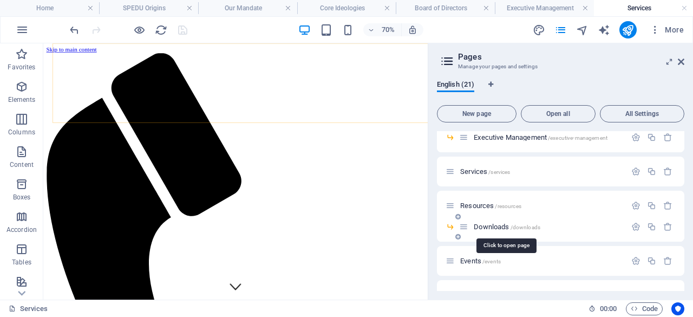
scroll to position [0, 0]
click at [495, 225] on span "Downloads /downloads" at bounding box center [506, 226] width 67 height 8
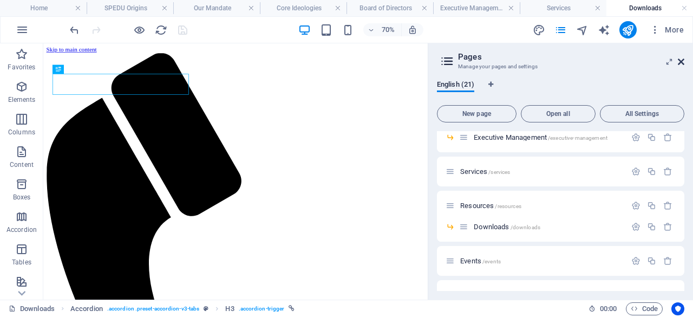
click at [681, 62] on icon at bounding box center [680, 61] width 6 height 9
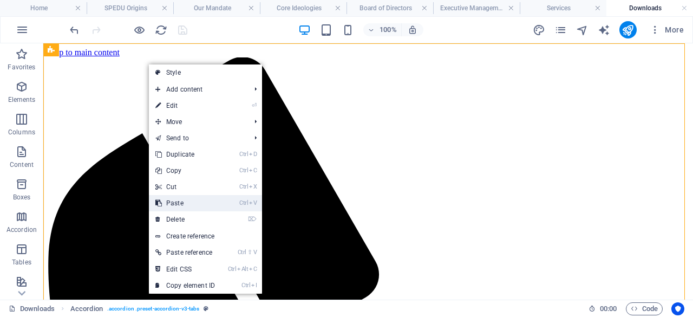
click at [194, 202] on link "Ctrl V Paste" at bounding box center [185, 203] width 73 height 16
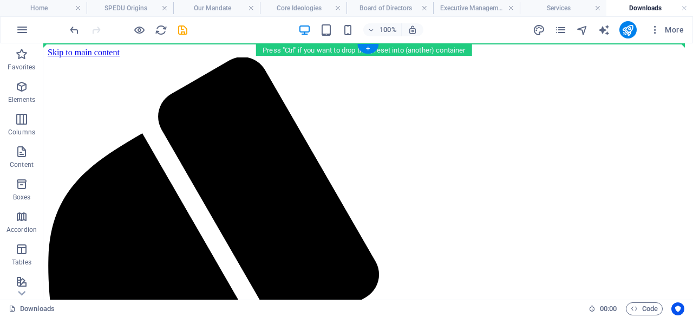
drag, startPoint x: 122, startPoint y: 149, endPoint x: 105, endPoint y: 48, distance: 102.6
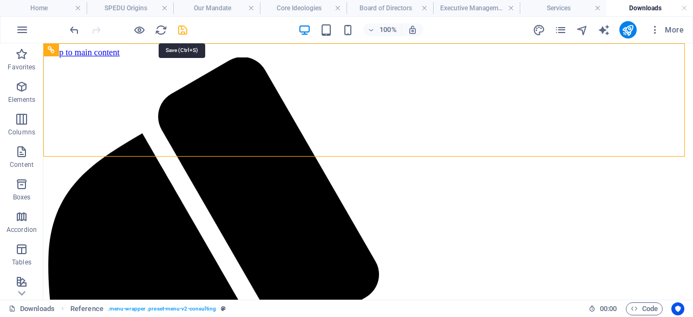
click at [177, 29] on icon "save" at bounding box center [182, 30] width 12 height 12
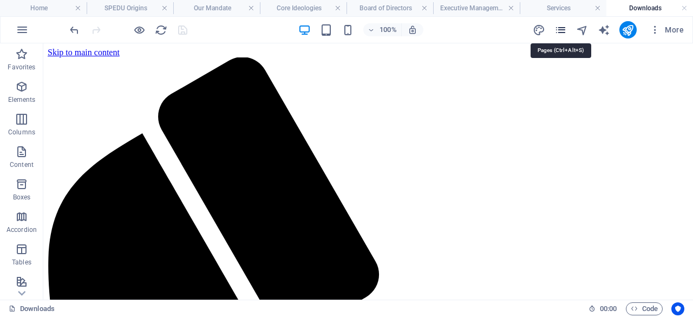
click at [561, 30] on icon "pages" at bounding box center [560, 30] width 12 height 12
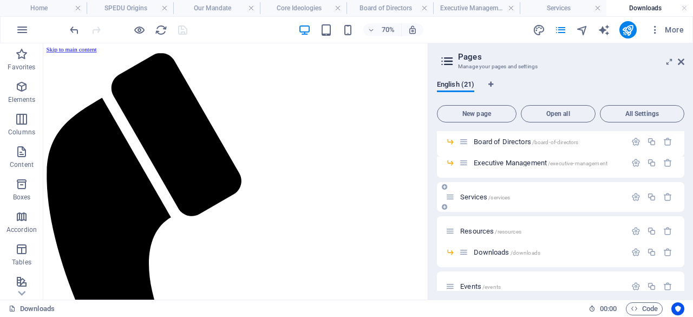
scroll to position [162, 0]
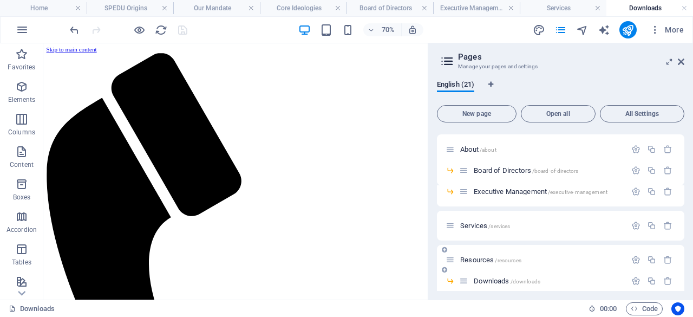
click at [480, 258] on span "Resources /resources" at bounding box center [490, 259] width 61 height 8
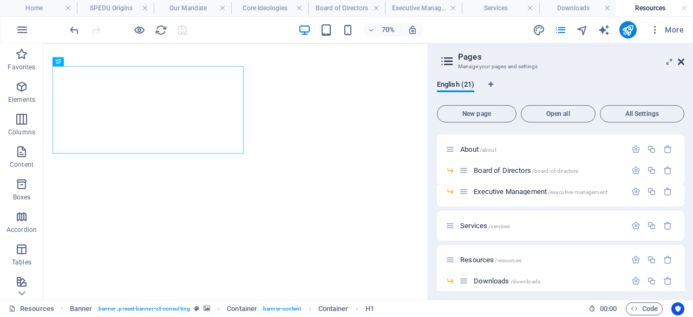
click at [681, 63] on icon at bounding box center [680, 61] width 6 height 9
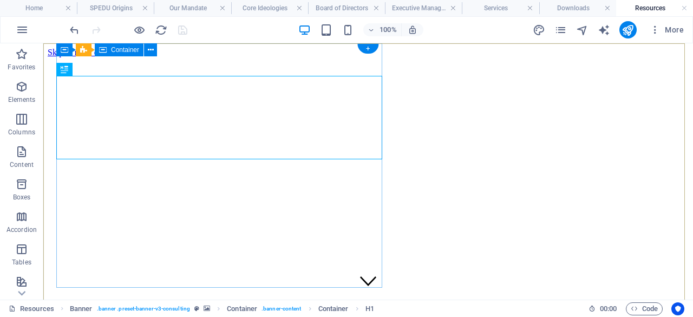
scroll to position [0, 0]
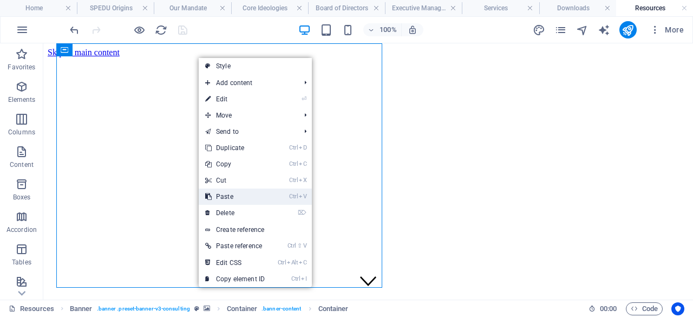
click at [243, 194] on link "Ctrl V Paste" at bounding box center [235, 196] width 73 height 16
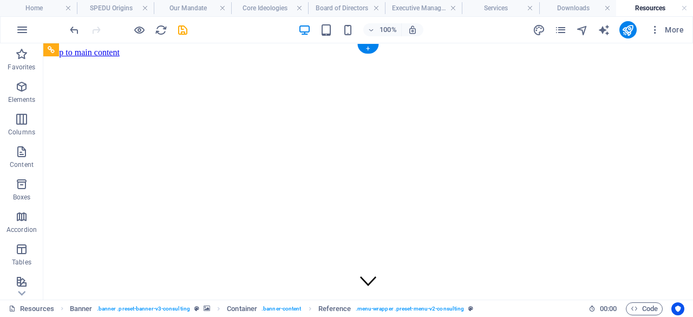
drag, startPoint x: 128, startPoint y: 324, endPoint x: 127, endPoint y: 60, distance: 264.6
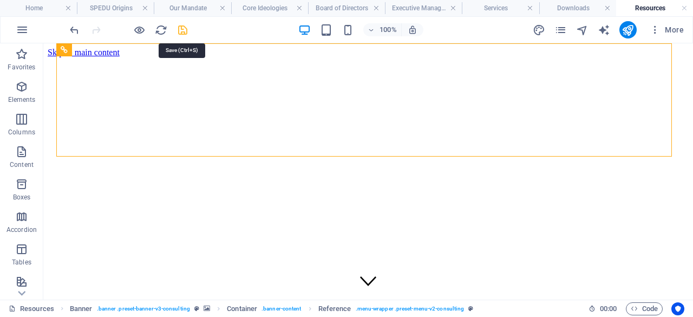
drag, startPoint x: 180, startPoint y: 28, endPoint x: 551, endPoint y: 18, distance: 371.3
click at [180, 28] on icon "save" at bounding box center [182, 30] width 12 height 12
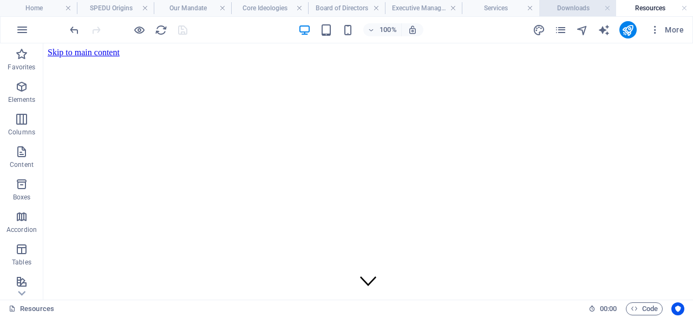
click at [560, 9] on h4 "Downloads" at bounding box center [577, 8] width 77 height 12
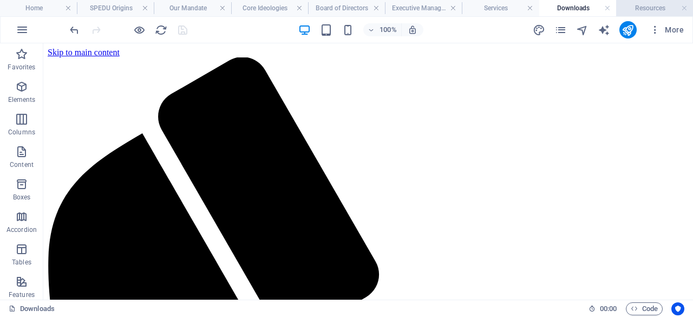
drag, startPoint x: 652, startPoint y: 7, endPoint x: 618, endPoint y: 11, distance: 34.4
click at [652, 7] on h4 "Resources" at bounding box center [654, 8] width 77 height 12
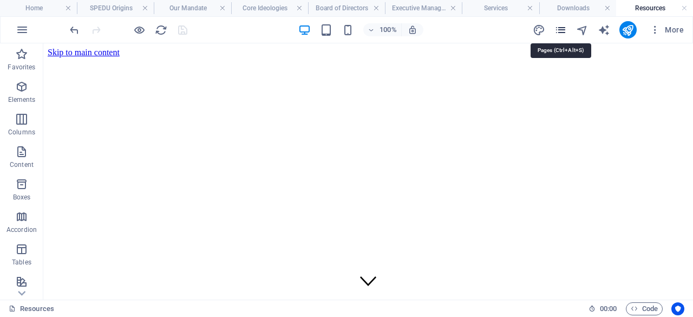
click at [561, 28] on icon "pages" at bounding box center [560, 30] width 12 height 12
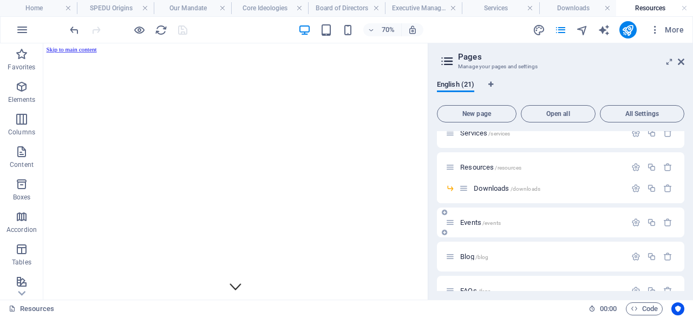
scroll to position [271, 0]
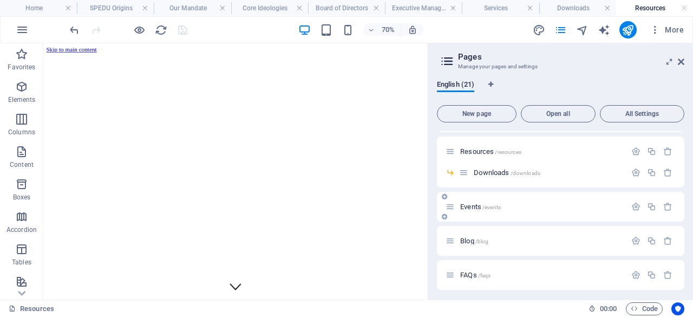
click at [470, 206] on span "Events /events" at bounding box center [480, 206] width 41 height 8
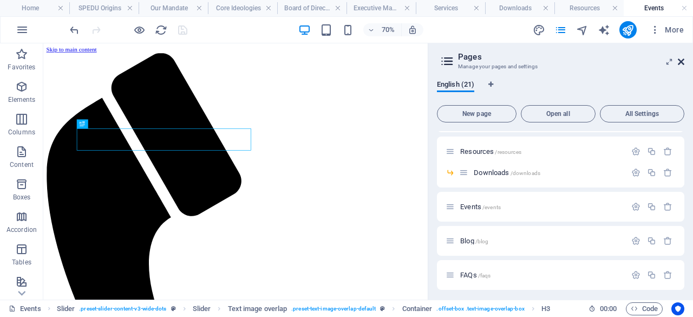
scroll to position [0, 0]
click at [683, 61] on icon at bounding box center [680, 61] width 6 height 9
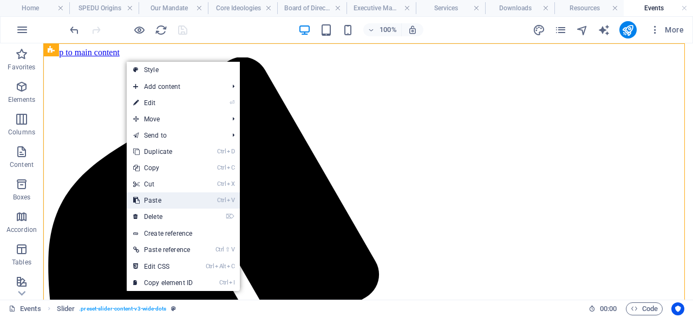
click at [171, 201] on link "Ctrl V Paste" at bounding box center [163, 200] width 73 height 16
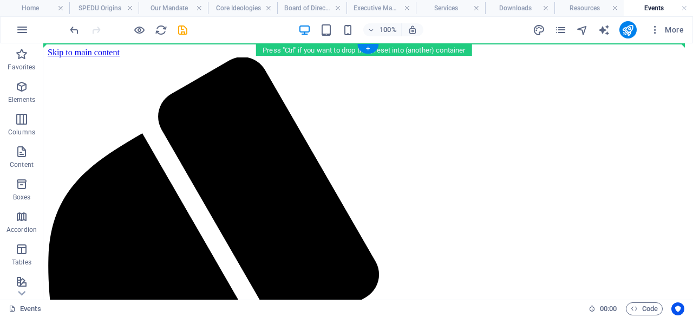
drag, startPoint x: 126, startPoint y: 151, endPoint x: 122, endPoint y: 53, distance: 98.0
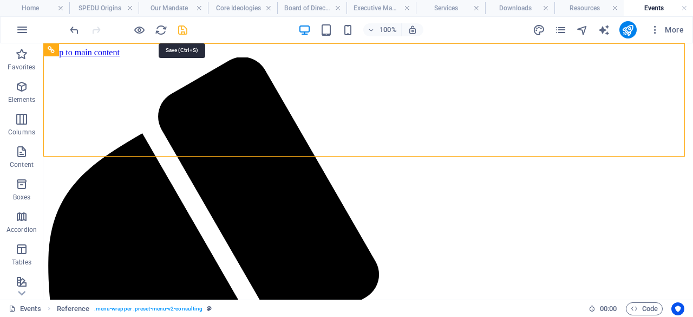
click at [182, 30] on icon "save" at bounding box center [182, 30] width 12 height 12
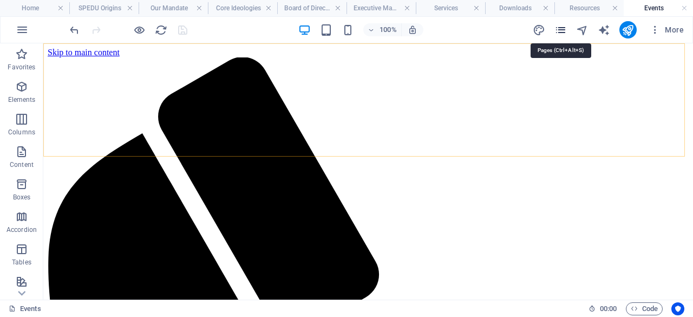
click at [563, 30] on icon "pages" at bounding box center [560, 30] width 12 height 12
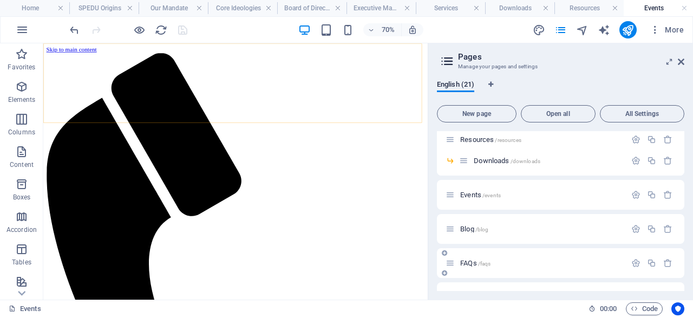
scroll to position [271, 0]
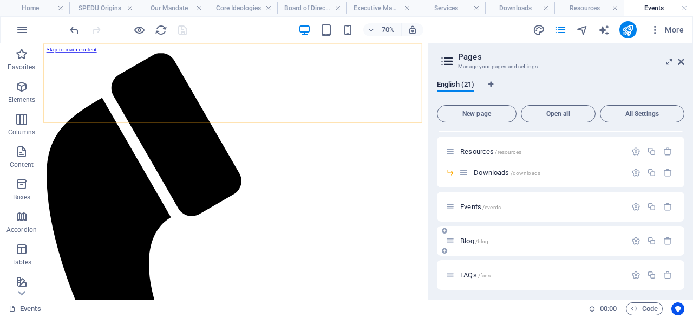
click at [466, 239] on span "Blog /blog" at bounding box center [474, 240] width 28 height 8
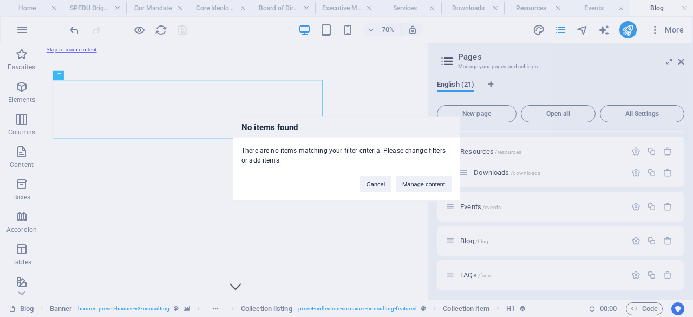
scroll to position [0, 0]
click at [379, 183] on button "Cancel" at bounding box center [375, 183] width 31 height 16
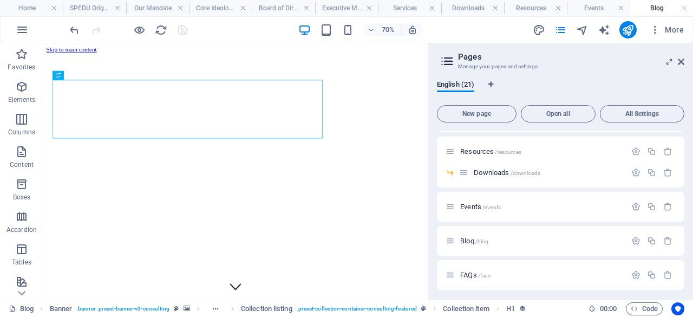
click at [684, 62] on aside "Pages Manage your pages and settings English (21) New page Open all All Setting…" at bounding box center [559, 171] width 265 height 256
drag, startPoint x: 681, startPoint y: 61, endPoint x: 579, endPoint y: 27, distance: 107.6
click at [681, 61] on icon at bounding box center [680, 61] width 6 height 9
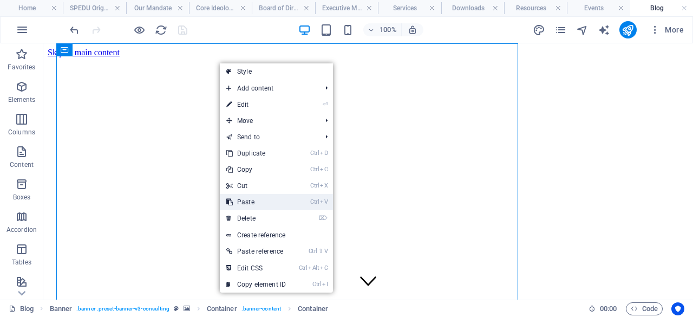
click at [278, 199] on link "Ctrl V Paste" at bounding box center [256, 202] width 73 height 16
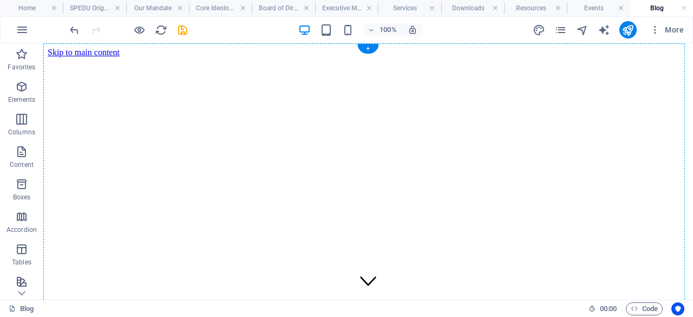
drag, startPoint x: 129, startPoint y: 153, endPoint x: 96, endPoint y: 63, distance: 95.0
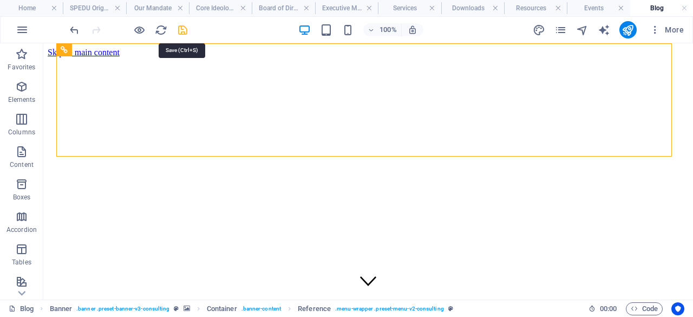
drag, startPoint x: 181, startPoint y: 30, endPoint x: 260, endPoint y: 2, distance: 83.9
click at [181, 30] on icon "save" at bounding box center [182, 30] width 12 height 12
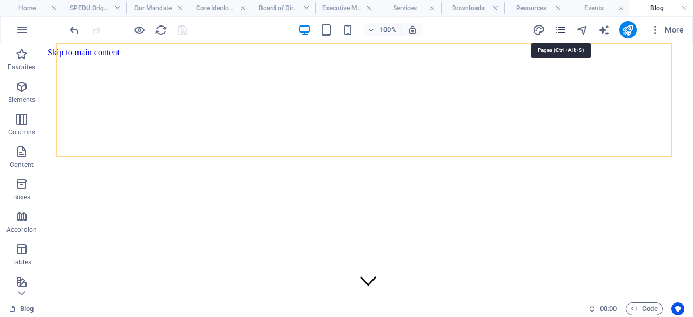
click at [563, 29] on icon "pages" at bounding box center [560, 30] width 12 height 12
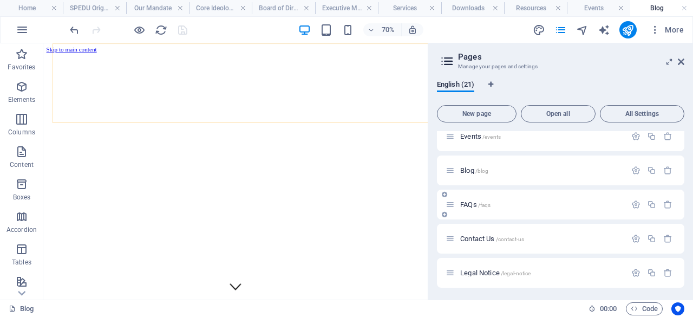
scroll to position [325, 0]
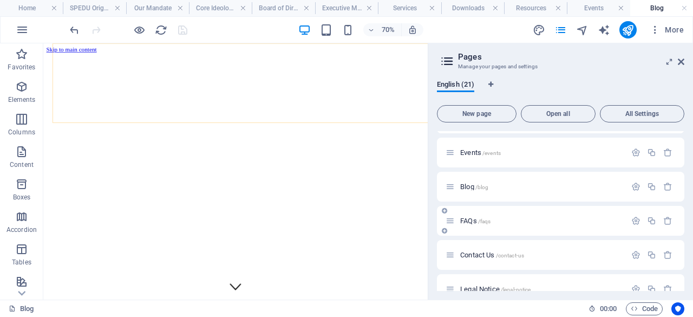
click at [467, 219] on span "FAQs /faqs" at bounding box center [475, 220] width 30 height 8
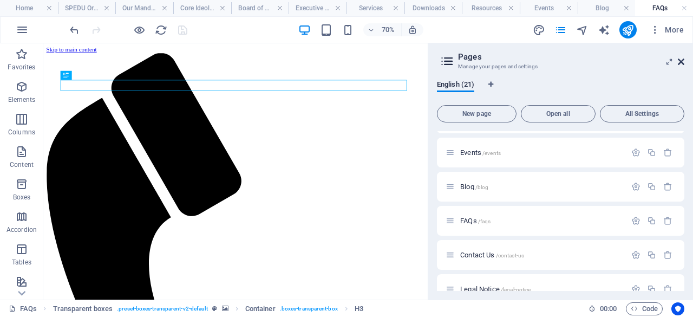
scroll to position [0, 0]
click at [680, 60] on icon at bounding box center [680, 61] width 6 height 9
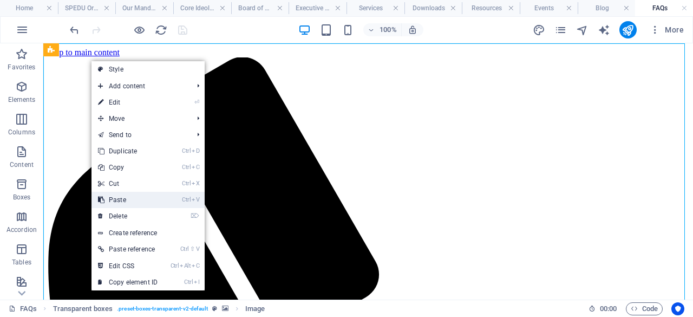
click at [146, 199] on link "Ctrl V Paste" at bounding box center [127, 200] width 73 height 16
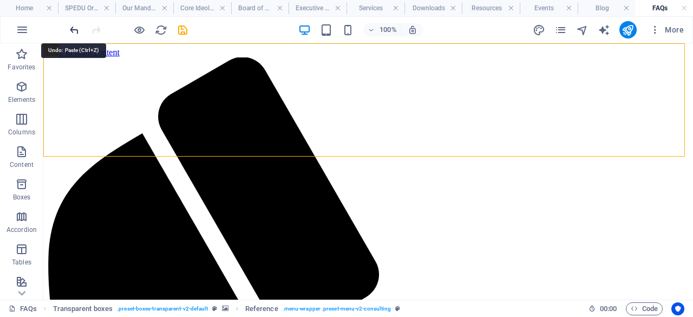
click at [74, 30] on icon "undo" at bounding box center [74, 30] width 12 height 12
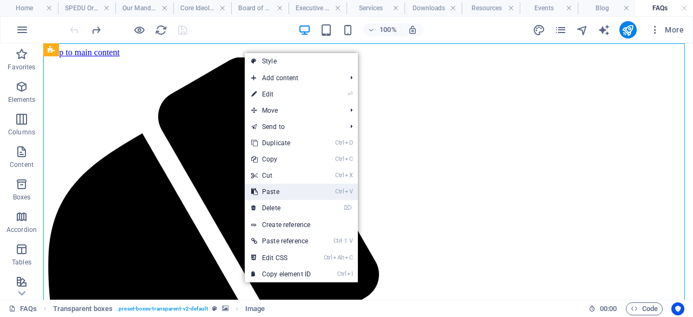
click at [282, 186] on link "Ctrl V Paste" at bounding box center [281, 191] width 73 height 16
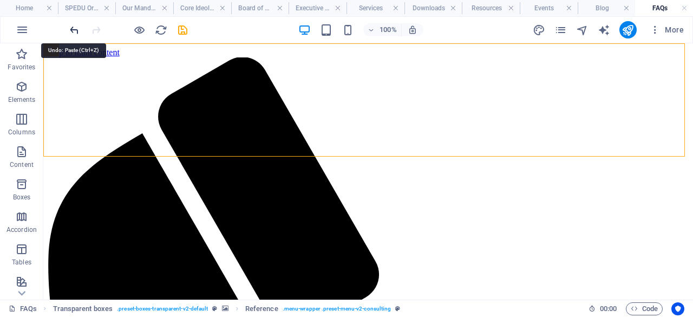
click at [73, 30] on icon "undo" at bounding box center [74, 30] width 12 height 12
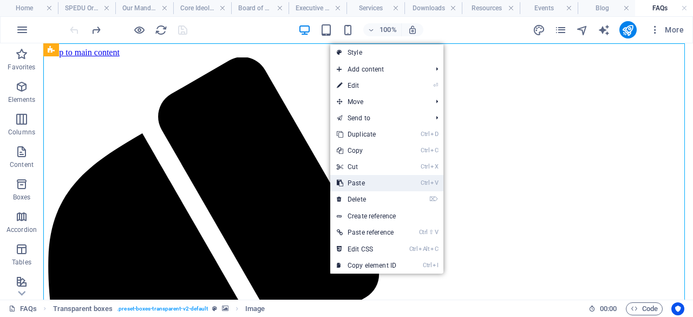
click at [374, 185] on link "Ctrl V Paste" at bounding box center [366, 183] width 73 height 16
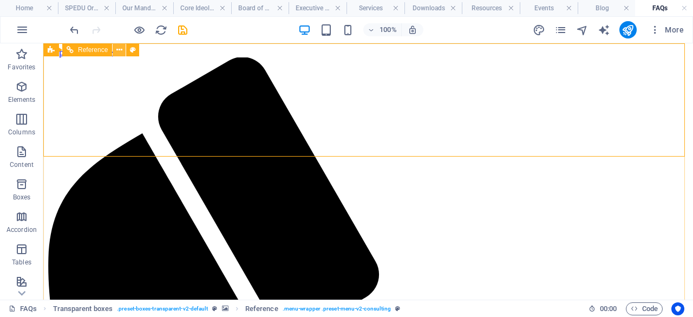
click at [120, 50] on icon at bounding box center [119, 49] width 6 height 11
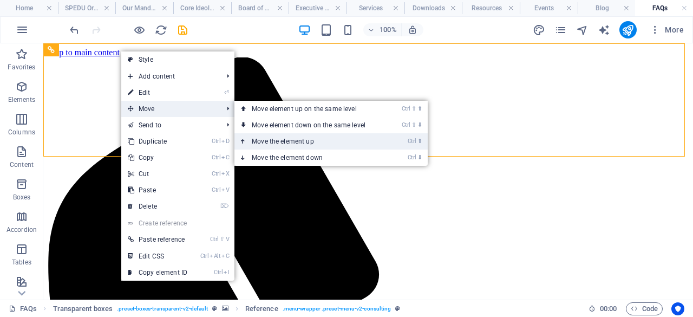
click at [332, 139] on link "Ctrl ⬆ Move the element up" at bounding box center [310, 141] width 153 height 16
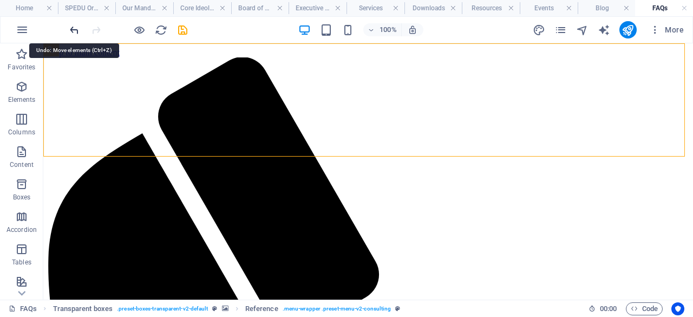
click at [73, 28] on icon "undo" at bounding box center [74, 30] width 12 height 12
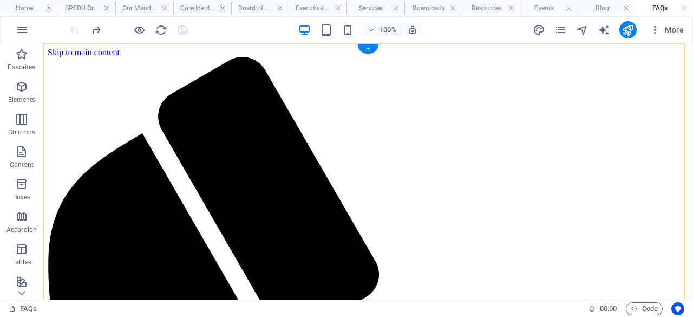
click at [365, 48] on div "+" at bounding box center [367, 49] width 21 height 10
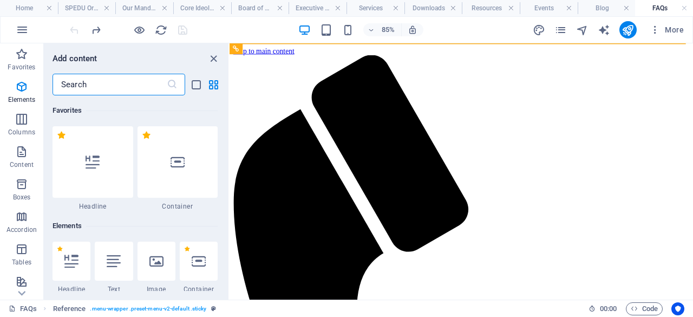
scroll to position [1893, 0]
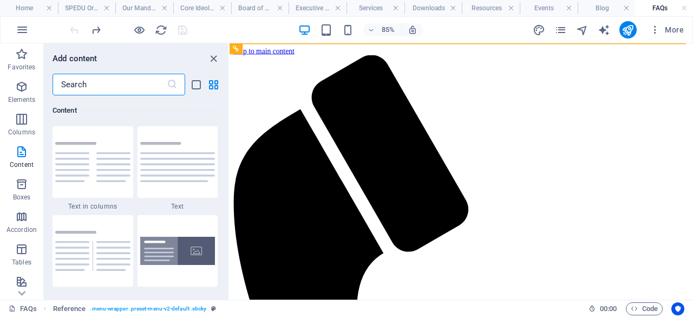
click at [137, 82] on input "text" at bounding box center [109, 85] width 114 height 22
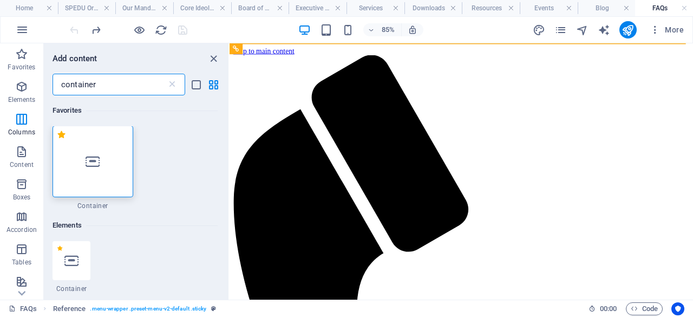
scroll to position [0, 0]
type input "container"
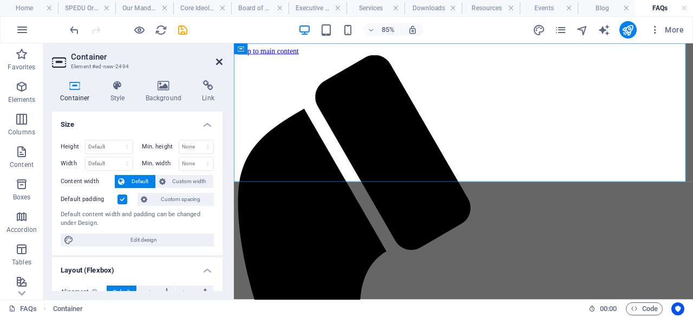
click at [220, 62] on icon at bounding box center [219, 61] width 6 height 9
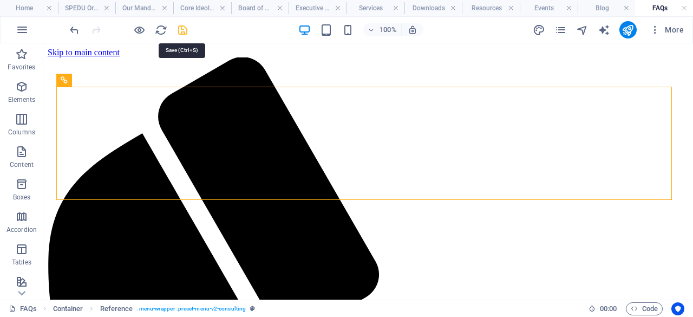
click at [182, 30] on icon "save" at bounding box center [182, 30] width 12 height 12
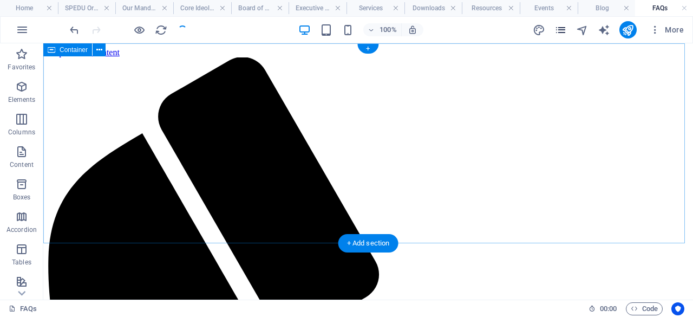
click at [562, 31] on icon "pages" at bounding box center [560, 30] width 12 height 12
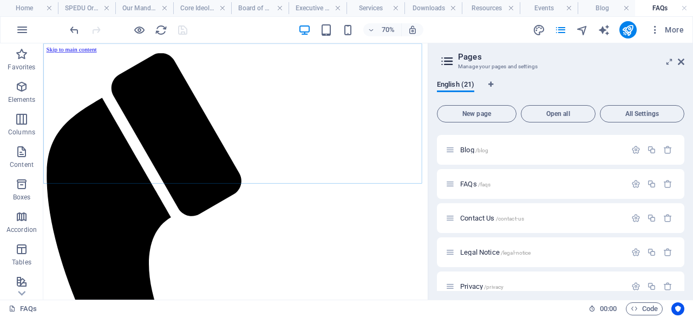
scroll to position [379, 0]
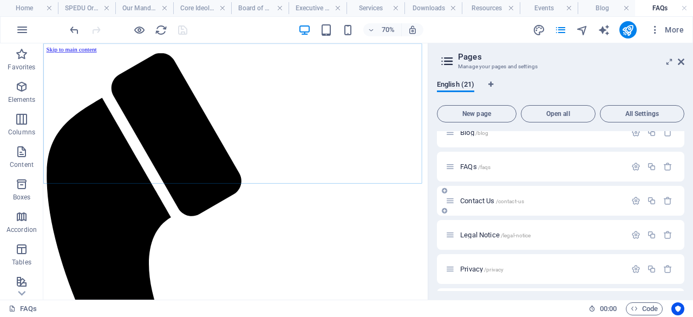
click at [475, 201] on span "Contact Us /contact-us" at bounding box center [492, 200] width 64 height 8
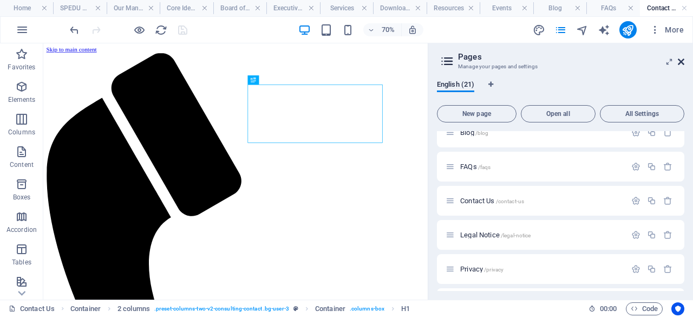
scroll to position [0, 0]
click at [682, 62] on icon at bounding box center [680, 61] width 6 height 9
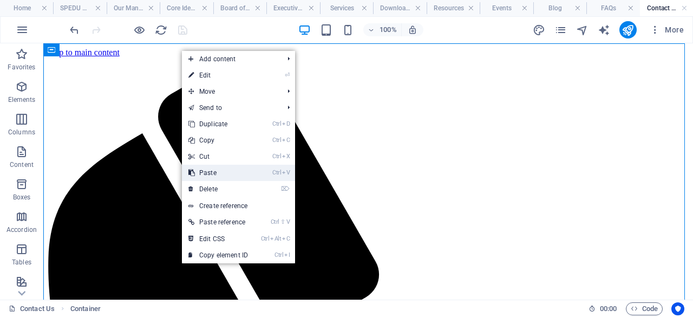
click at [238, 173] on link "Ctrl V Paste" at bounding box center [218, 172] width 73 height 16
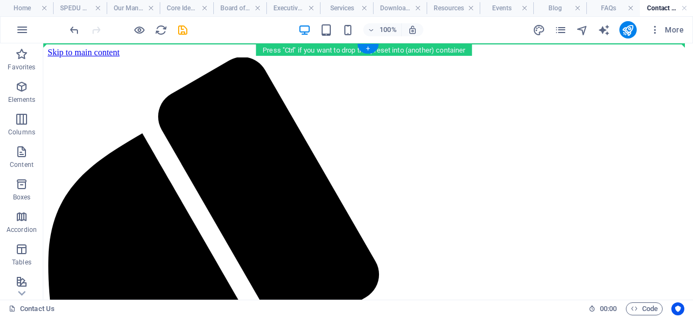
drag, startPoint x: 124, startPoint y: 148, endPoint x: 104, endPoint y: 57, distance: 93.2
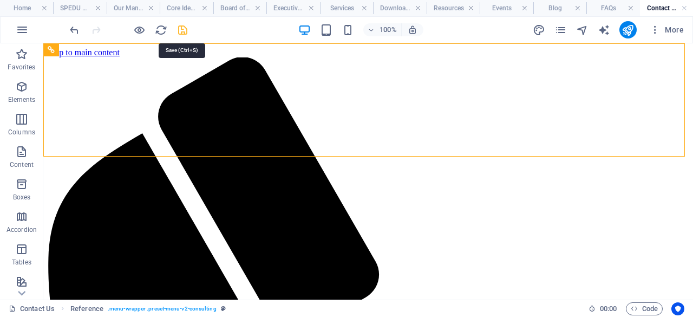
click at [182, 30] on icon "save" at bounding box center [182, 30] width 12 height 12
checkbox input "false"
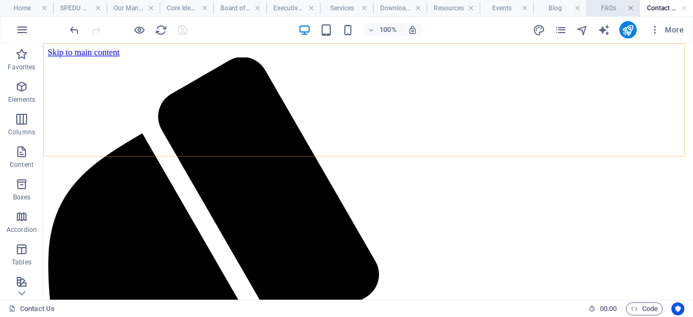
click at [686, 8] on link at bounding box center [684, 8] width 6 height 10
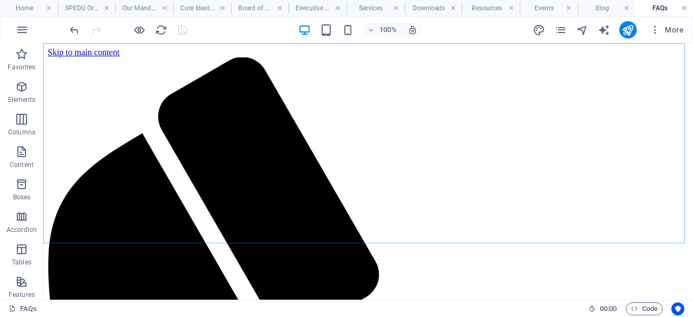
click at [684, 9] on link at bounding box center [684, 8] width 6 height 10
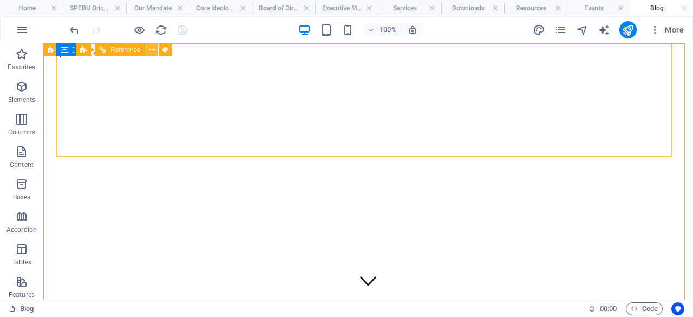
click at [151, 48] on icon at bounding box center [152, 49] width 6 height 11
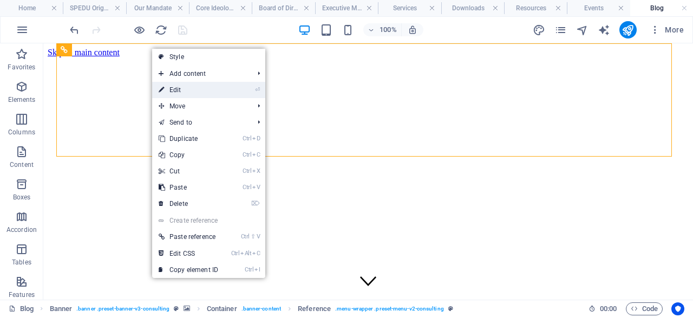
click at [205, 90] on link "⏎ Edit" at bounding box center [188, 90] width 73 height 16
select select "rem"
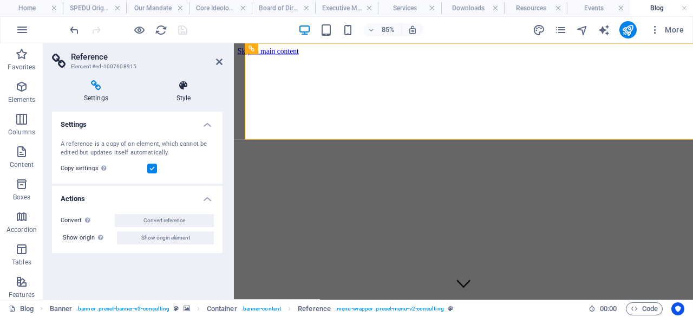
click at [183, 88] on icon at bounding box center [183, 85] width 78 height 11
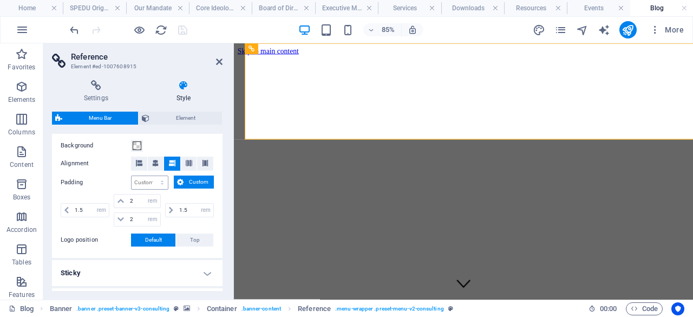
scroll to position [196, 0]
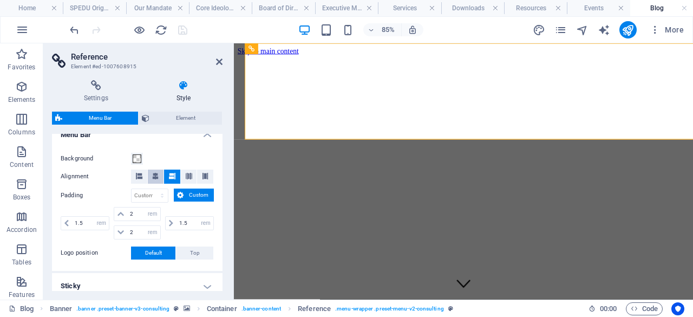
click at [156, 176] on icon at bounding box center [155, 176] width 6 height 6
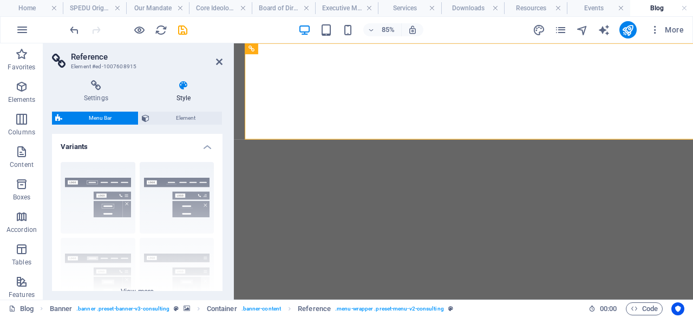
select select "rem"
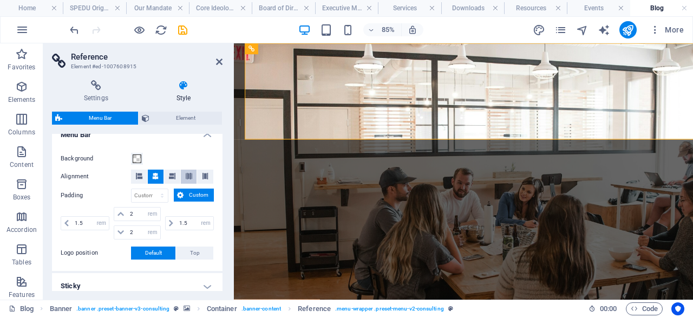
click at [188, 173] on icon at bounding box center [189, 176] width 6 height 6
click at [135, 212] on input "2" at bounding box center [143, 213] width 32 height 13
type input "0"
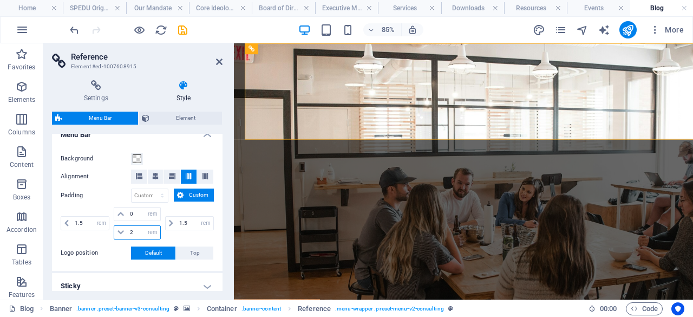
click at [135, 232] on input "2" at bounding box center [143, 232] width 32 height 13
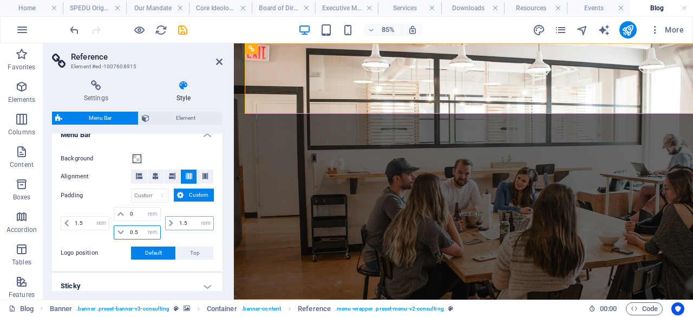
type input "0.5"
drag, startPoint x: 180, startPoint y: 221, endPoint x: 173, endPoint y: 222, distance: 7.1
click at [173, 222] on div "1.5 px rem % vh vw" at bounding box center [189, 223] width 49 height 14
type input "0.5"
click at [74, 222] on input "1.5" at bounding box center [90, 222] width 37 height 13
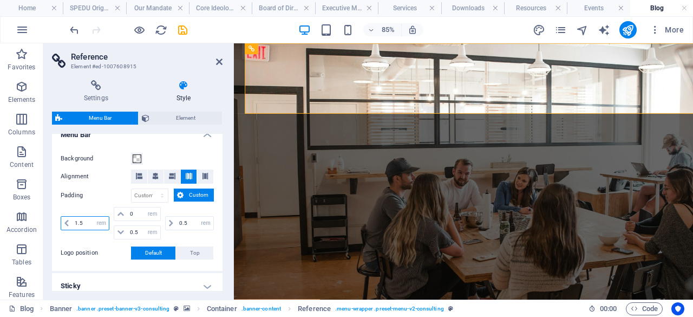
type input "0.5"
click at [181, 28] on icon "save" at bounding box center [182, 30] width 12 height 12
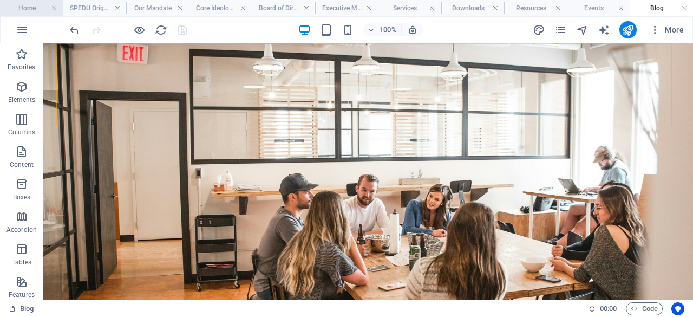
click at [25, 5] on h4 "Home" at bounding box center [31, 8] width 63 height 12
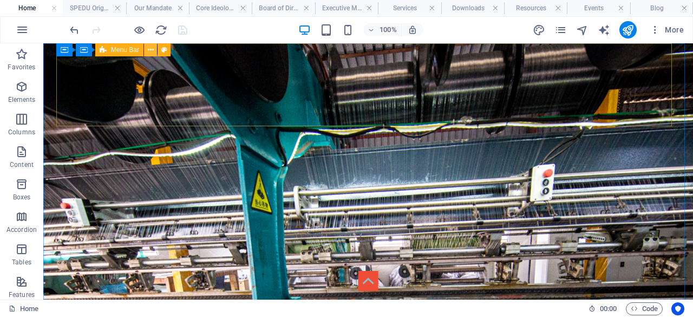
click at [150, 49] on icon at bounding box center [151, 49] width 6 height 11
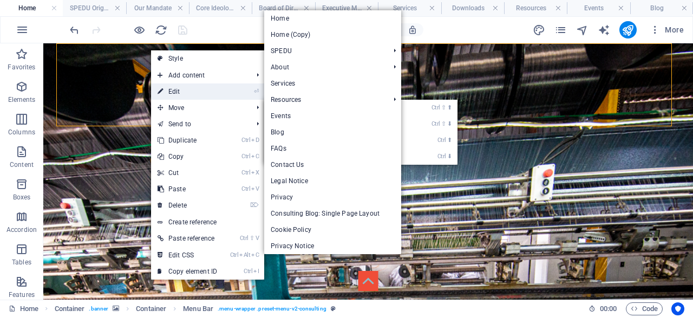
click at [170, 90] on link "⏎ Edit" at bounding box center [187, 91] width 73 height 16
select select "rem"
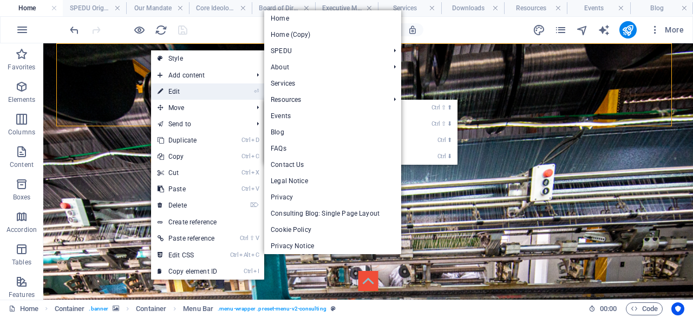
select select "hover_border_bottom"
select select "px"
select select "rem"
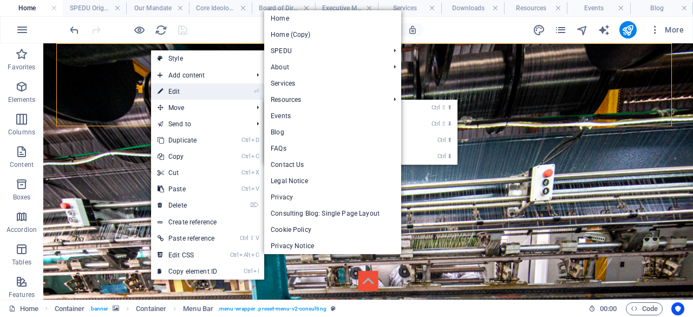
select select "rem"
select select "700"
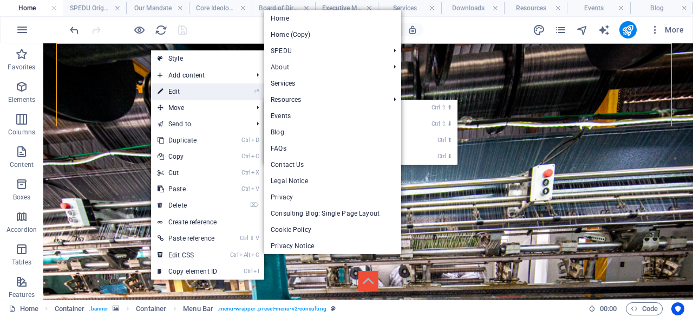
select select "px"
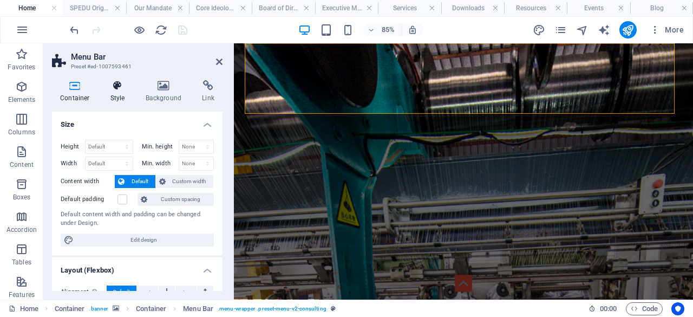
click at [117, 87] on icon at bounding box center [117, 85] width 31 height 11
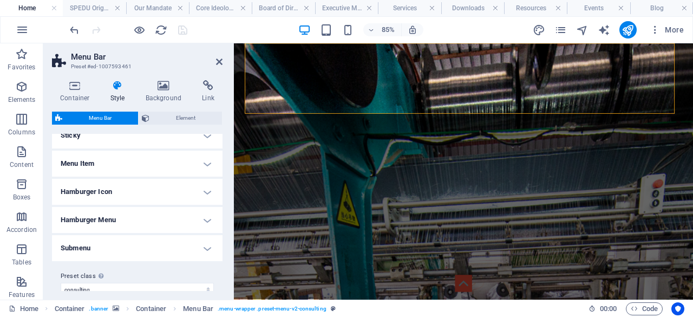
scroll to position [358, 0]
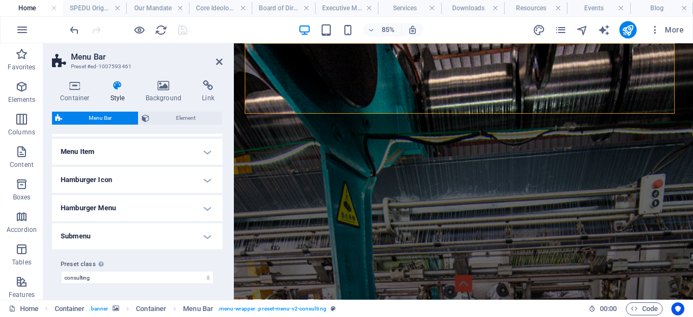
click at [205, 150] on h4 "Menu Item" at bounding box center [137, 152] width 170 height 26
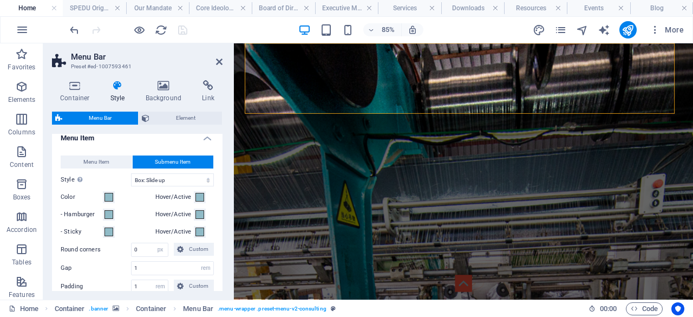
scroll to position [366, 0]
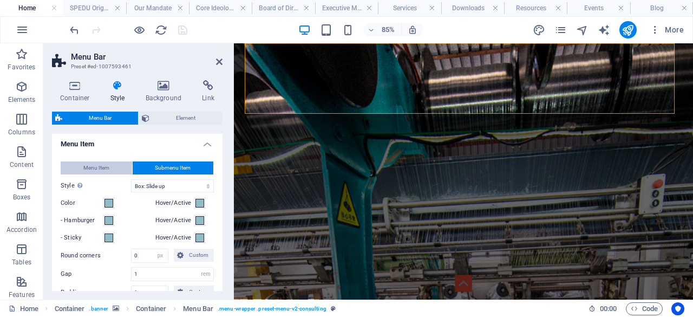
click at [108, 164] on span "Menu Item" at bounding box center [96, 167] width 26 height 13
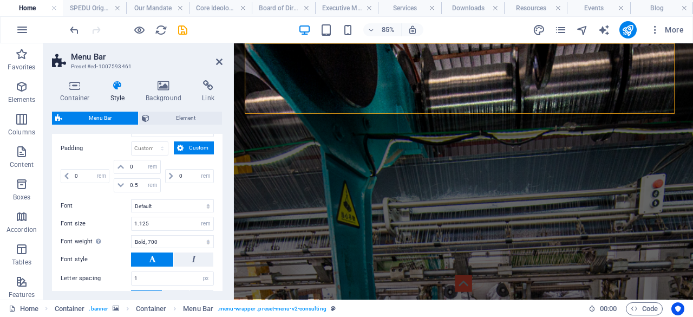
scroll to position [528, 0]
click at [77, 174] on input "0" at bounding box center [90, 175] width 37 height 13
type input "0.5"
click at [133, 160] on input "0" at bounding box center [143, 166] width 32 height 13
click at [138, 163] on input "0" at bounding box center [143, 166] width 32 height 13
